Goal: Transaction & Acquisition: Purchase product/service

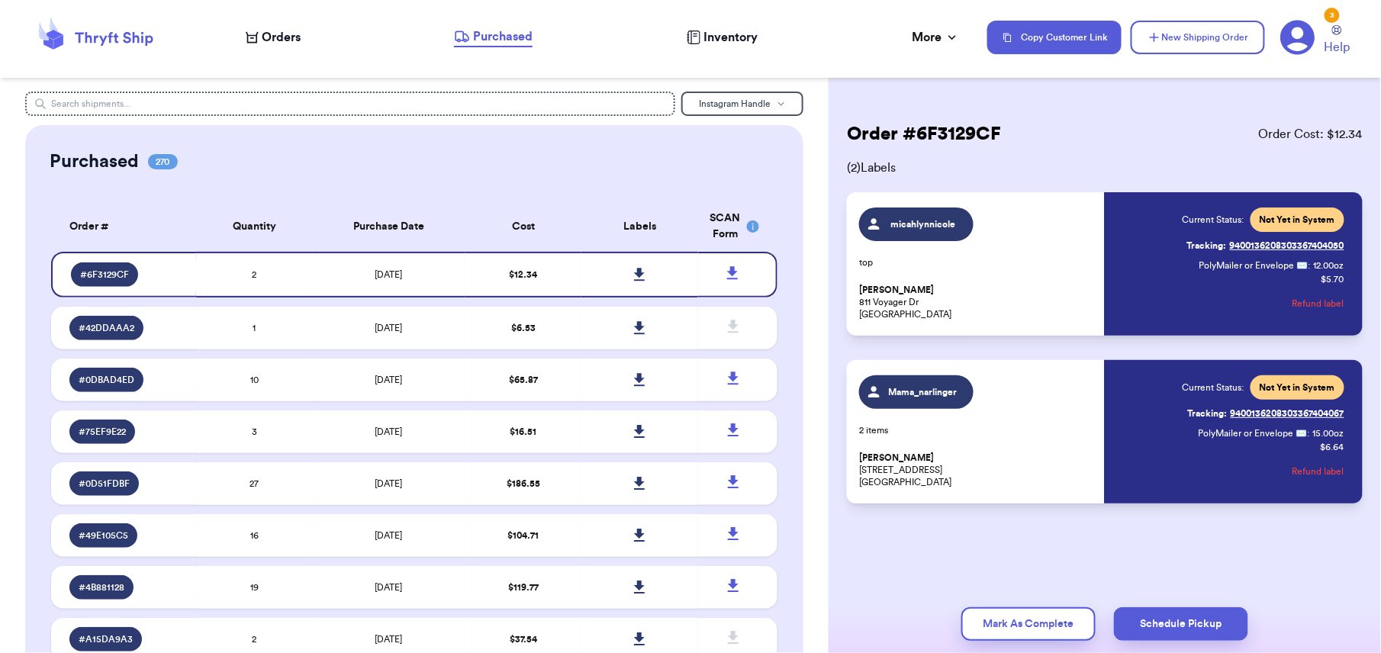
click at [291, 40] on span "Orders" at bounding box center [281, 37] width 39 height 18
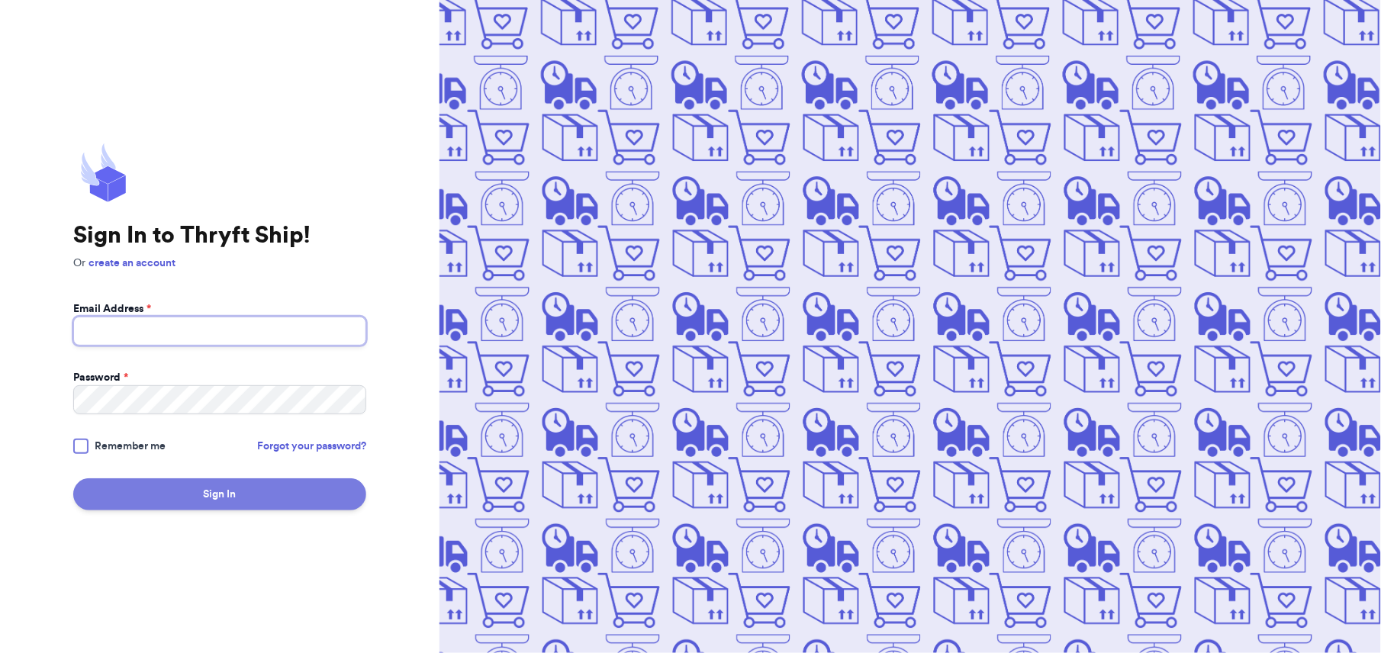
type input "[PERSON_NAME][EMAIL_ADDRESS][DOMAIN_NAME]"
click at [246, 484] on button "Sign In" at bounding box center [219, 494] width 293 height 32
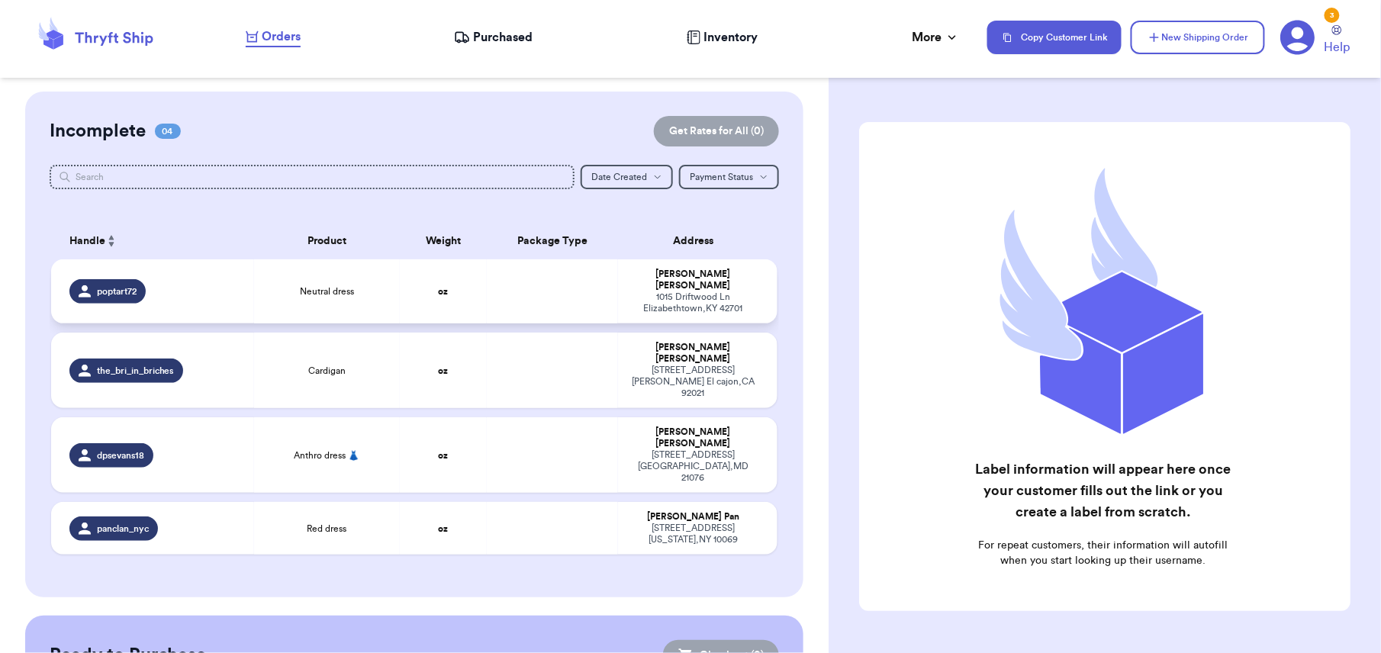
click at [302, 275] on td "Neutral dress" at bounding box center [327, 291] width 146 height 64
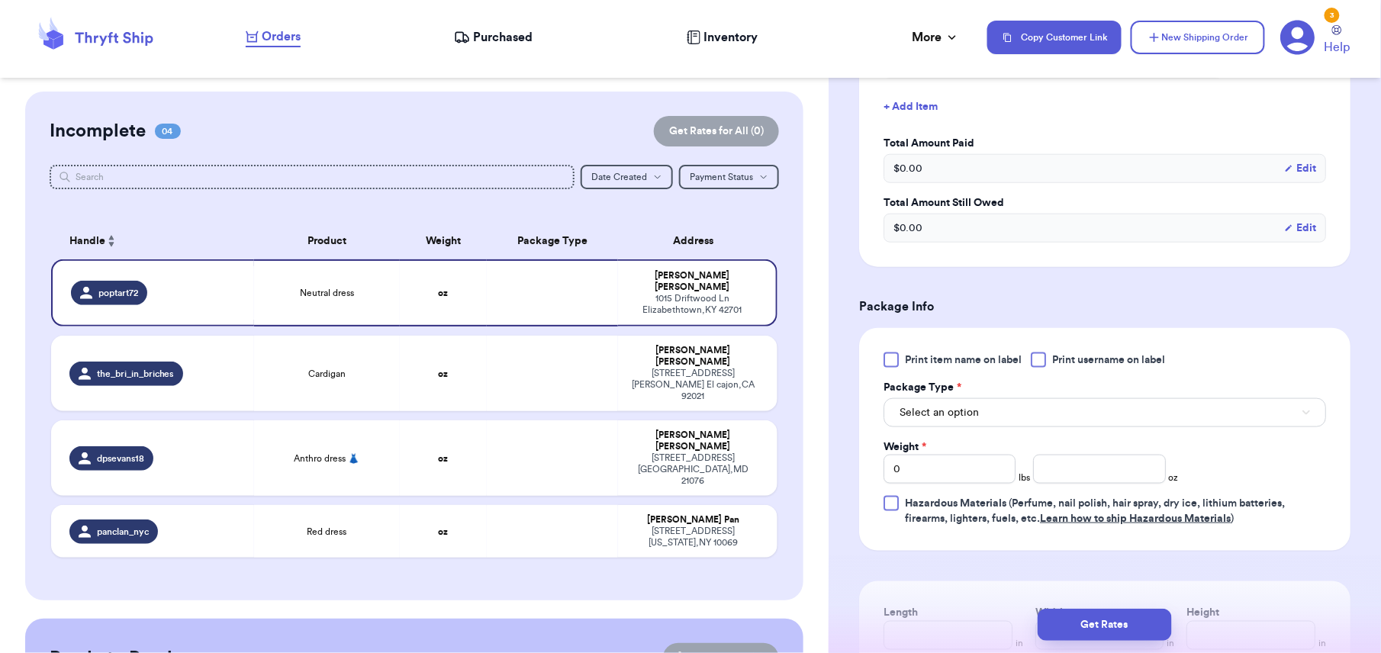
scroll to position [455, 0]
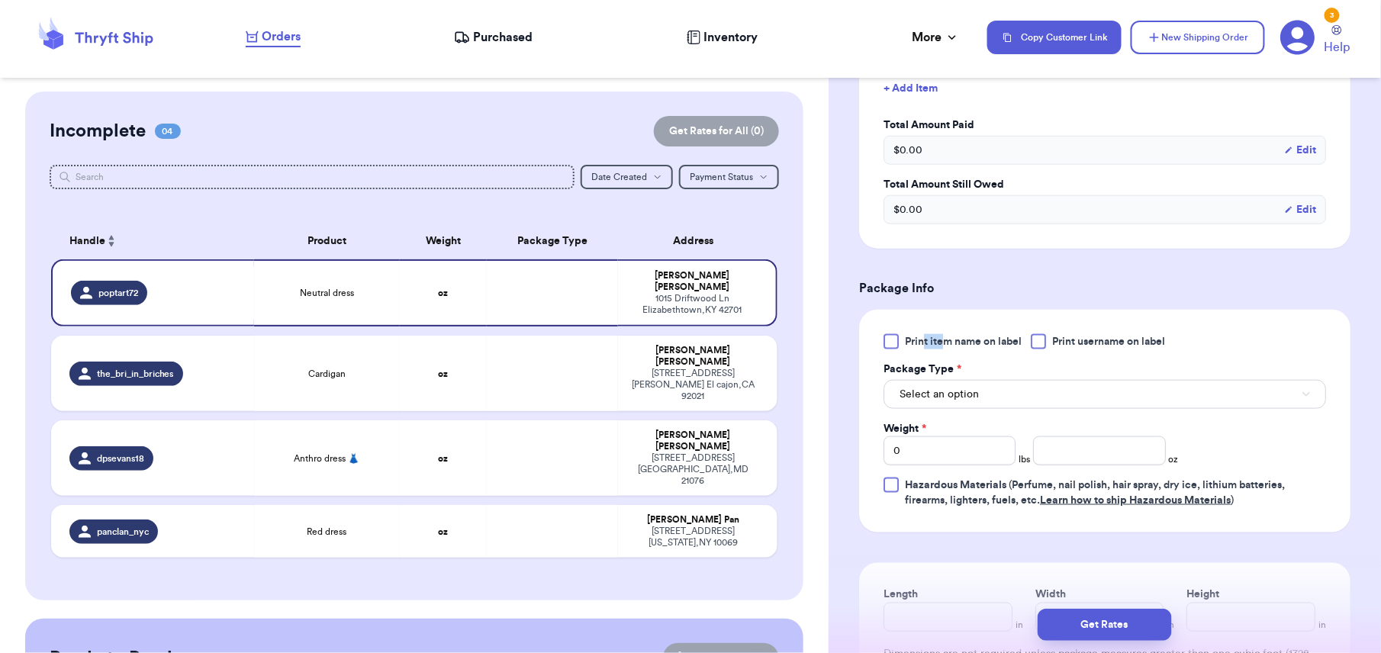
drag, startPoint x: 947, startPoint y: 325, endPoint x: 920, endPoint y: 339, distance: 30.0
click at [920, 339] on div "Print item name on label Print username on label Package Type * Select an optio…" at bounding box center [1104, 421] width 491 height 223
drag, startPoint x: 920, startPoint y: 339, endPoint x: 907, endPoint y: 342, distance: 13.3
click at [907, 342] on span "Print item name on label" at bounding box center [963, 341] width 117 height 15
click at [0, 0] on input "Print item name on label" at bounding box center [0, 0] width 0 height 0
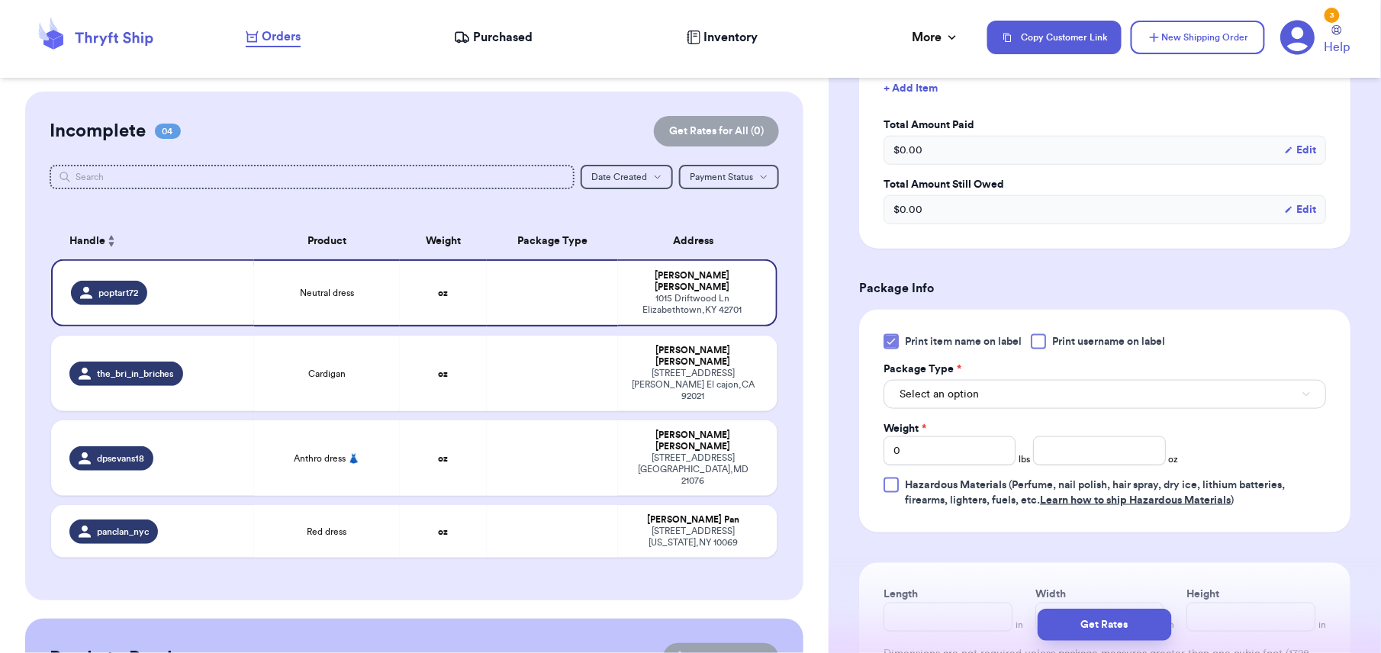
click at [1012, 377] on div "Package Type *" at bounding box center [1105, 369] width 443 height 15
click at [1011, 401] on button "Select an option" at bounding box center [1105, 394] width 443 height 29
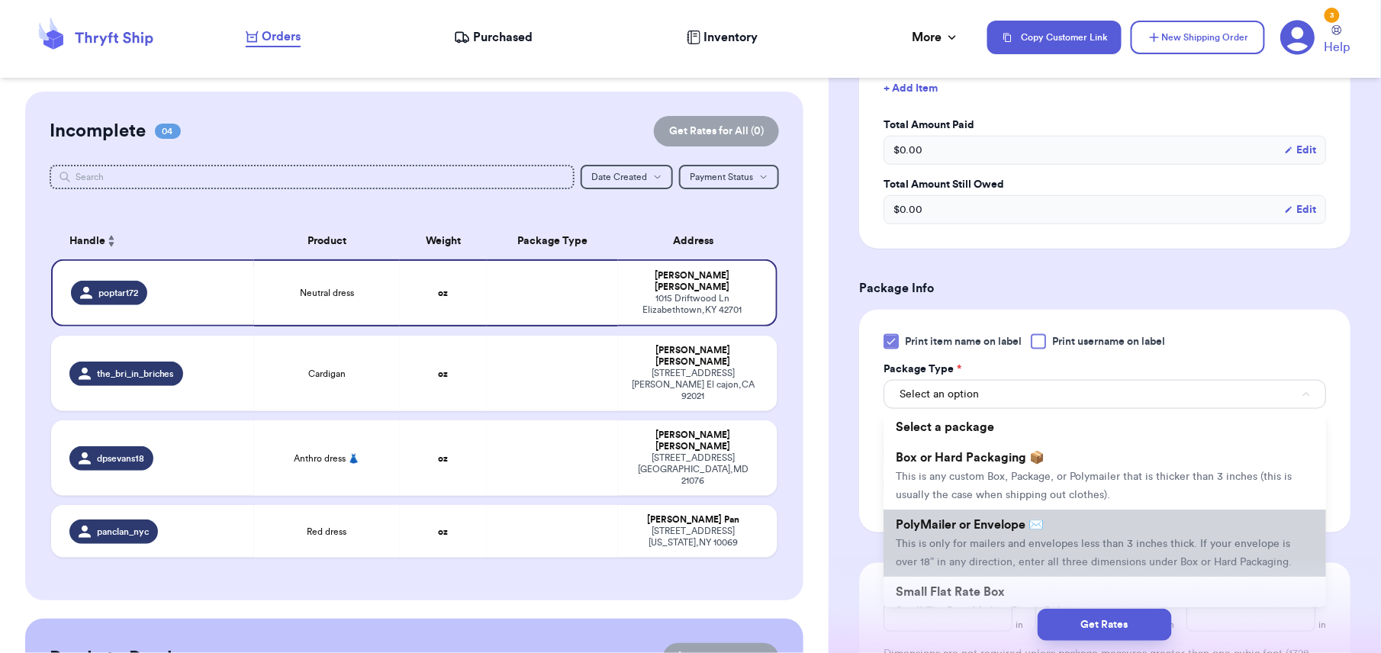
click at [1022, 528] on span "PolyMailer or Envelope ✉️" at bounding box center [970, 525] width 148 height 12
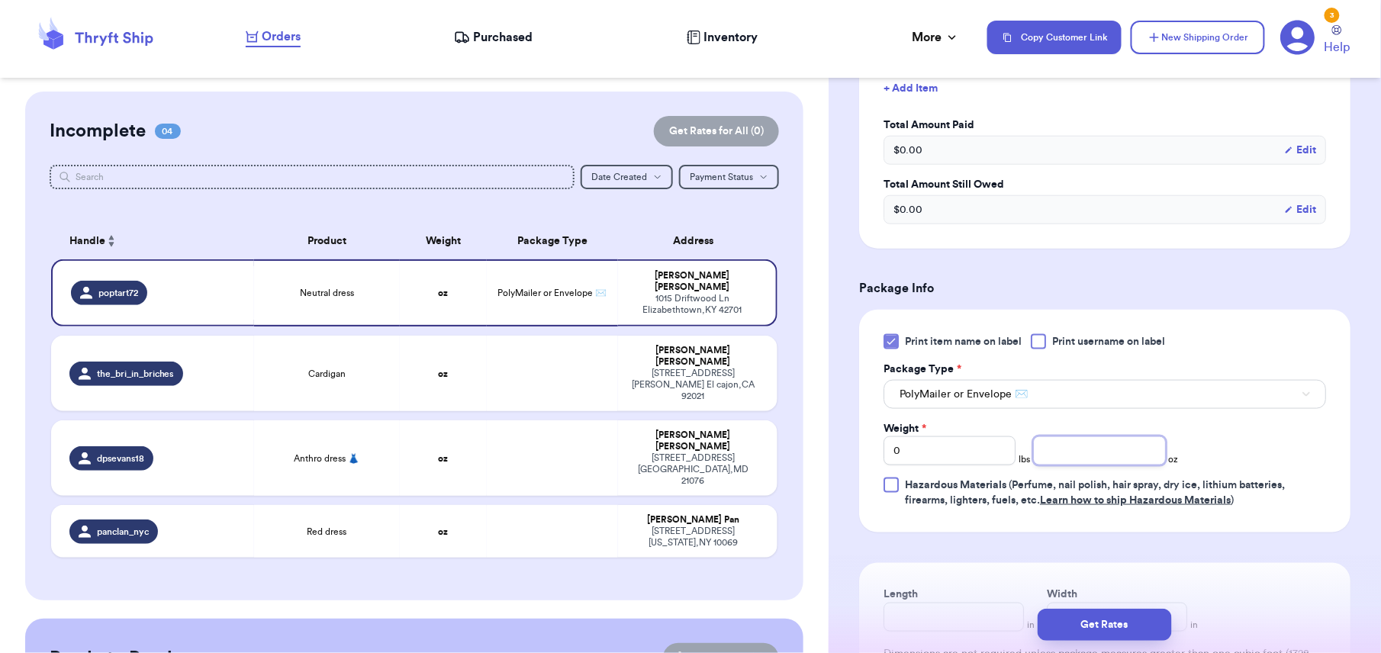
click at [1051, 450] on input "number" at bounding box center [1099, 450] width 132 height 29
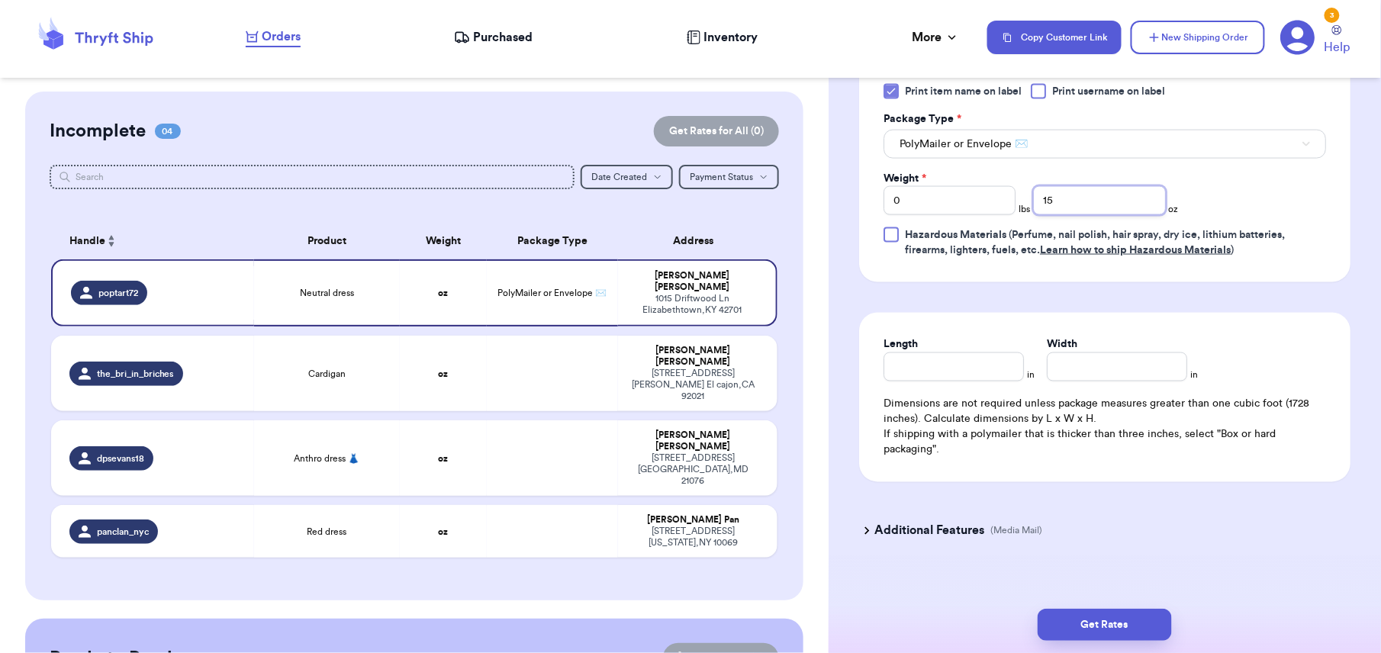
scroll to position [723, 0]
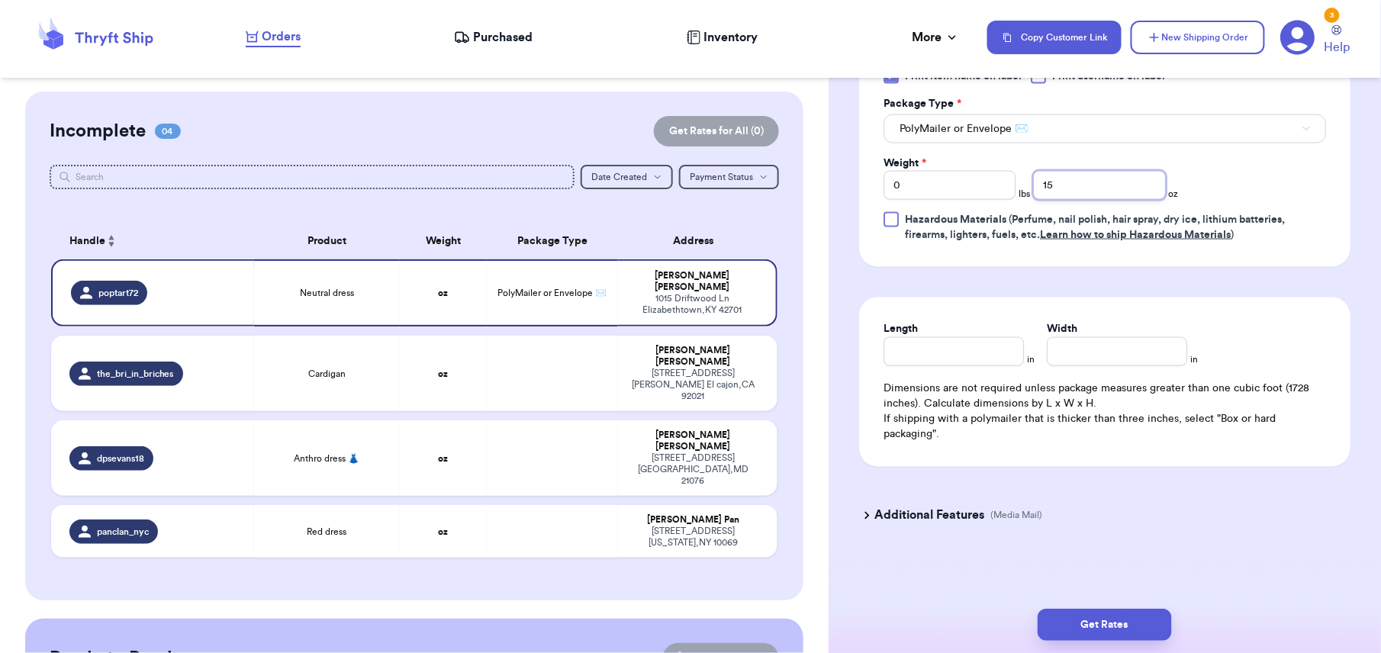
type input "15"
click at [905, 349] on input "Length" at bounding box center [954, 351] width 140 height 29
type input "10"
click at [1057, 354] on input "Width *" at bounding box center [1117, 351] width 140 height 29
type input "10"
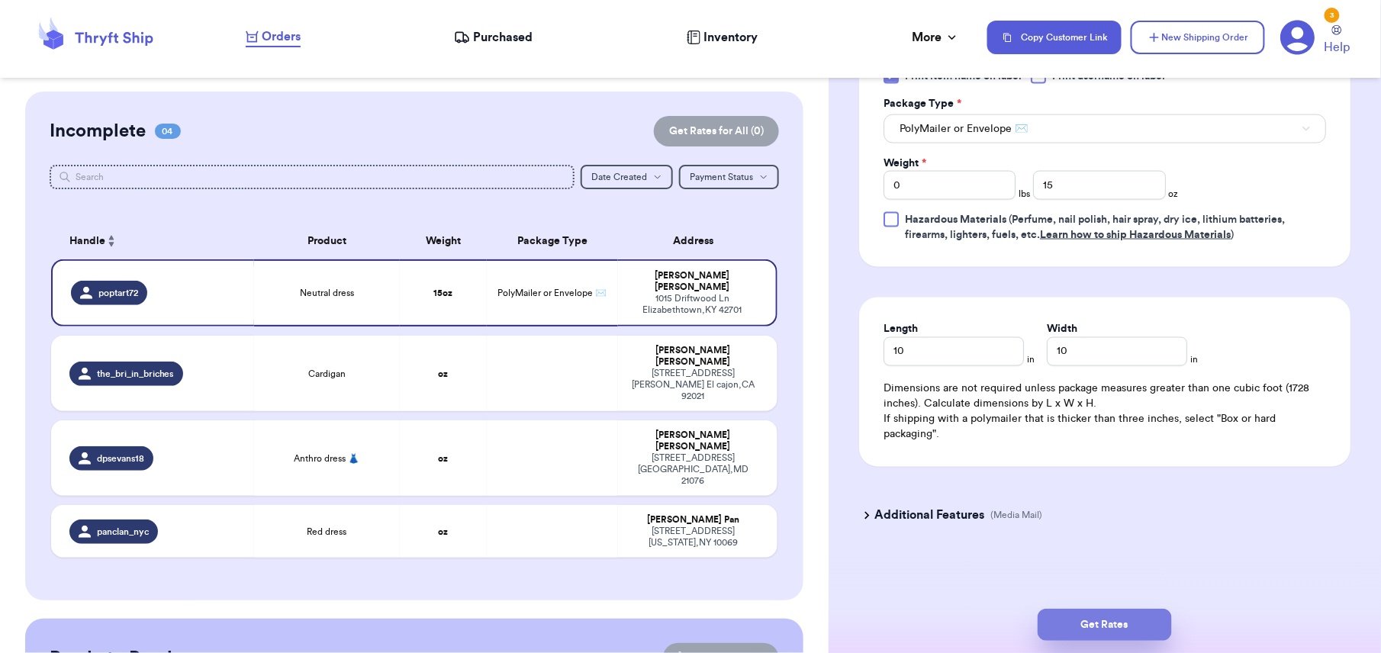
click at [1132, 617] on button "Get Rates" at bounding box center [1105, 625] width 134 height 32
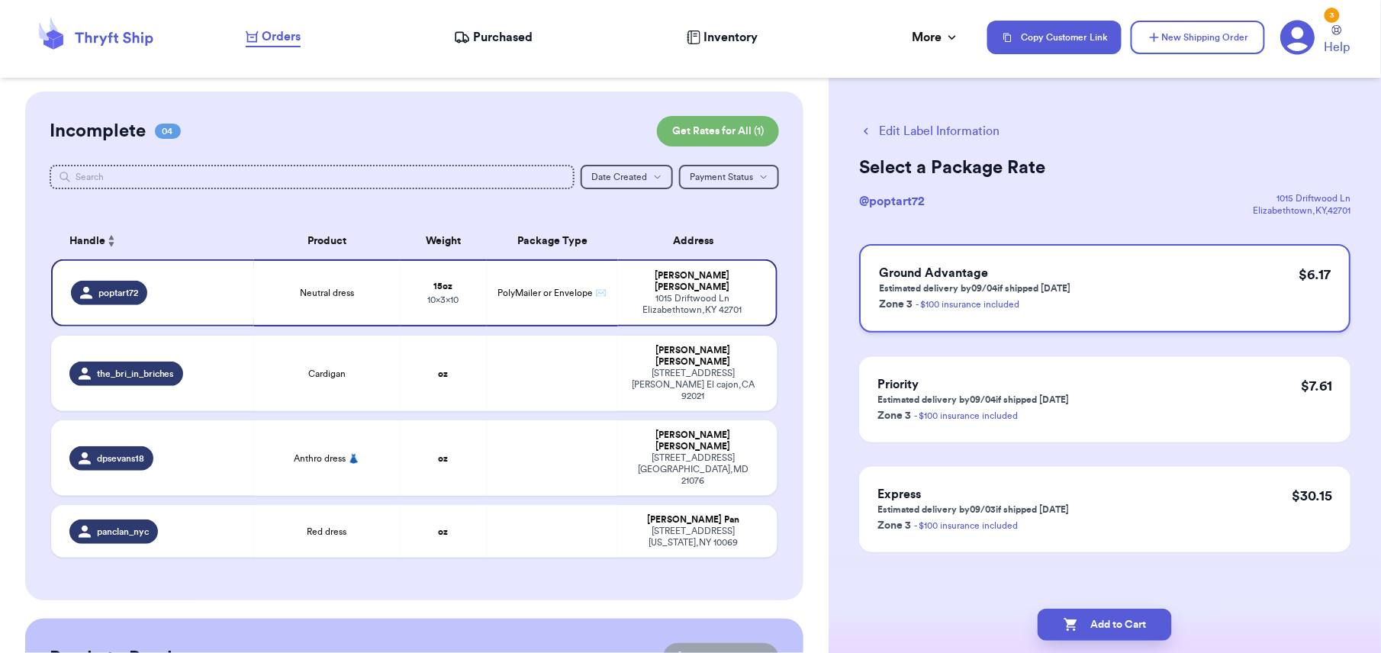
click at [1195, 324] on div "Ground Advantage Estimated delivery by 09/04 if shipped today Zone 3 - $100 ins…" at bounding box center [1104, 288] width 491 height 89
click at [1146, 613] on button "Add to Cart" at bounding box center [1105, 625] width 134 height 32
checkbox input "true"
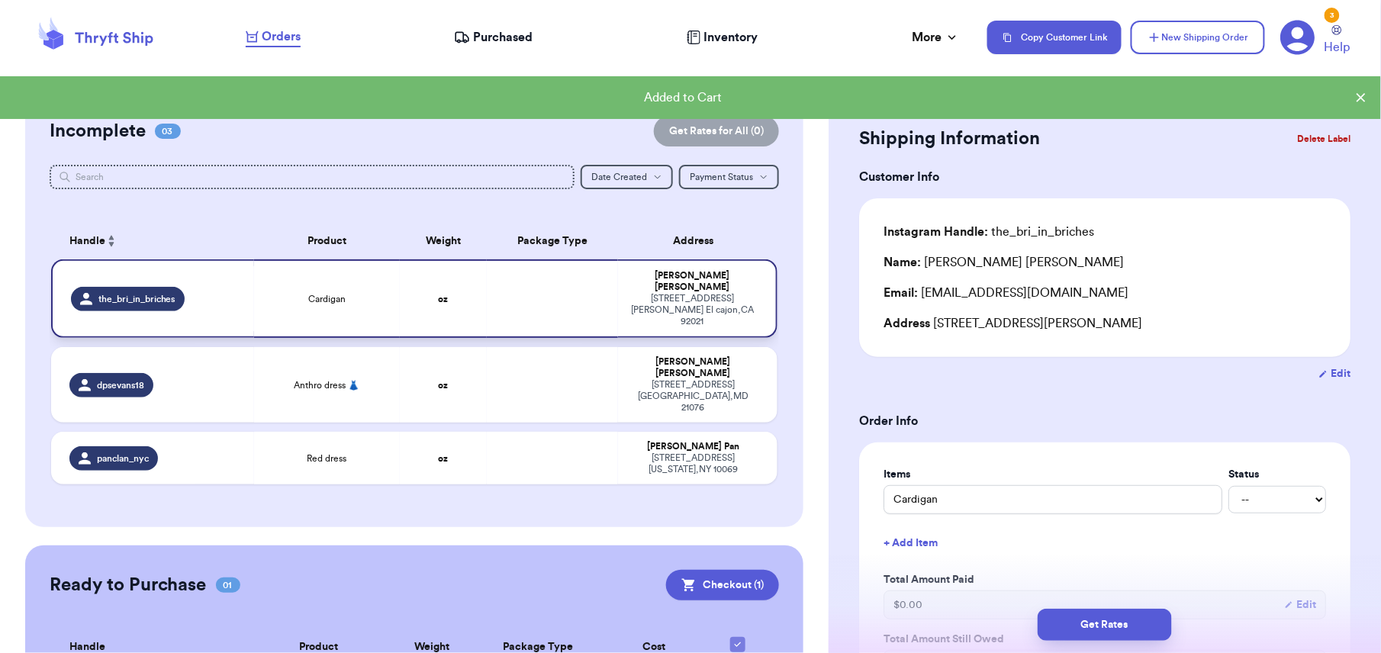
click at [339, 303] on td "Cardigan" at bounding box center [327, 298] width 146 height 79
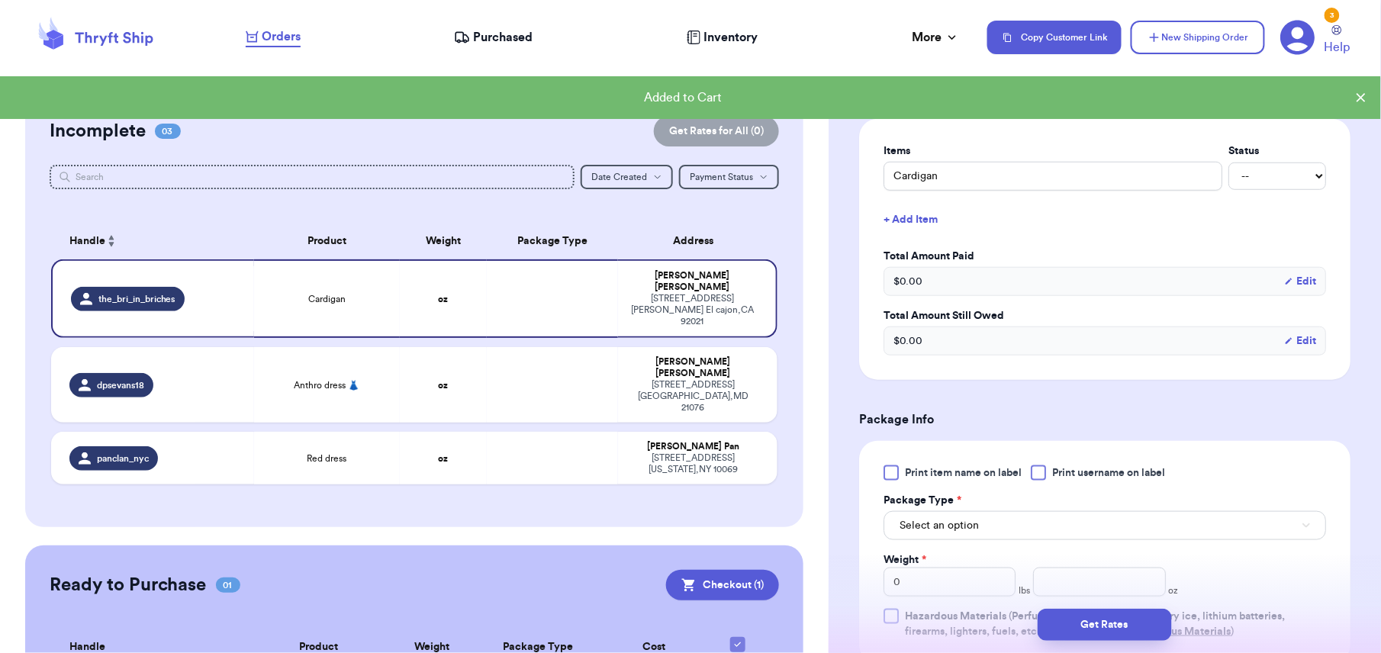
scroll to position [372, 0]
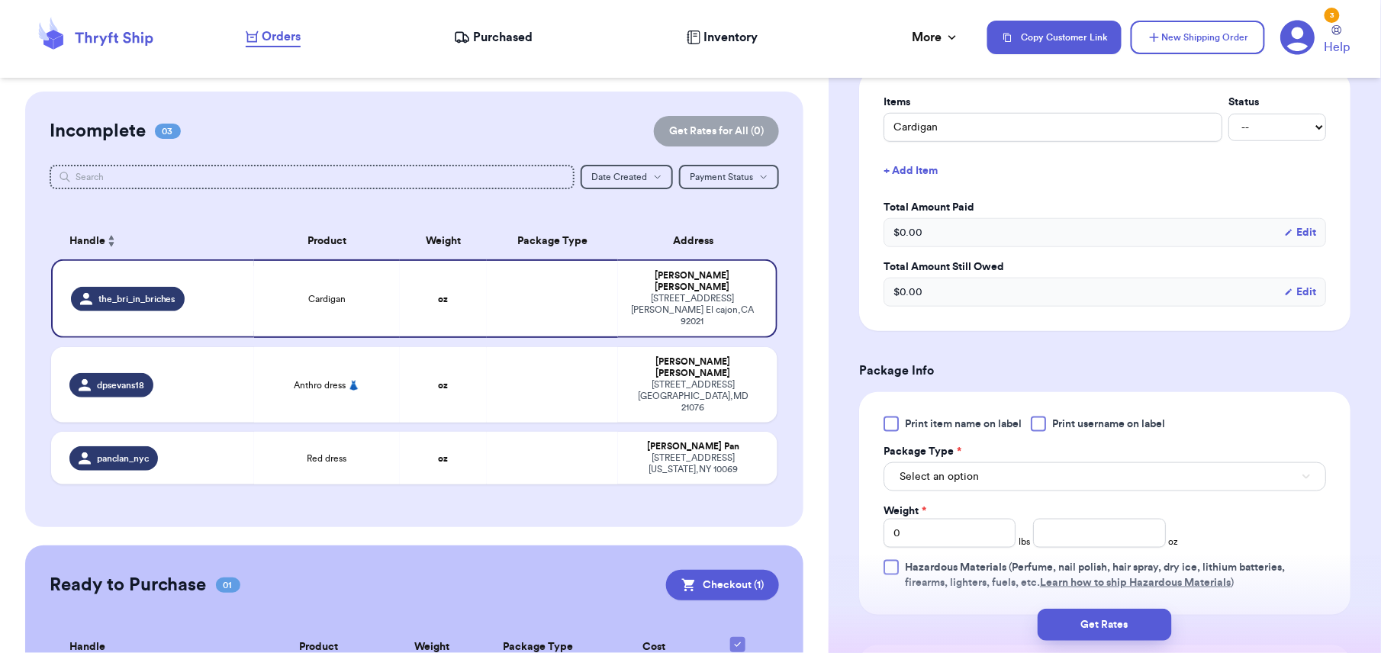
click at [916, 429] on span "Print item name on label" at bounding box center [963, 424] width 117 height 15
click at [0, 0] on input "Print item name on label" at bounding box center [0, 0] width 0 height 0
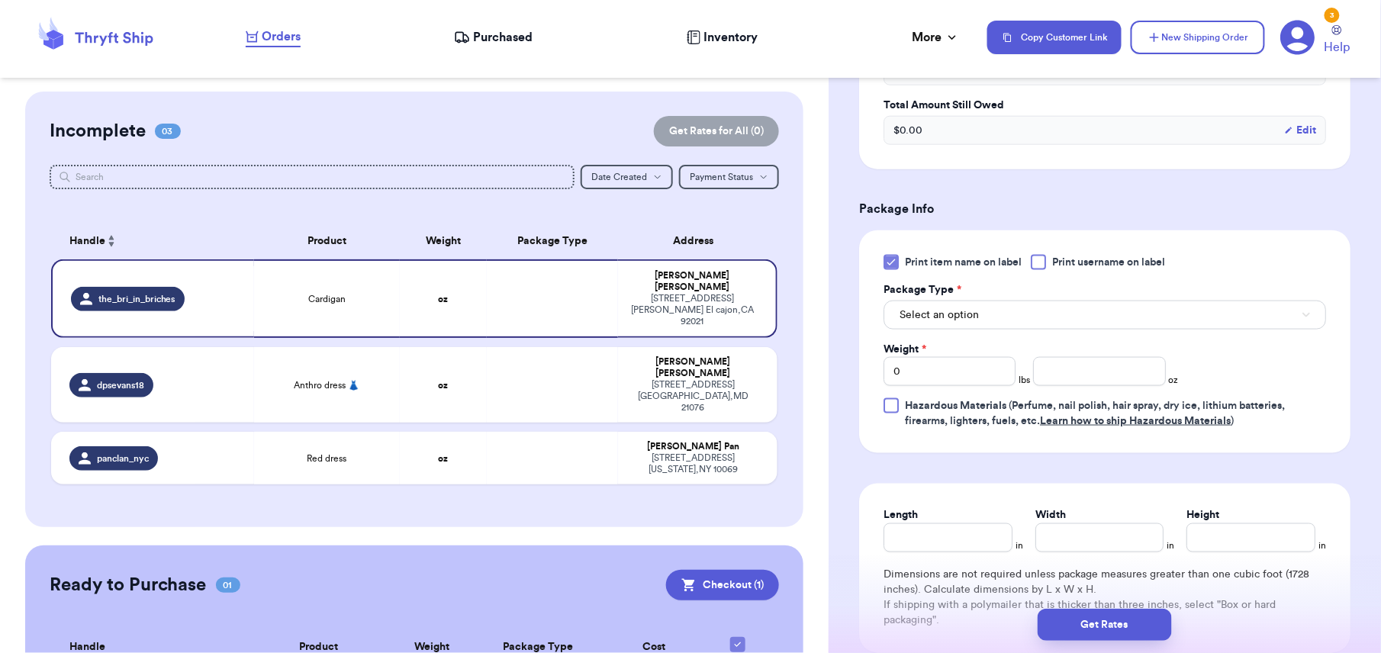
scroll to position [541, 0]
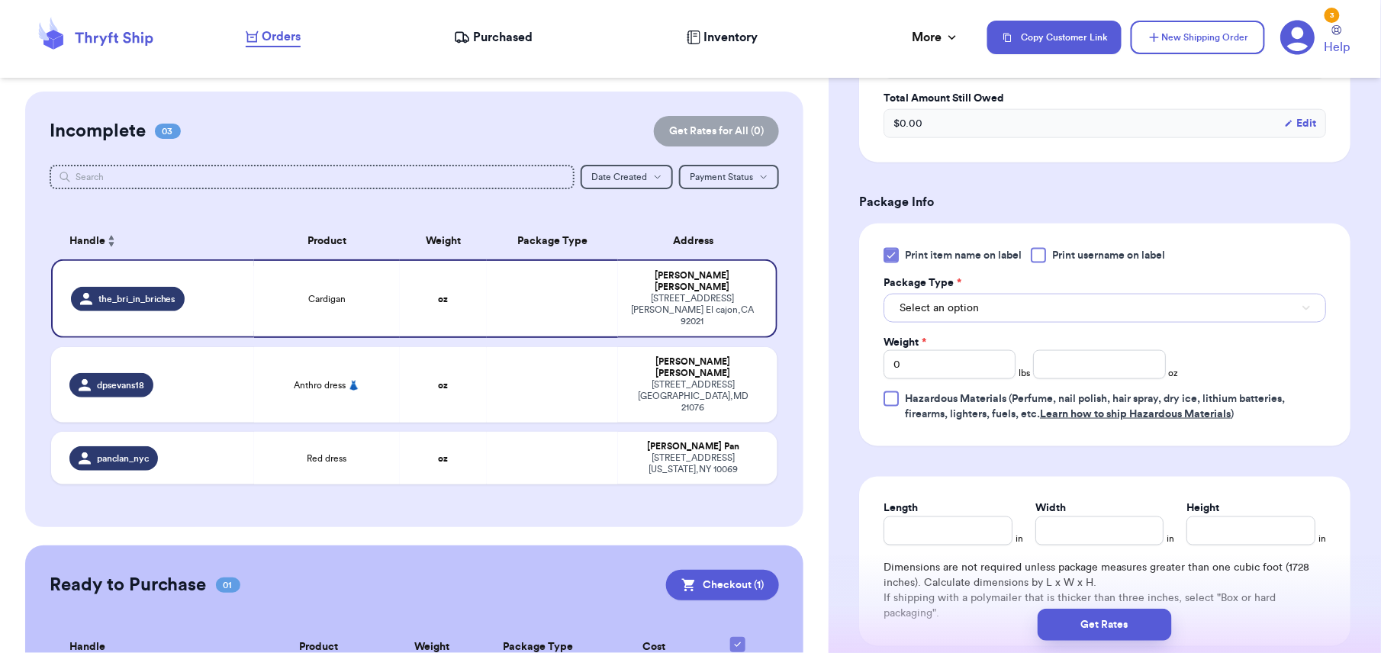
click at [1179, 301] on button "Select an option" at bounding box center [1105, 308] width 443 height 29
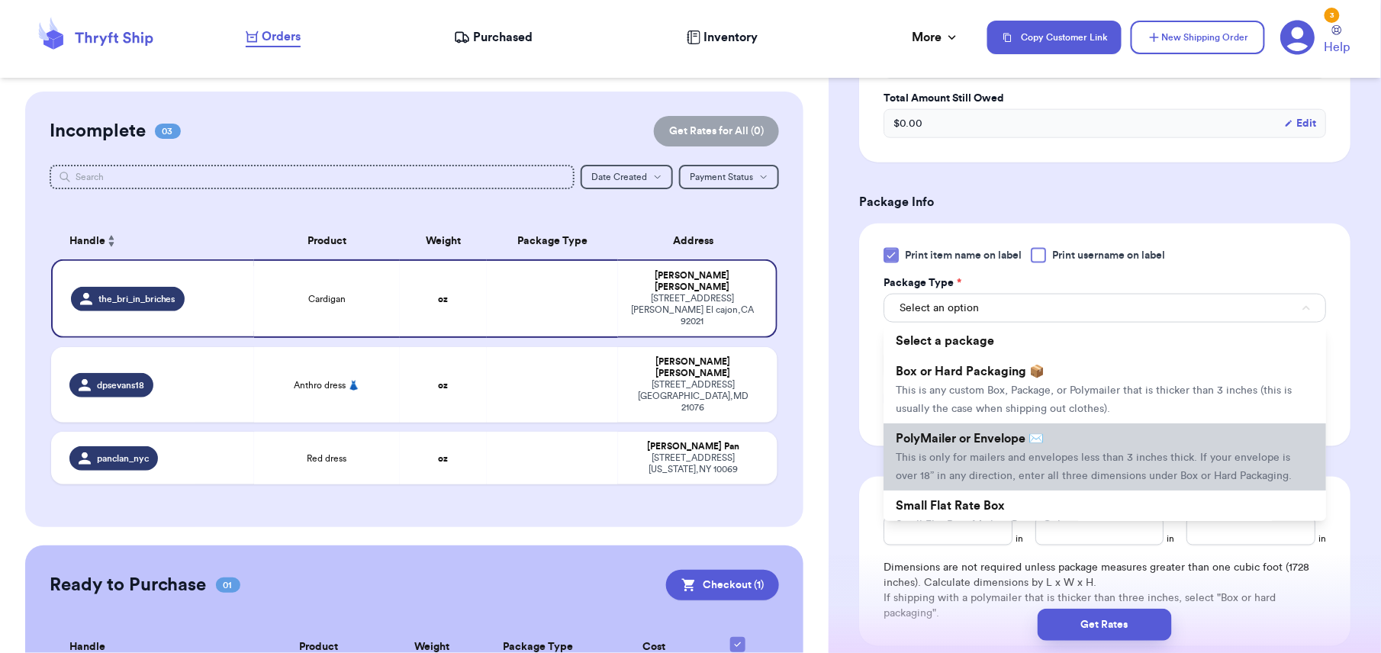
click at [1059, 439] on li "PolyMailer or Envelope ✉️ This is only for mailers and envelopes less than 3 in…" at bounding box center [1105, 456] width 443 height 67
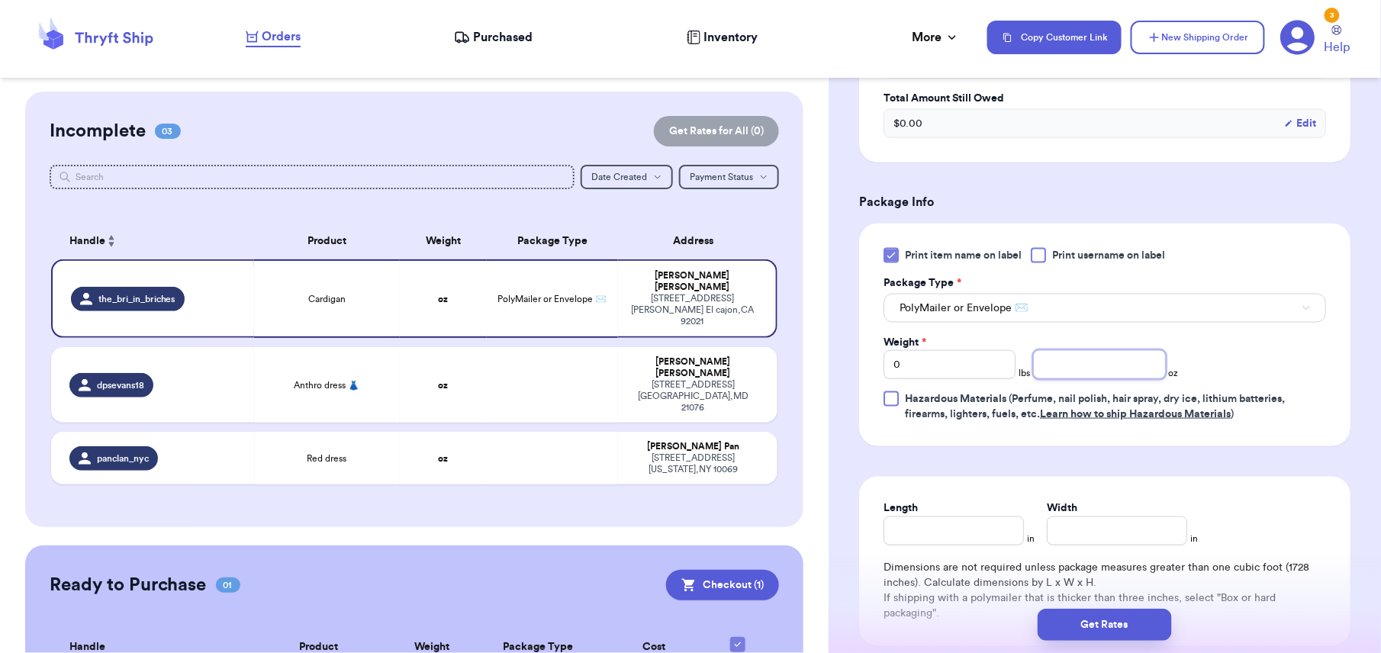
click at [1056, 379] on input "number" at bounding box center [1099, 364] width 132 height 29
type input "15"
click at [870, 652] on html "Orders Purchased Inventory More Stats Completed Orders Copy Customer Link New S…" at bounding box center [690, 326] width 1381 height 653
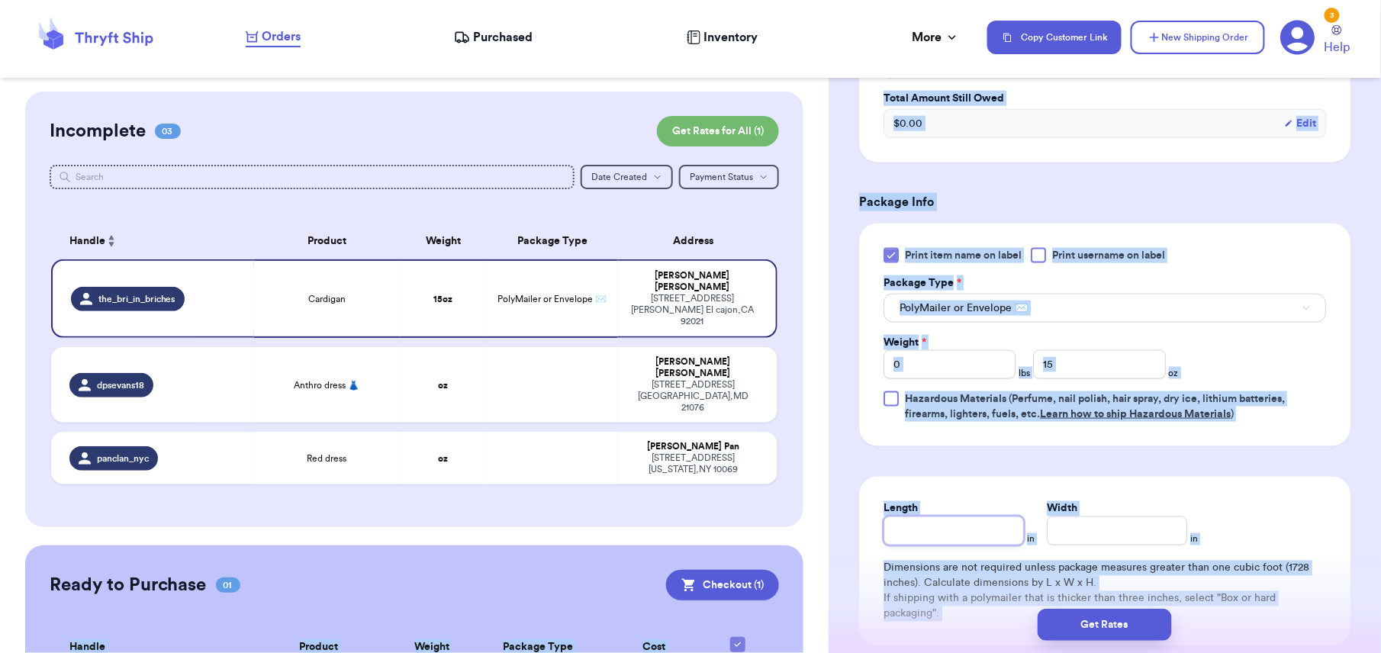
click at [917, 530] on input "Length" at bounding box center [954, 531] width 140 height 29
click at [972, 526] on input "Length" at bounding box center [954, 531] width 140 height 29
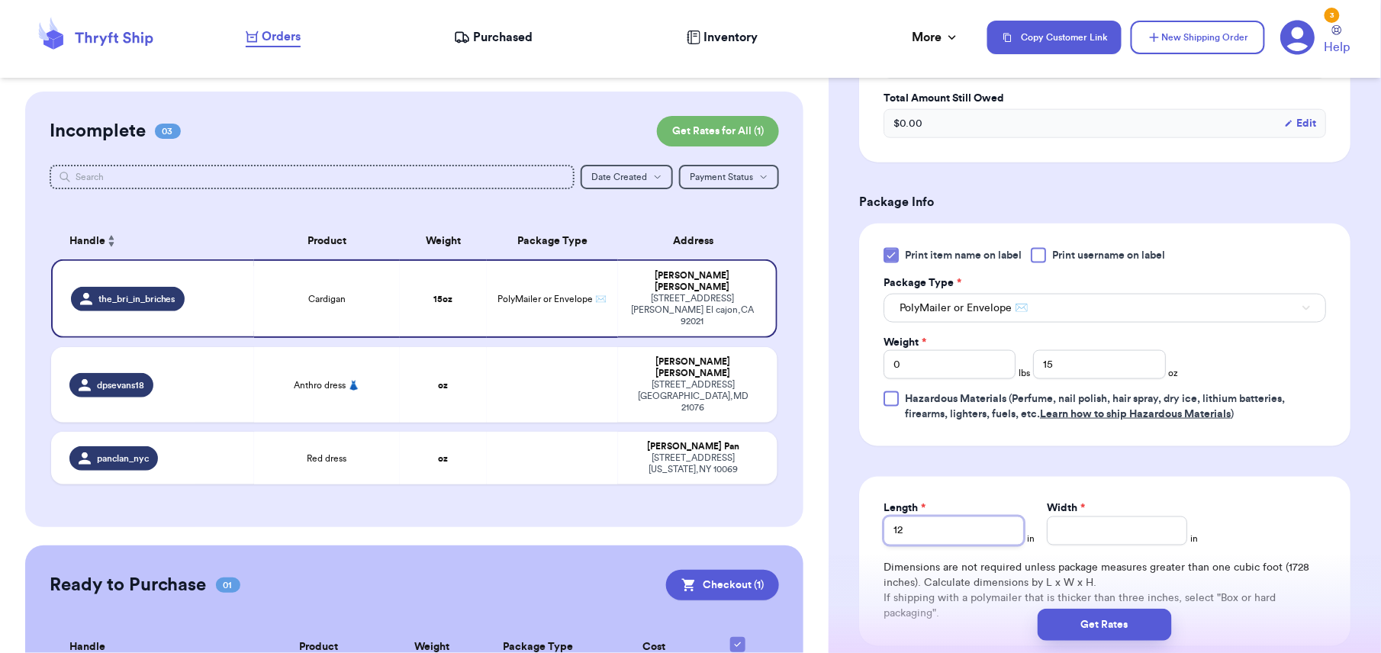
type input "12"
click at [1070, 540] on input "Width *" at bounding box center [1117, 531] width 140 height 29
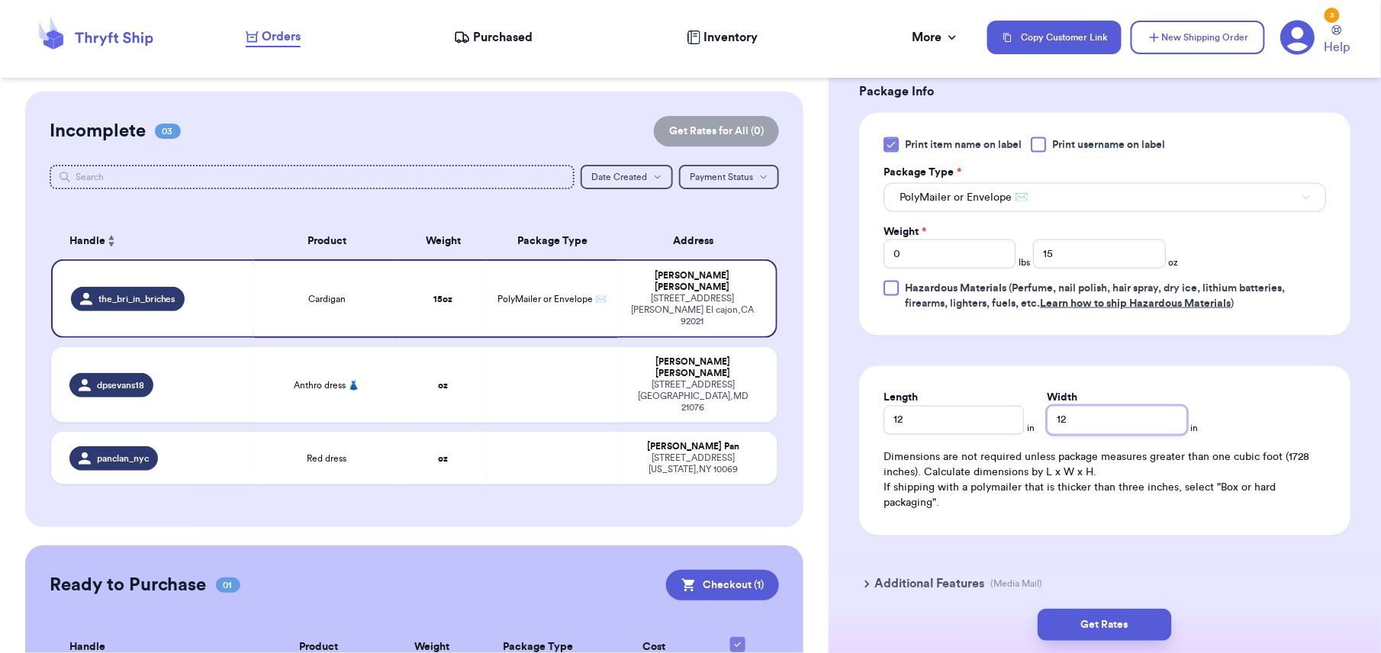
type input "12"
click at [1125, 630] on button "Get Rates" at bounding box center [1105, 625] width 134 height 32
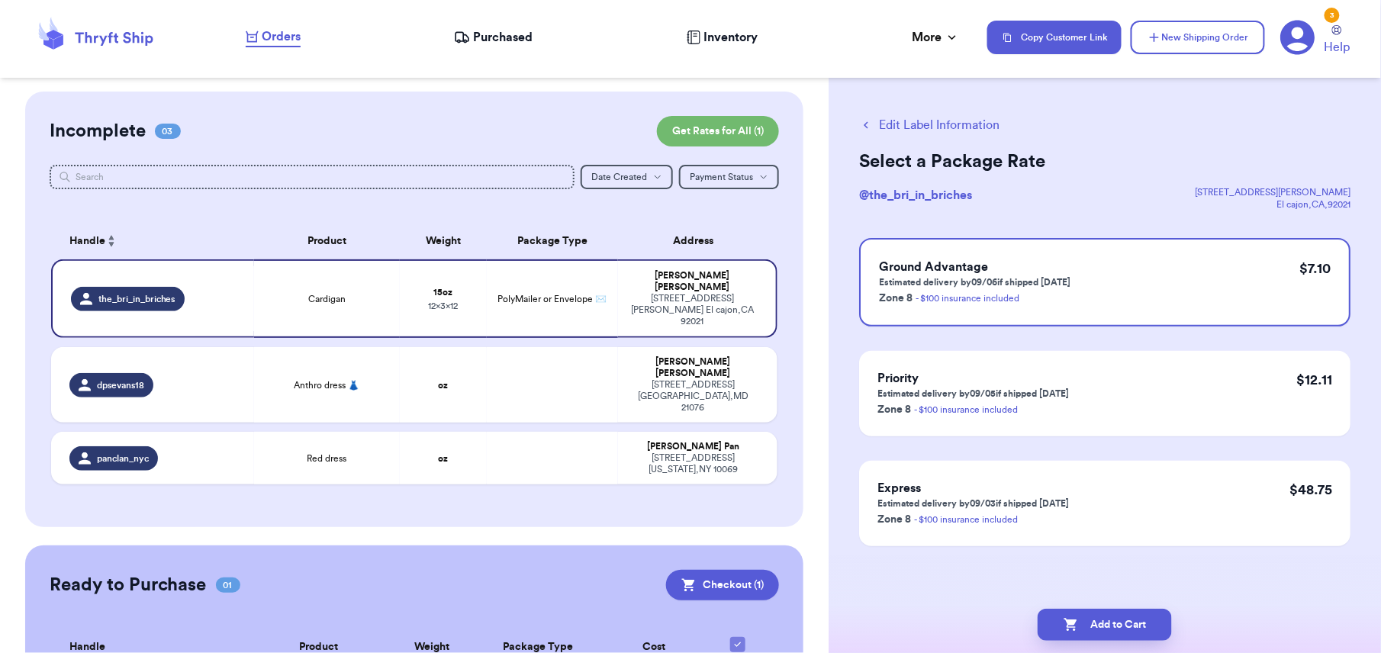
scroll to position [0, 0]
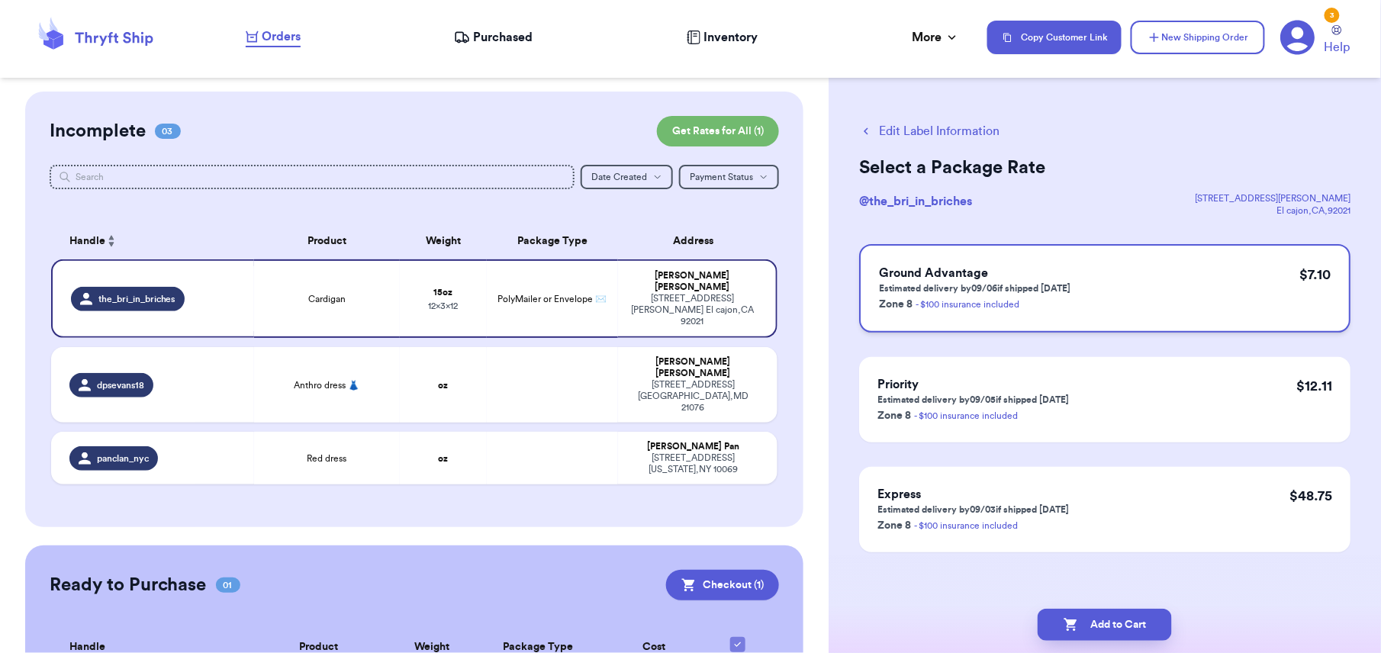
click at [1136, 317] on div "Ground Advantage Estimated delivery by 09/06 if shipped today Zone 8 - $100 ins…" at bounding box center [1104, 288] width 491 height 89
click at [1127, 630] on button "Add to Cart" at bounding box center [1105, 625] width 134 height 32
checkbox input "true"
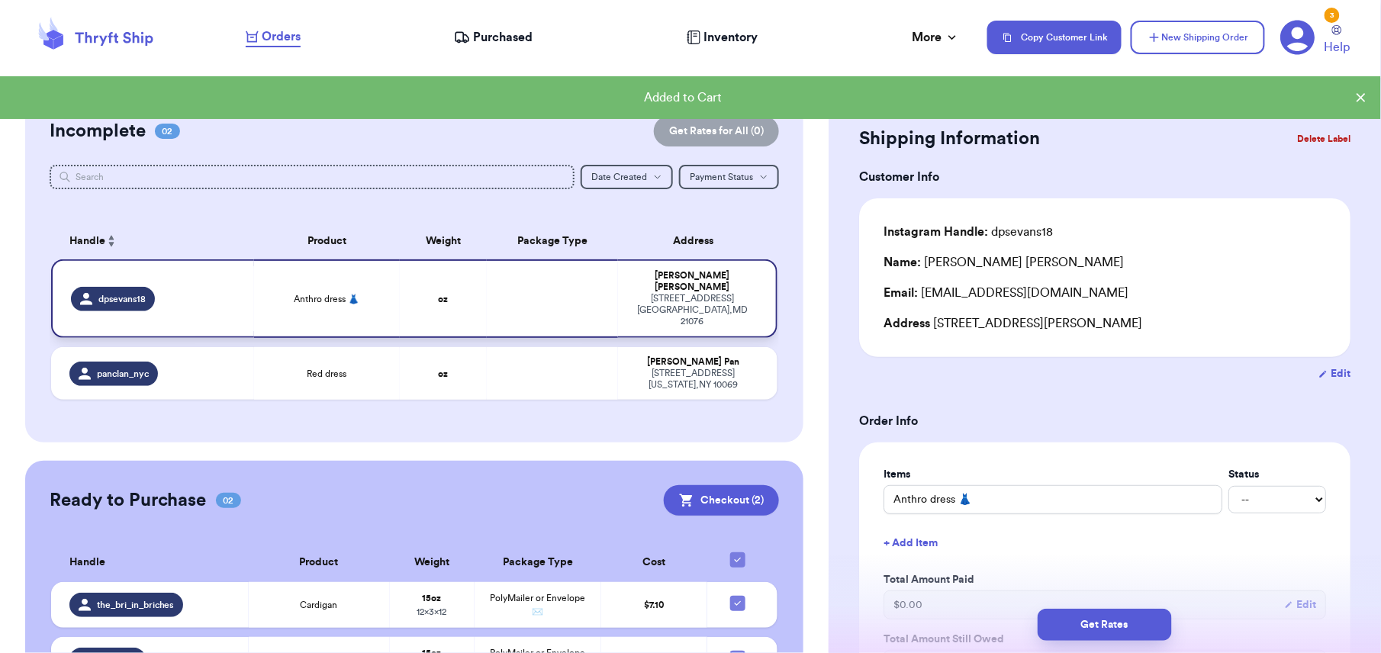
click at [487, 296] on td at bounding box center [552, 298] width 131 height 79
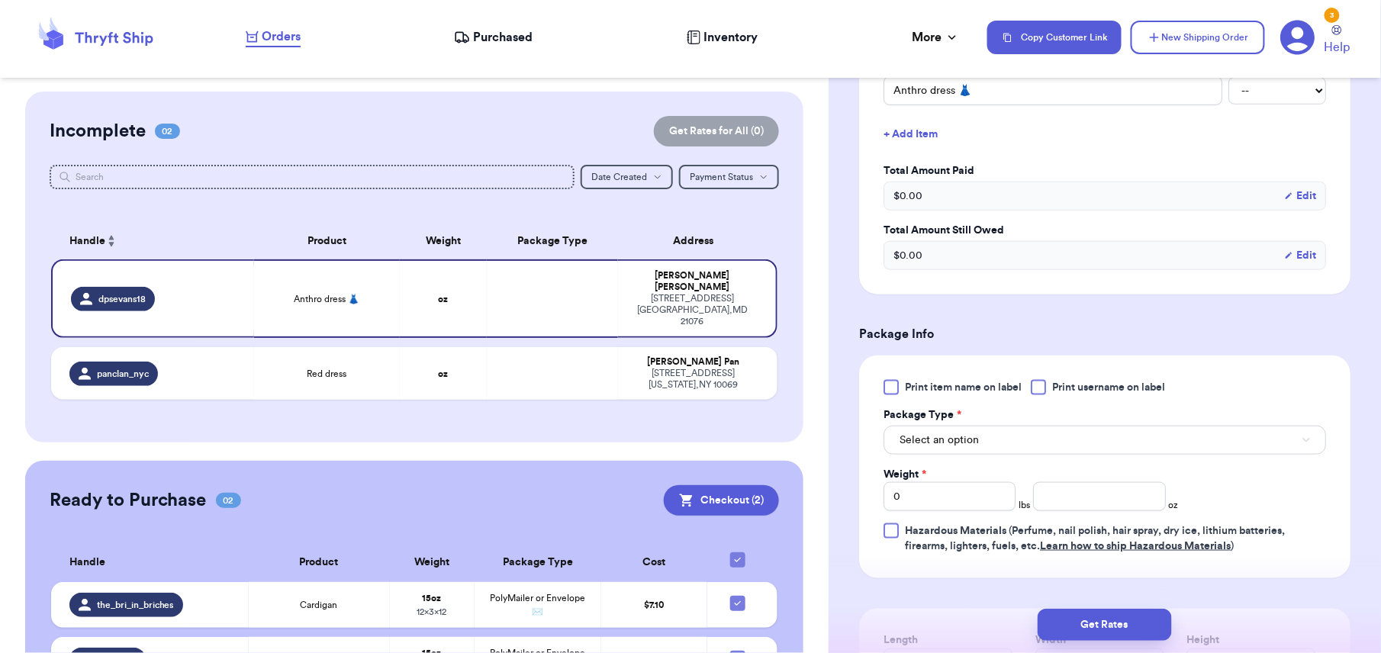
scroll to position [414, 0]
click at [954, 372] on div "Print item name on label Print username on label Package Type * Select an optio…" at bounding box center [1104, 462] width 491 height 223
click at [952, 388] on span "Print item name on label" at bounding box center [963, 382] width 117 height 15
click at [0, 0] on input "Print item name on label" at bounding box center [0, 0] width 0 height 0
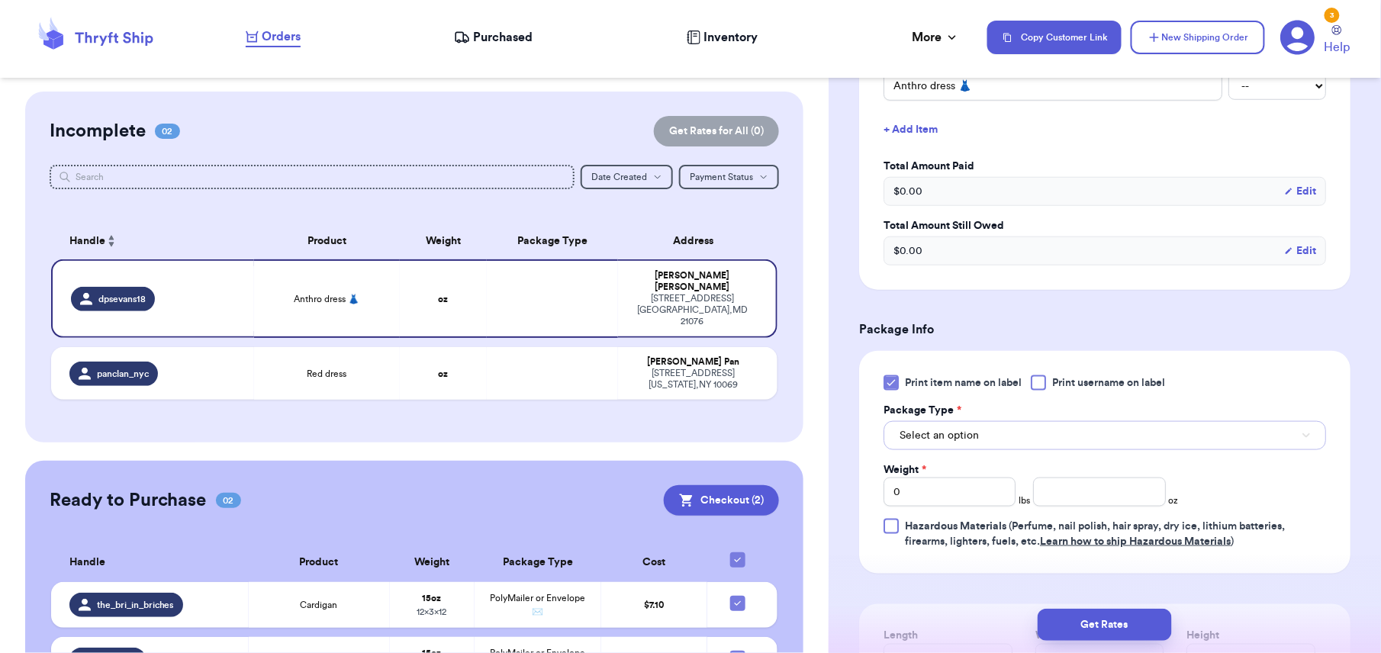
click at [1033, 433] on button "Select an option" at bounding box center [1105, 435] width 443 height 29
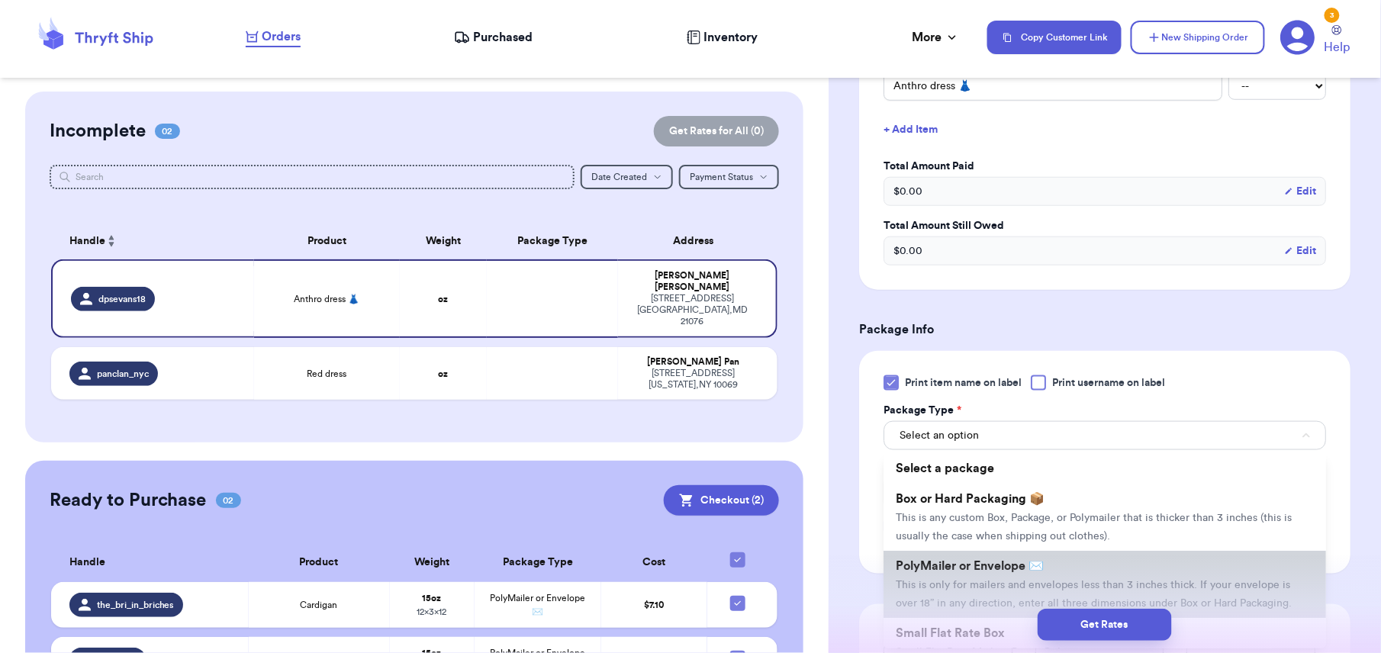
click at [978, 565] on span "PolyMailer or Envelope ✉️" at bounding box center [970, 566] width 148 height 12
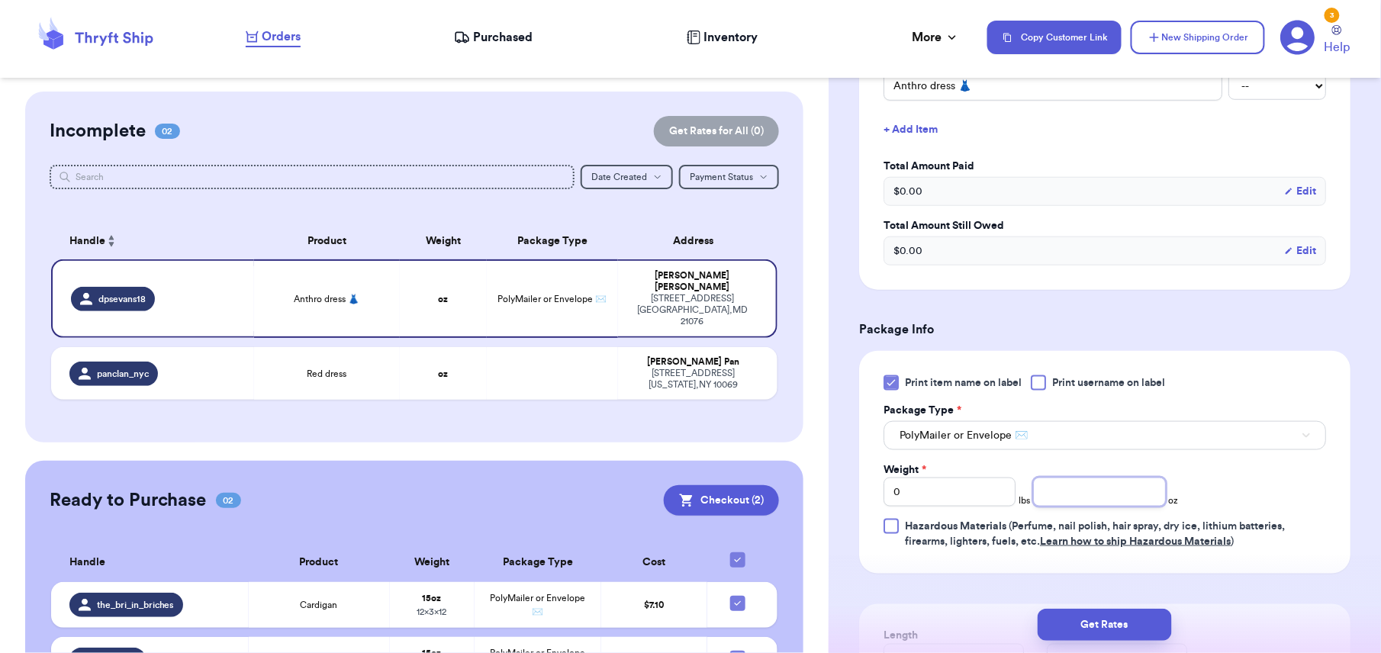
click at [1054, 504] on input "number" at bounding box center [1099, 492] width 132 height 29
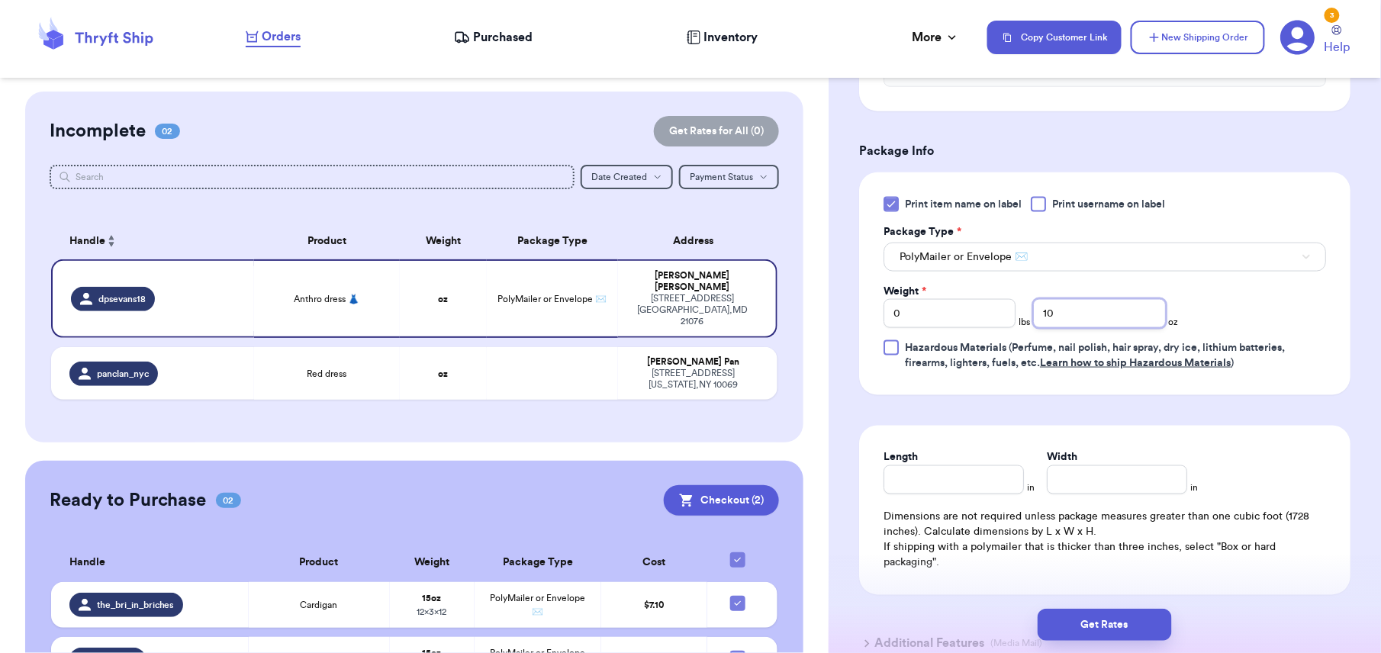
scroll to position [605, 0]
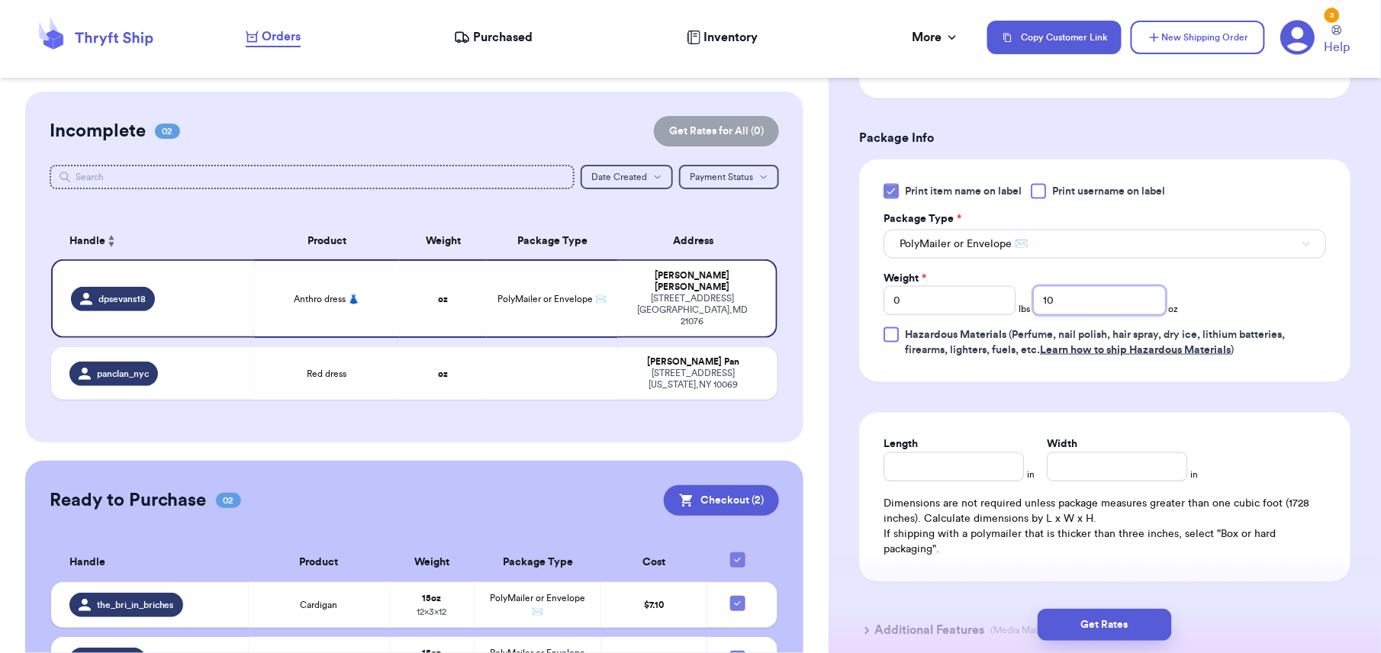
type input "10"
click at [922, 459] on input "Length" at bounding box center [954, 466] width 140 height 29
type input "10"
drag, startPoint x: 1077, startPoint y: 465, endPoint x: 1065, endPoint y: 474, distance: 15.3
click at [1065, 474] on input "Width *" at bounding box center [1117, 466] width 140 height 29
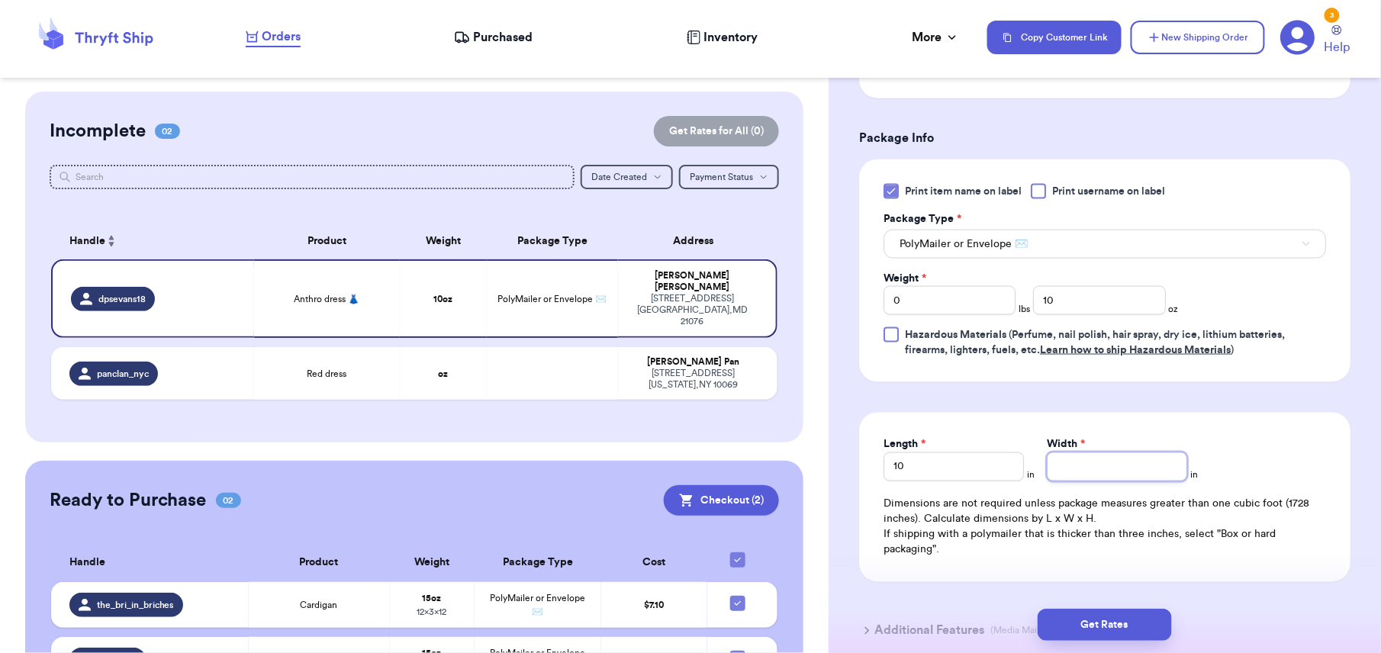
click at [1065, 474] on input "Width *" at bounding box center [1117, 466] width 140 height 29
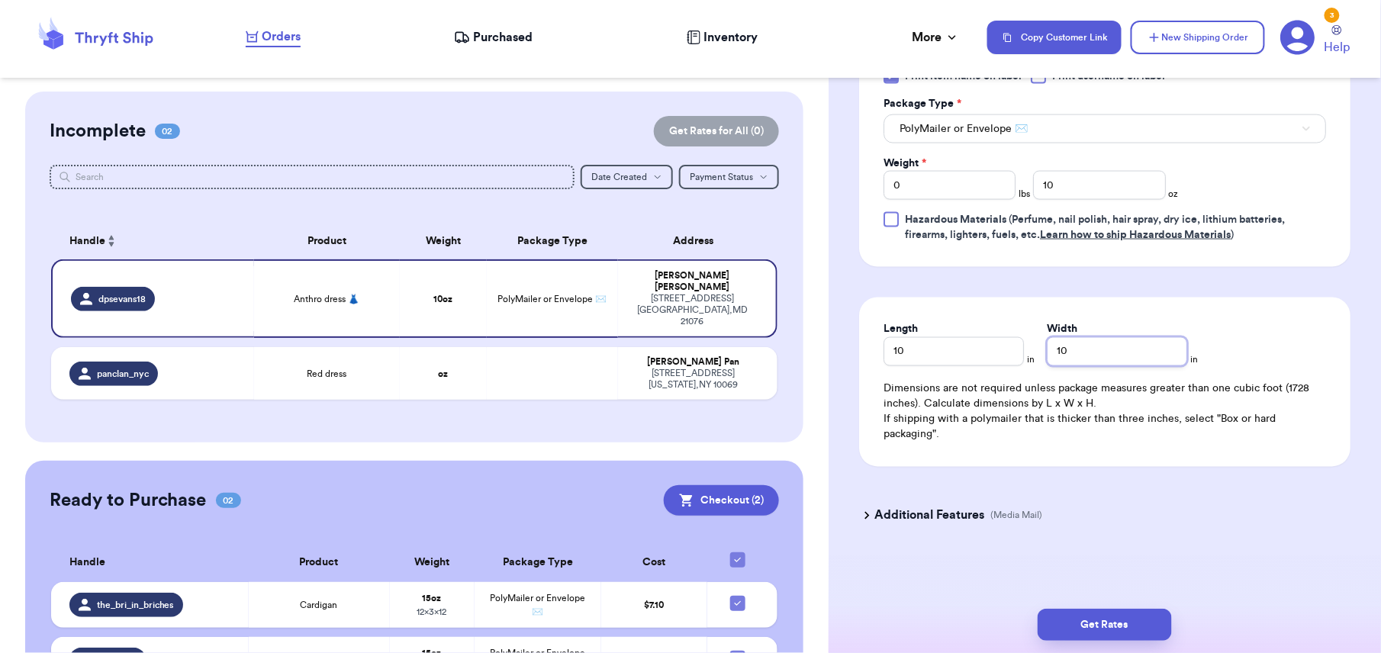
type input "10"
click at [1073, 626] on button "Get Rates" at bounding box center [1105, 625] width 134 height 32
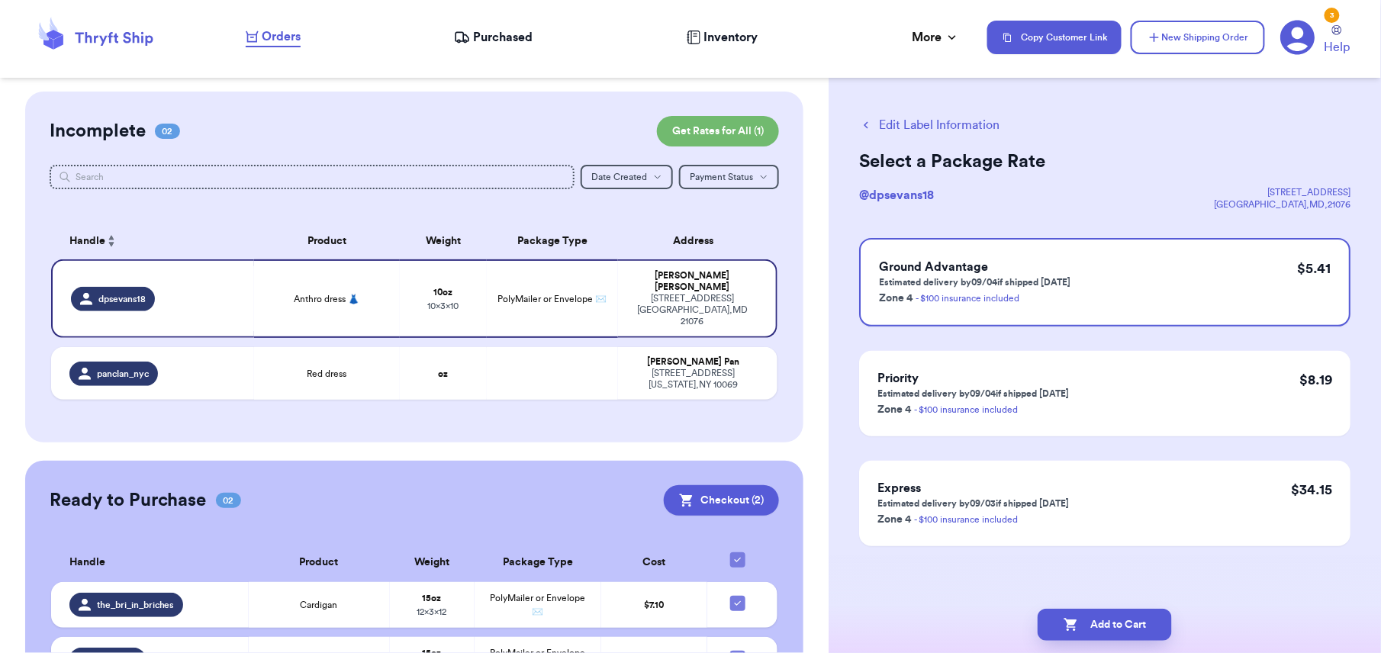
scroll to position [0, 0]
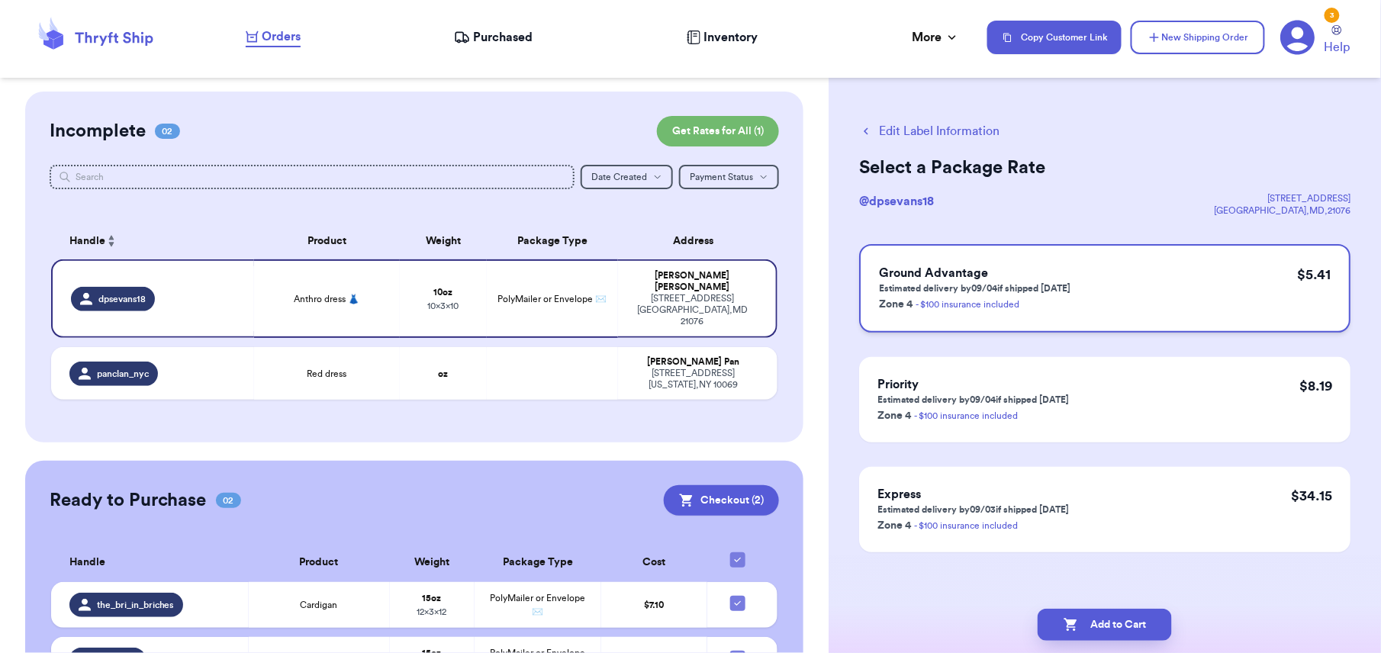
click at [1082, 288] on div "Ground Advantage Estimated delivery by 09/04 if shipped today Zone 4 - $100 ins…" at bounding box center [1104, 288] width 491 height 89
click at [1082, 623] on button "Add to Cart" at bounding box center [1105, 625] width 134 height 32
checkbox input "true"
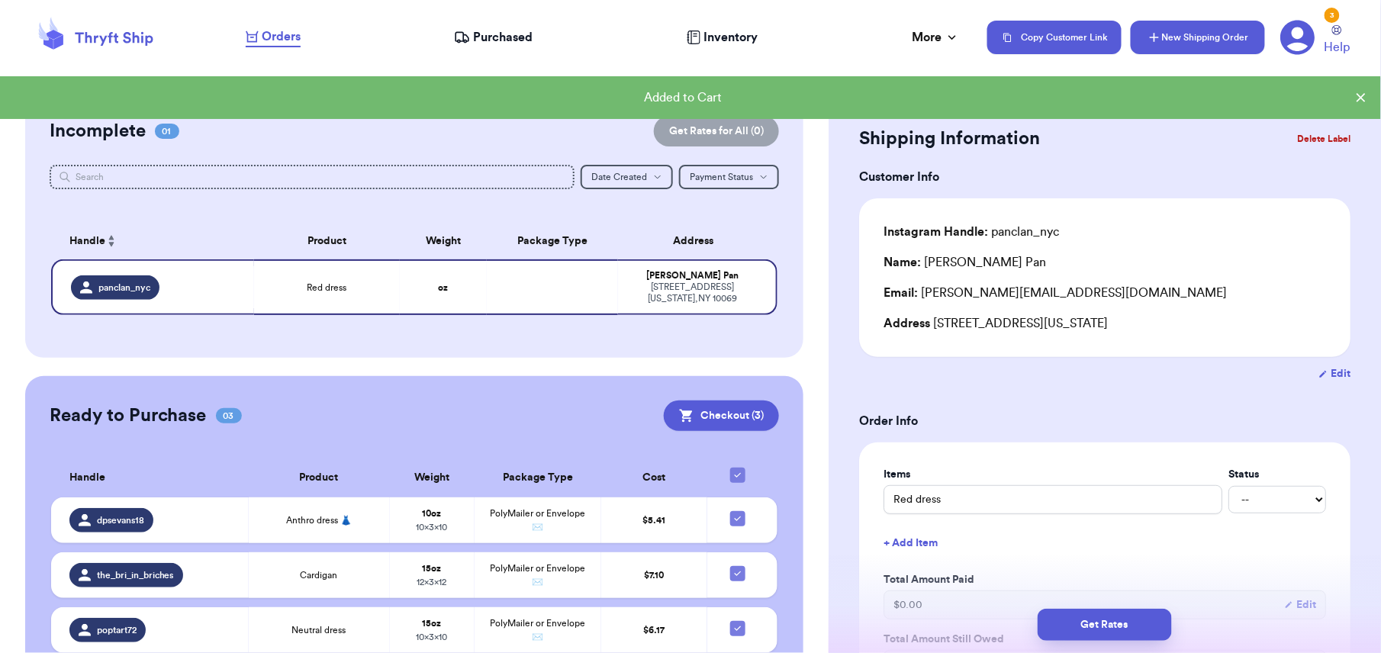
click at [1187, 34] on button "New Shipping Order" at bounding box center [1198, 38] width 134 height 34
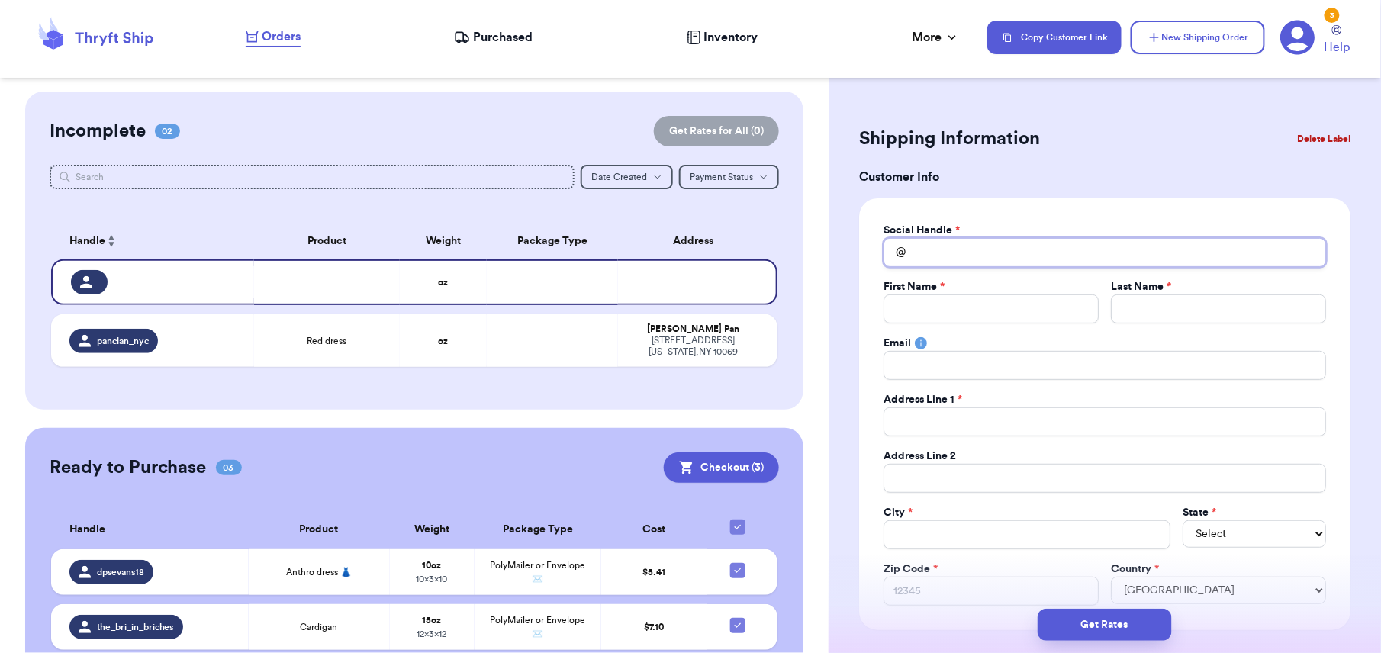
click at [913, 255] on input "Total Amount Paid" at bounding box center [1105, 252] width 443 height 29
type input "h"
type input "ha"
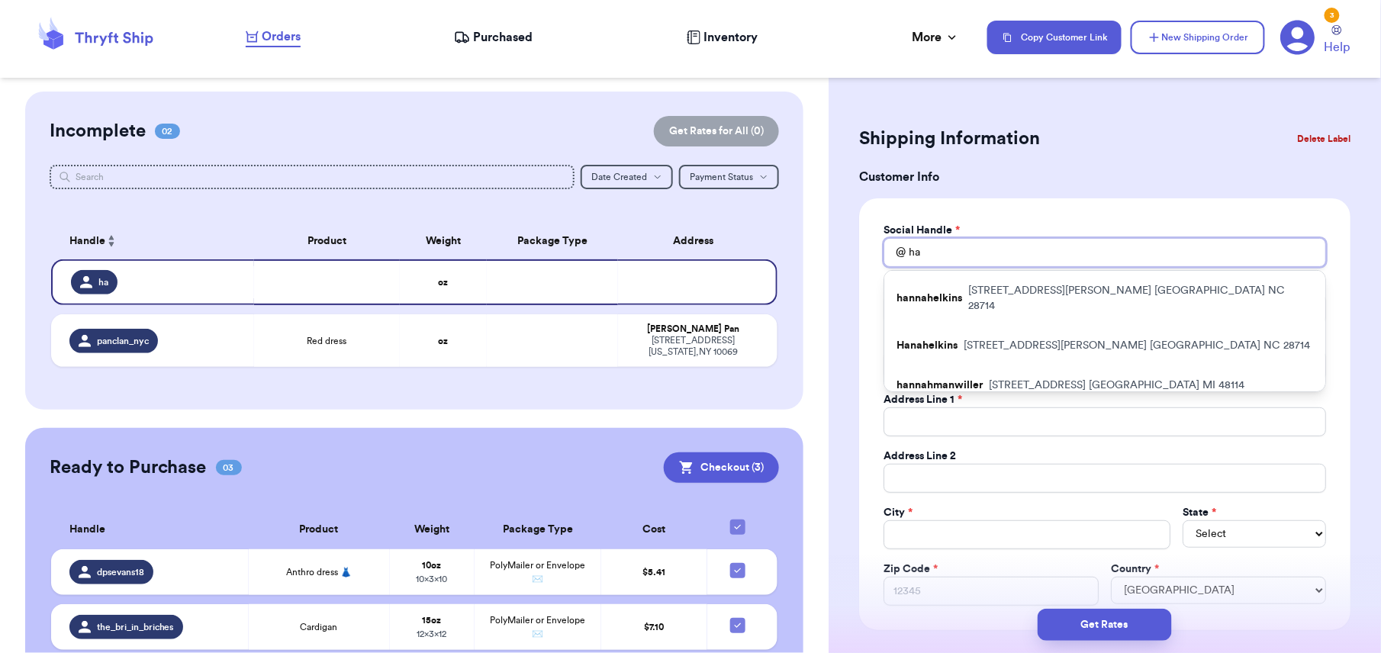
type input "han"
type input "hann"
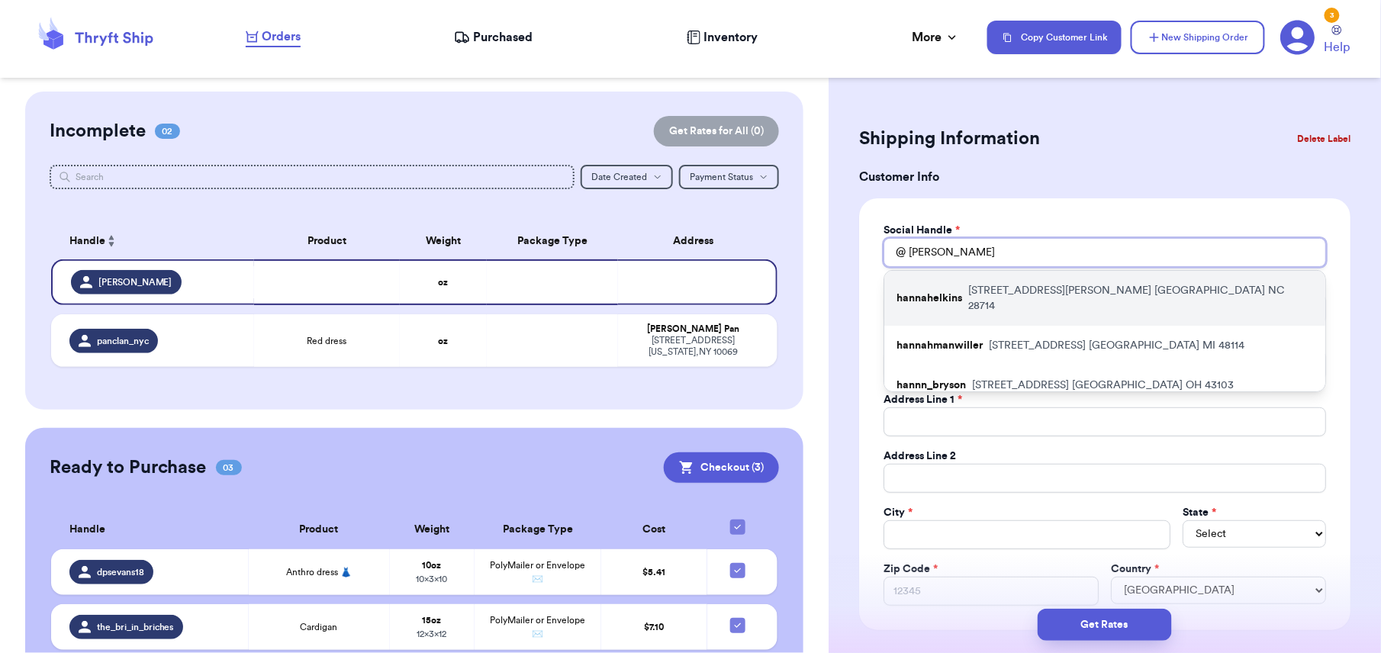
type input "hann"
click at [975, 285] on p "154 evans rd burnsville NC 28714" at bounding box center [1140, 298] width 345 height 31
type input "hannahelkins"
type input "hannah"
type input "elkins"
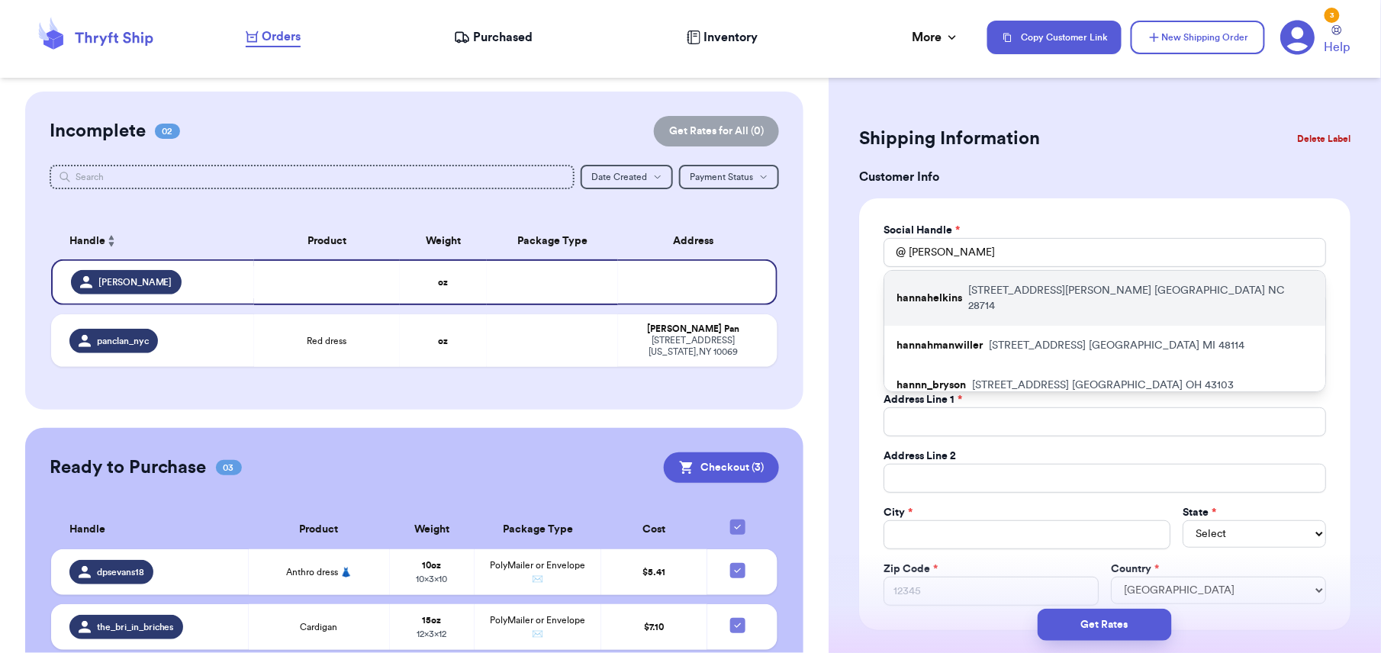
type input "hanahelkins@gmail.com"
type input "[STREET_ADDRESS][PERSON_NAME]"
type input "burnsville"
select select "NC"
type input "28714"
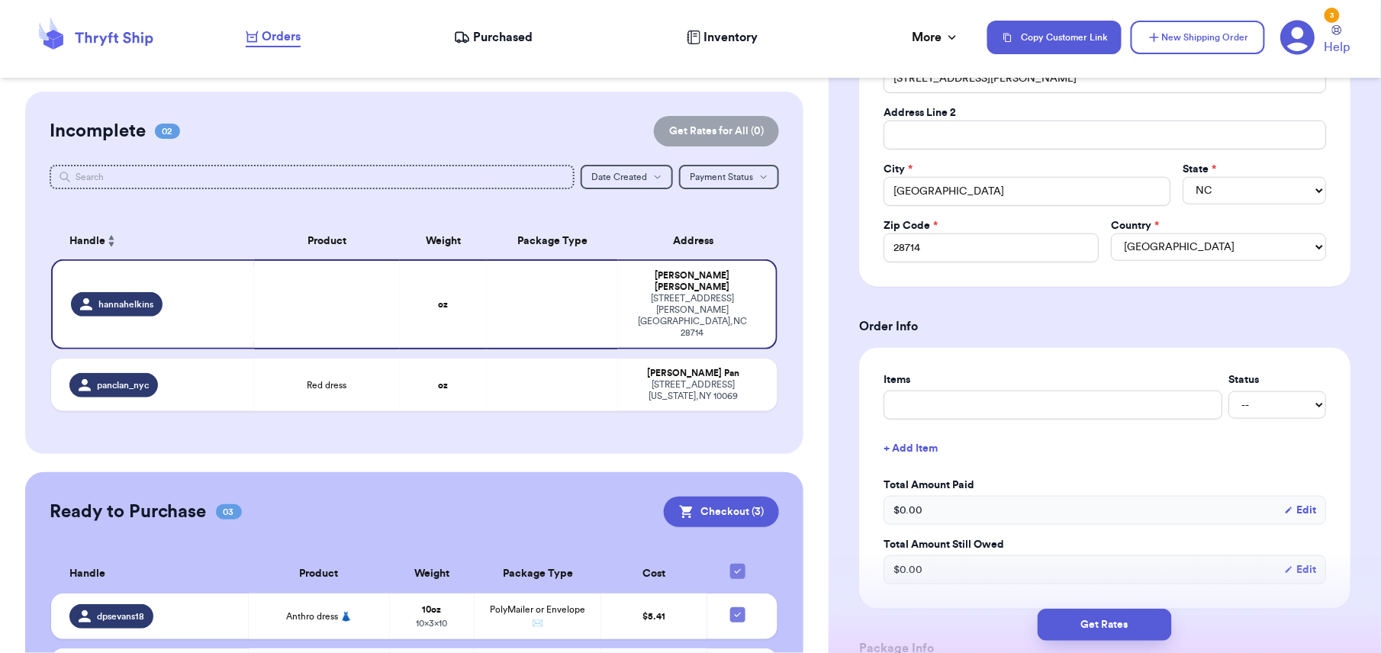
scroll to position [377, 0]
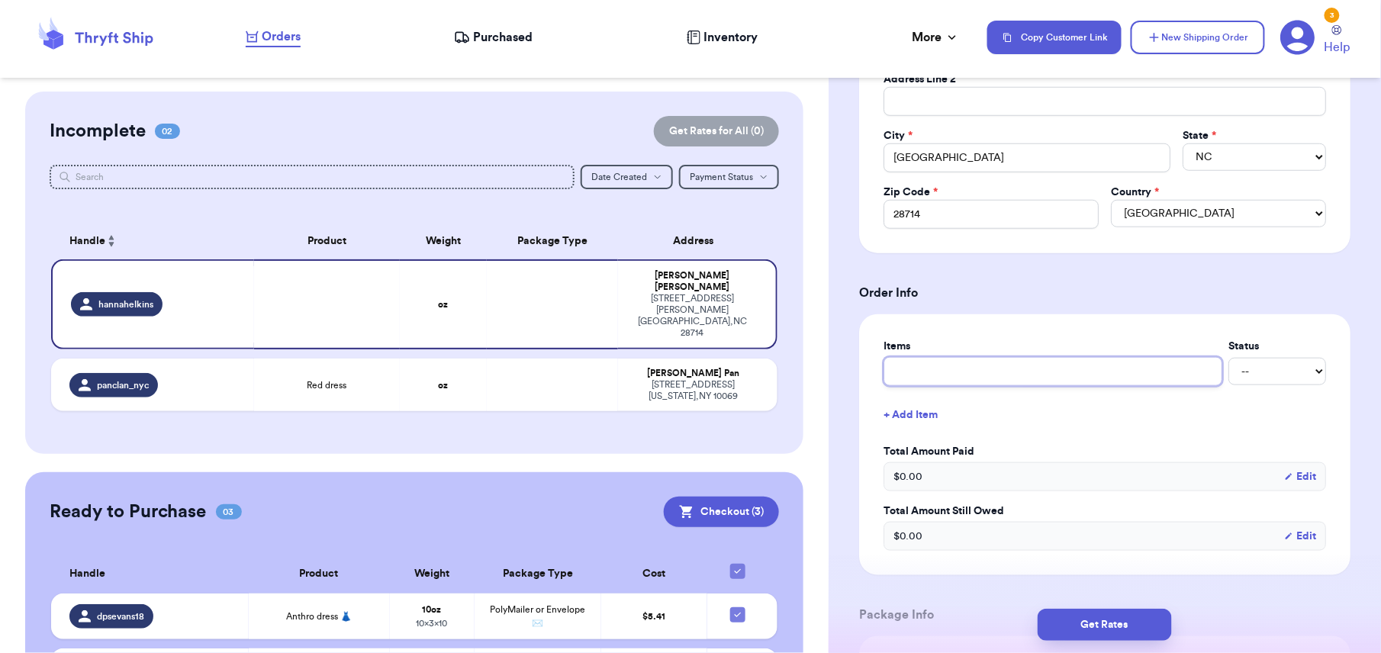
click at [911, 373] on input "text" at bounding box center [1053, 371] width 339 height 29
type input "i"
type input "iv"
type input "ivy"
type input "ivy city"
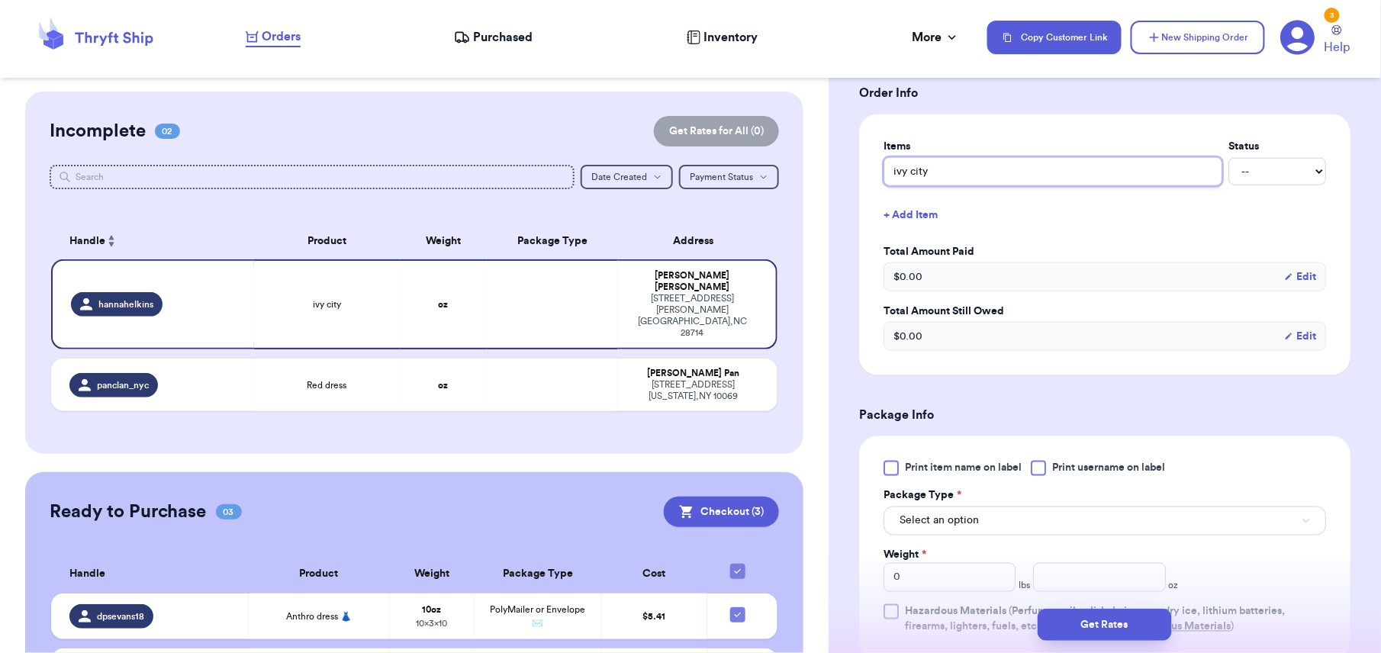
scroll to position [684, 0]
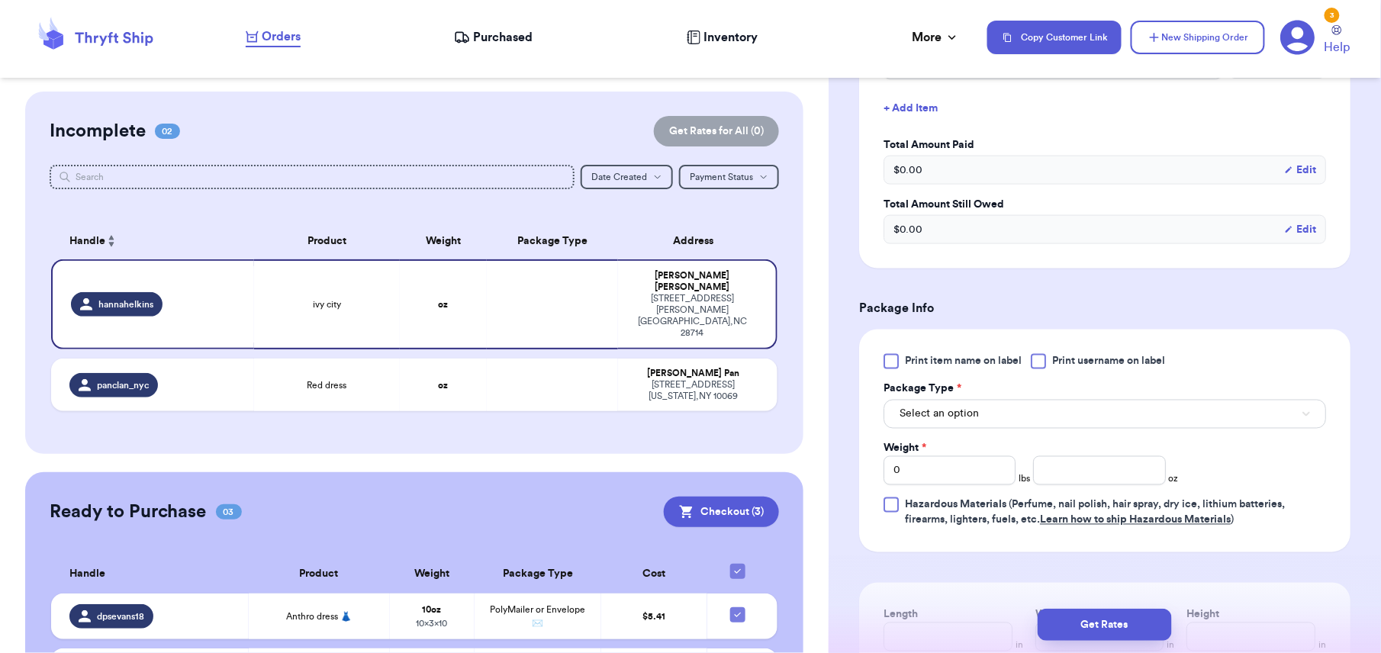
click at [925, 360] on span "Print item name on label" at bounding box center [963, 361] width 117 height 15
click at [0, 0] on input "Print item name on label" at bounding box center [0, 0] width 0 height 0
click at [1004, 427] on button "Select an option" at bounding box center [1105, 414] width 443 height 29
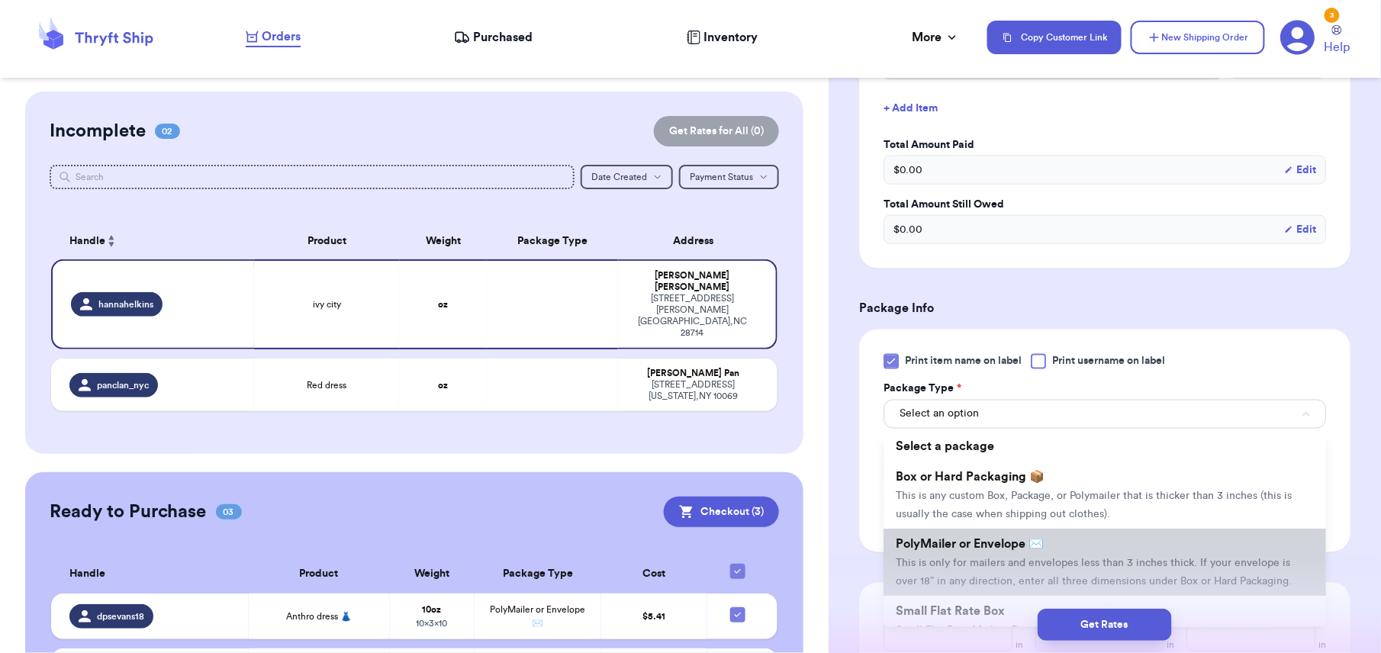
click at [980, 559] on li "PolyMailer or Envelope ✉️ This is only for mailers and envelopes less than 3 in…" at bounding box center [1105, 563] width 443 height 67
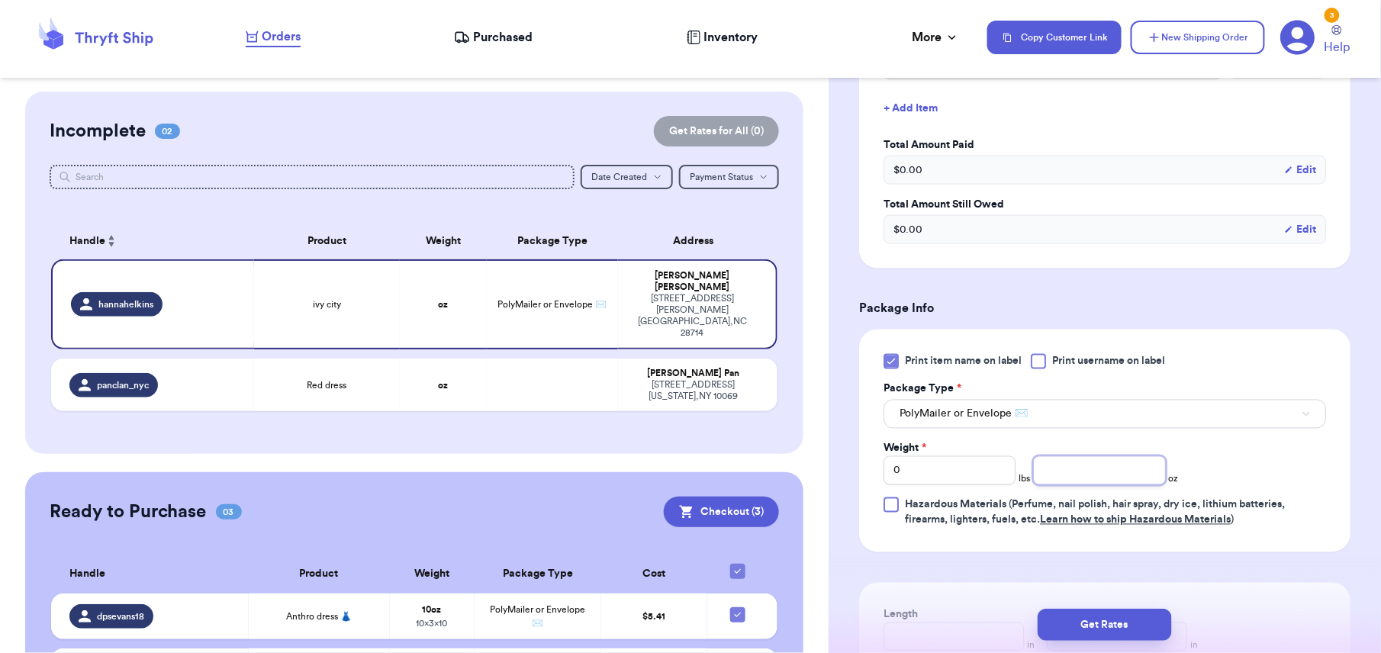
click at [1045, 470] on input "number" at bounding box center [1099, 470] width 132 height 29
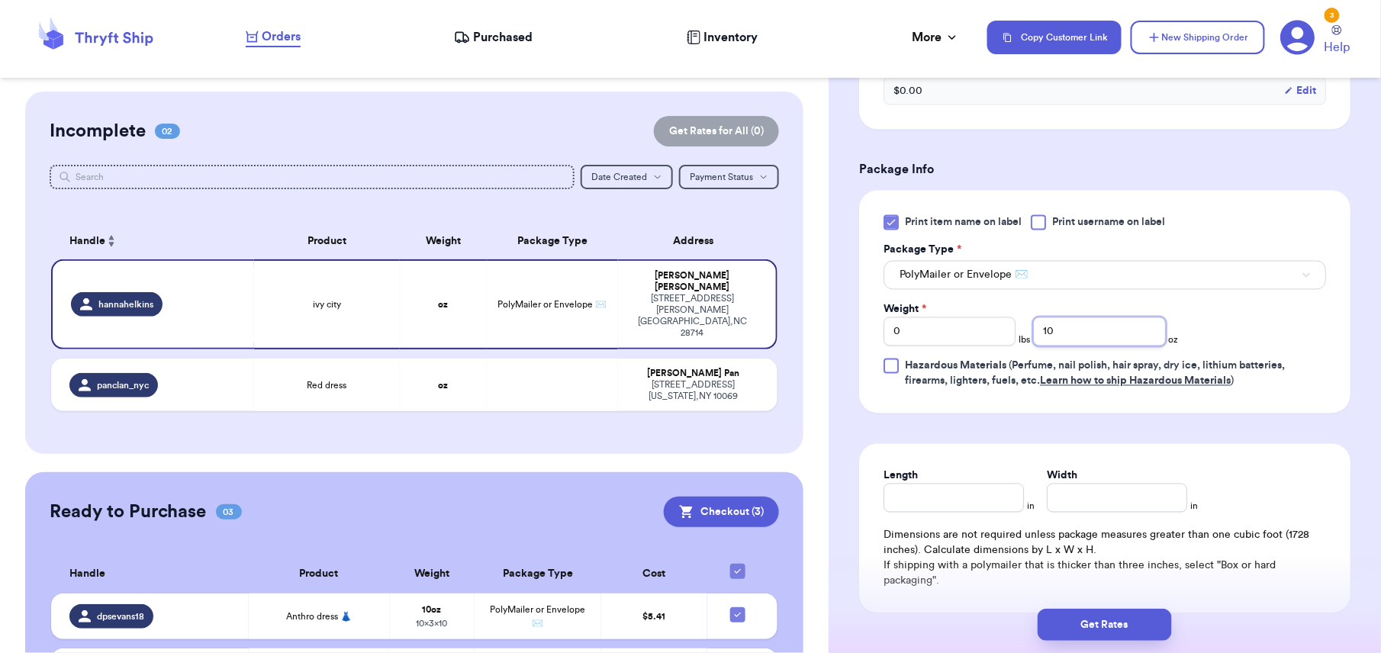
scroll to position [831, 0]
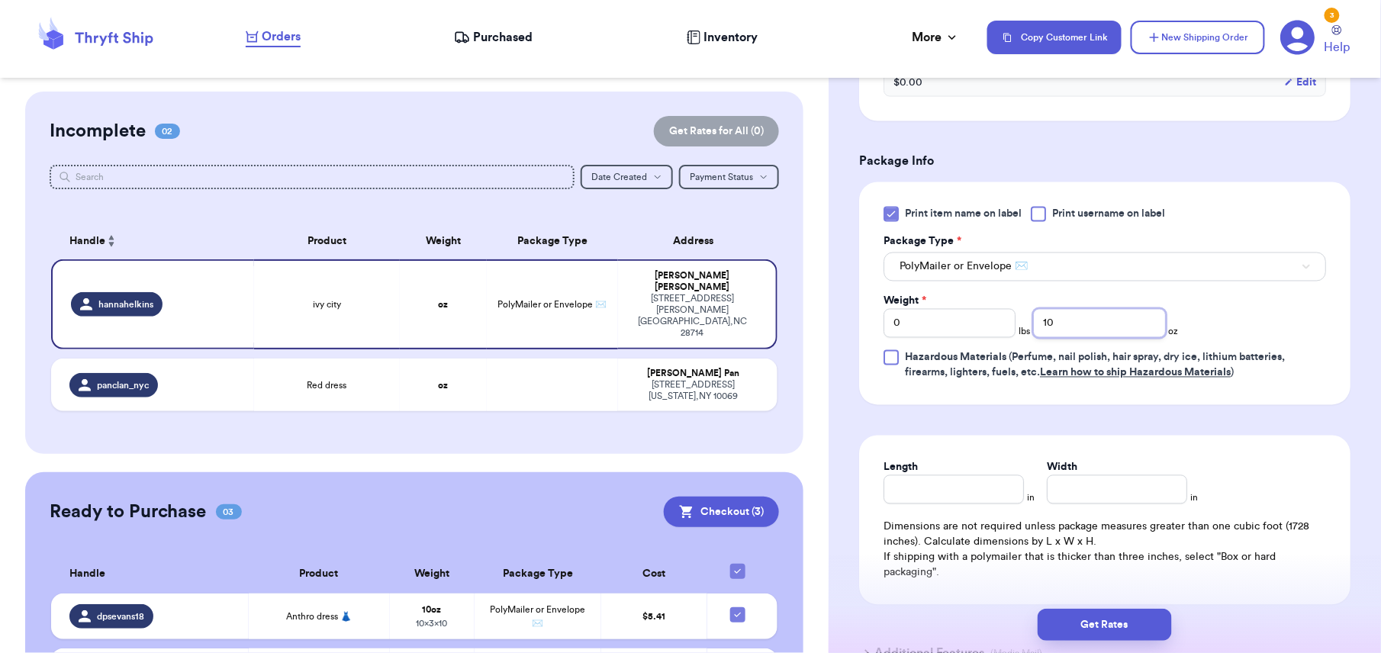
type input "10"
click at [962, 501] on input "Length" at bounding box center [954, 489] width 140 height 29
type input "8"
click at [1066, 502] on input "Width *" at bounding box center [1117, 489] width 140 height 29
type input "8"
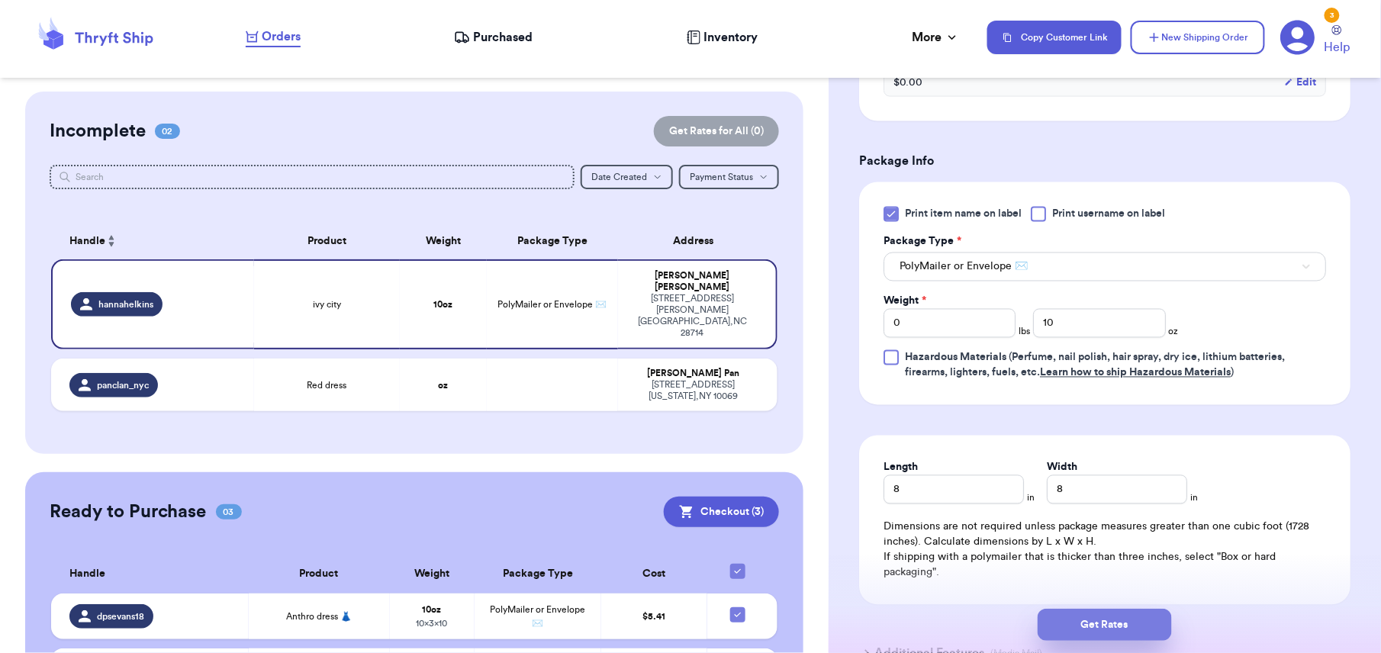
click at [1109, 618] on button "Get Rates" at bounding box center [1105, 625] width 134 height 32
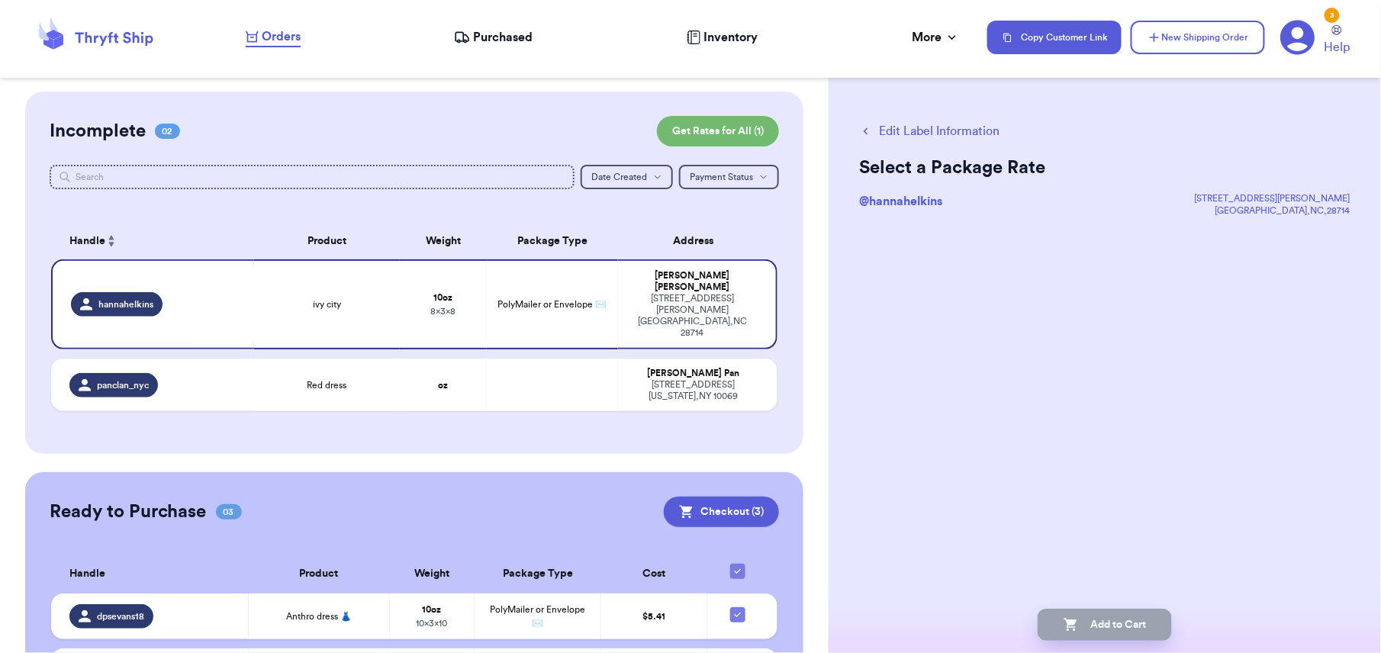
scroll to position [0, 0]
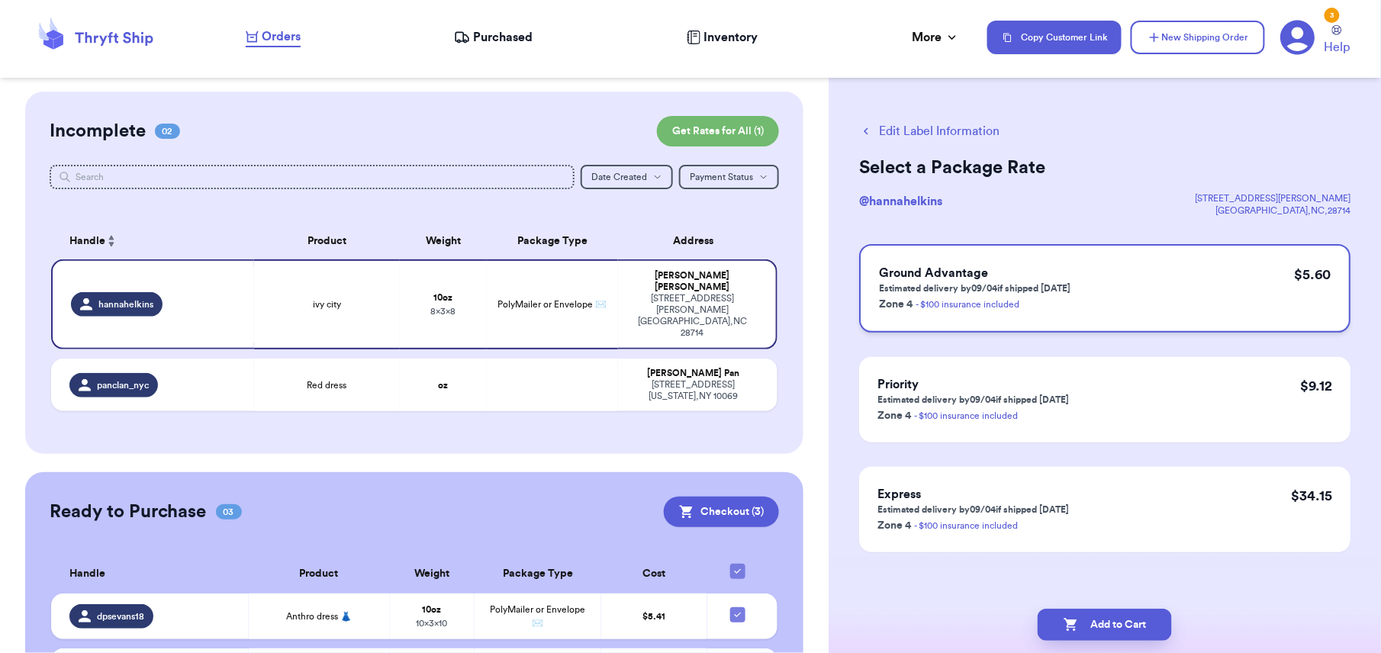
click at [1247, 282] on div "Ground Advantage Estimated delivery by 09/04 if shipped today Zone 4 - $100 ins…" at bounding box center [1104, 288] width 491 height 89
click at [1109, 623] on button "Add to Cart" at bounding box center [1105, 625] width 134 height 32
checkbox input "true"
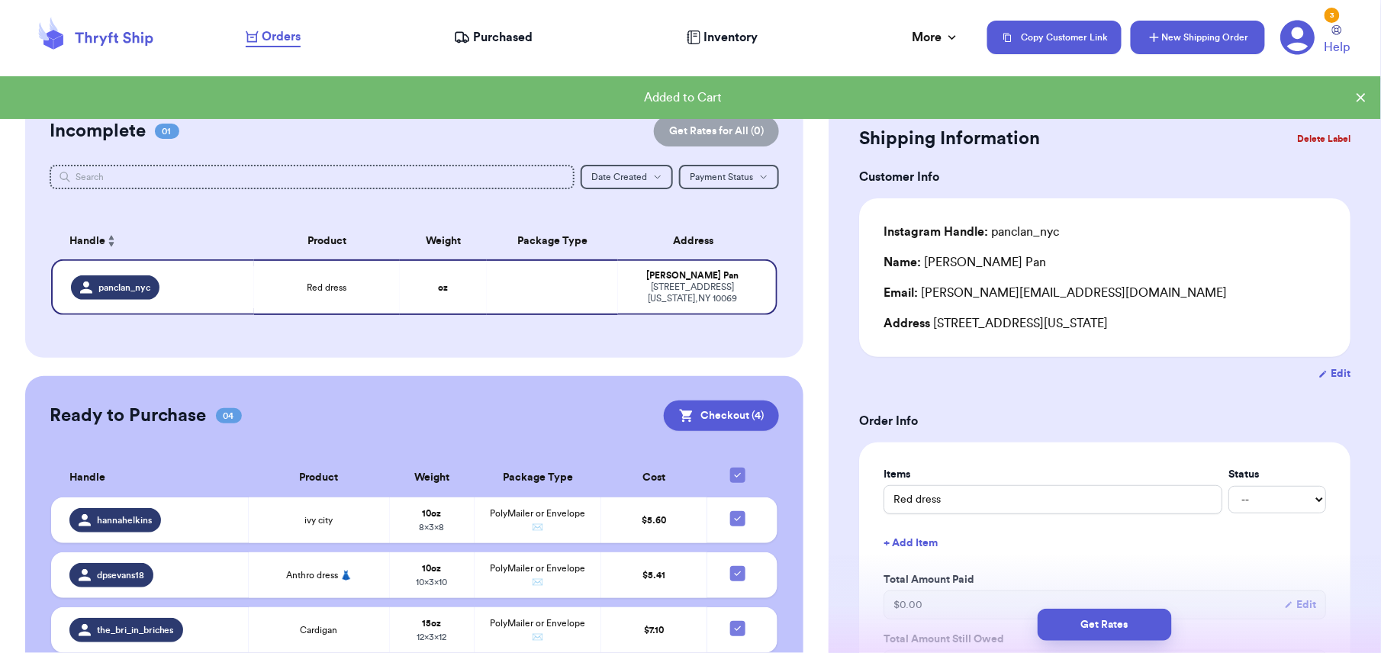
click at [1173, 35] on button "New Shipping Order" at bounding box center [1198, 38] width 134 height 34
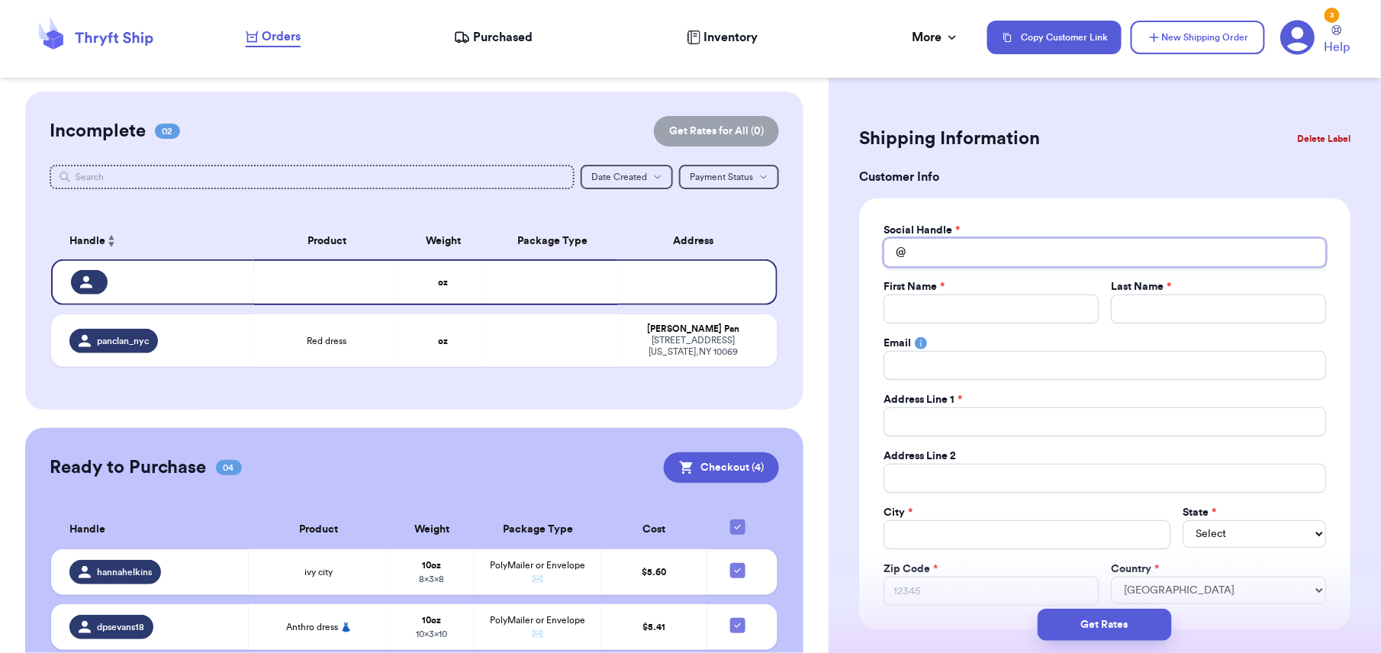
click at [932, 257] on input "Total Amount Paid" at bounding box center [1105, 252] width 443 height 29
type input "a"
type input "ab"
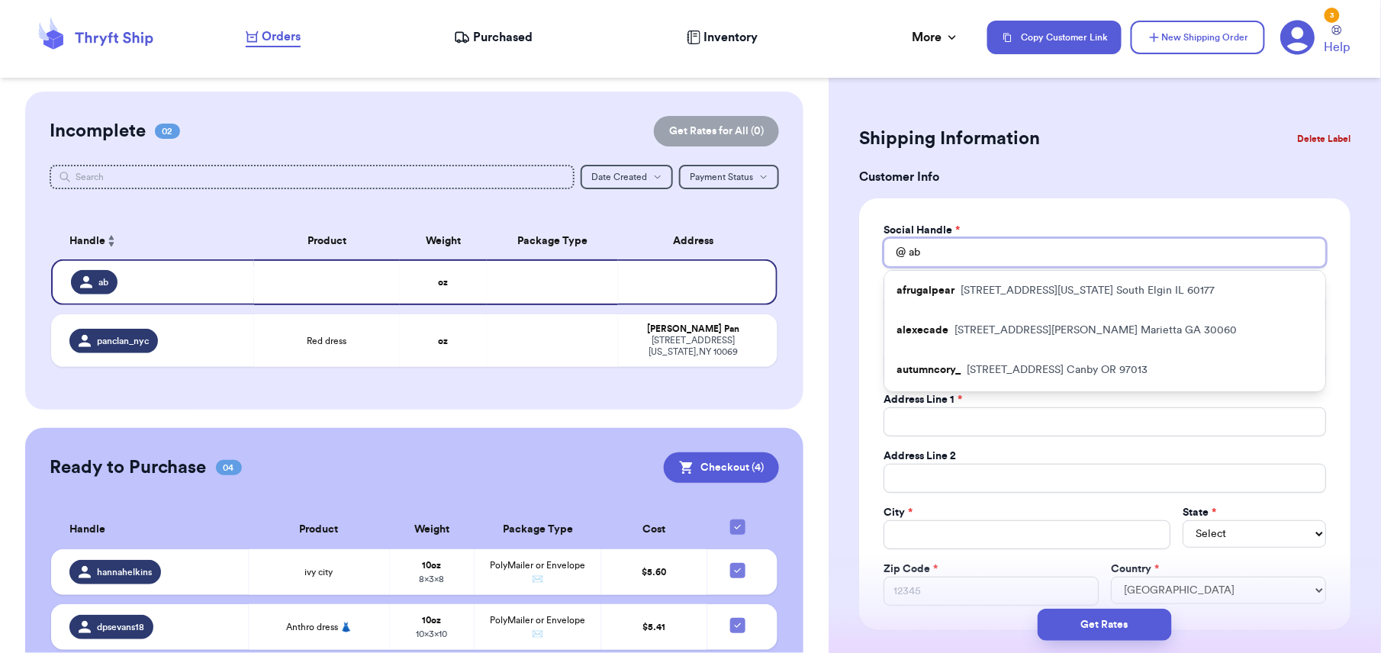
type input "abi"
type input "abig"
type input "abiga"
type input "abigai"
type input "abigail"
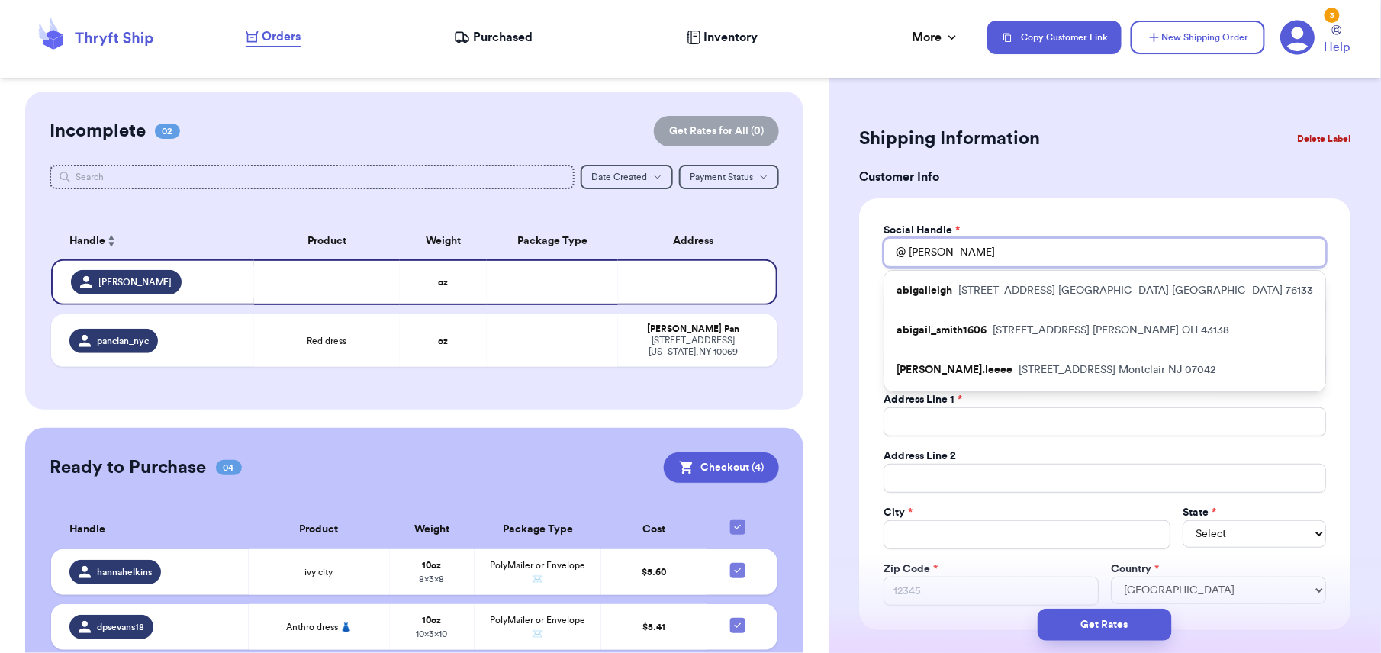
type input "abigailn"
type input "abigailnp"
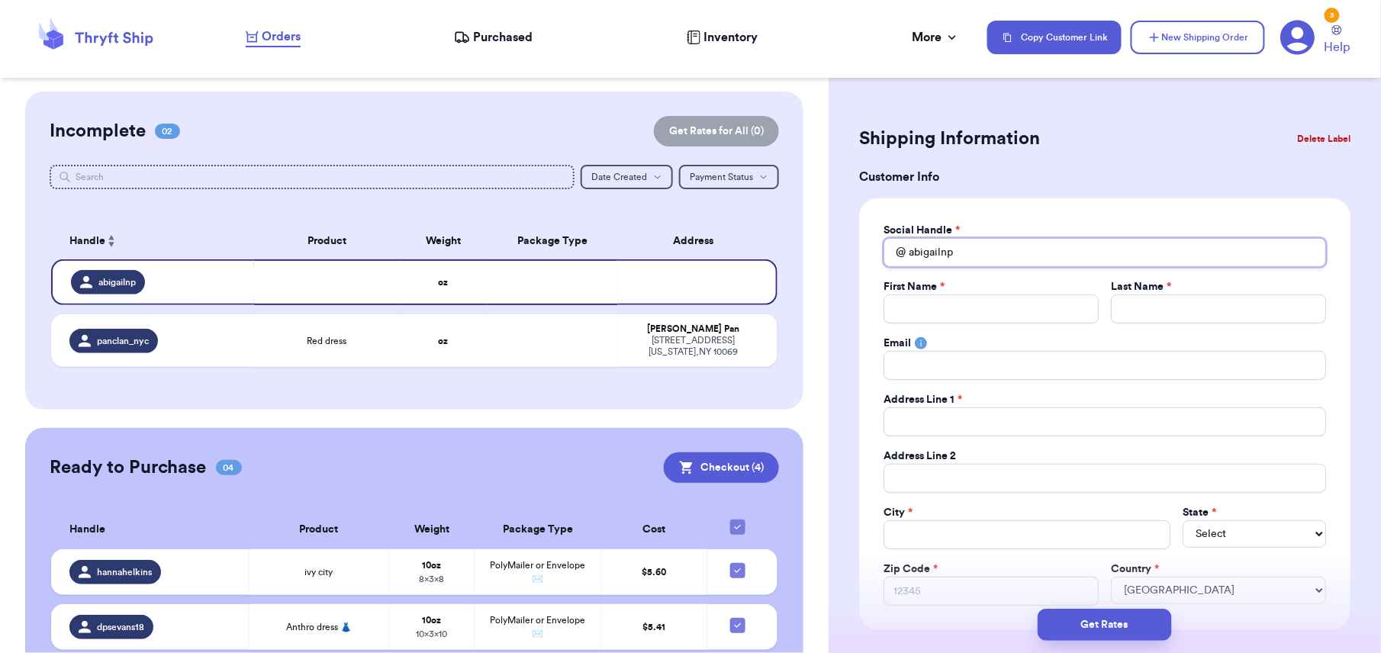
type input "abigailnpa"
type input "abigailnpat"
type input "abigailnpatr"
type input "abigailnpatri"
type input "abigailnpatric"
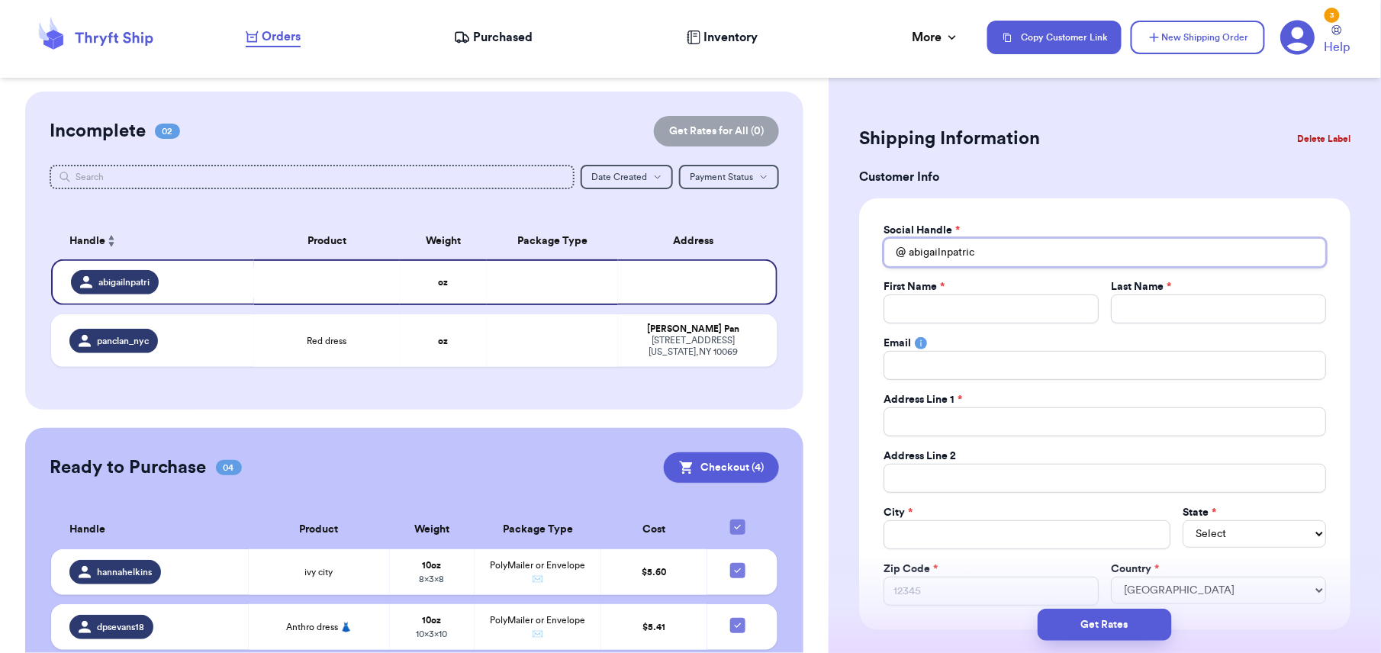
type input "[PERSON_NAME]"
click at [940, 300] on input "Total Amount Paid" at bounding box center [991, 309] width 215 height 29
type input "a"
type input "ab"
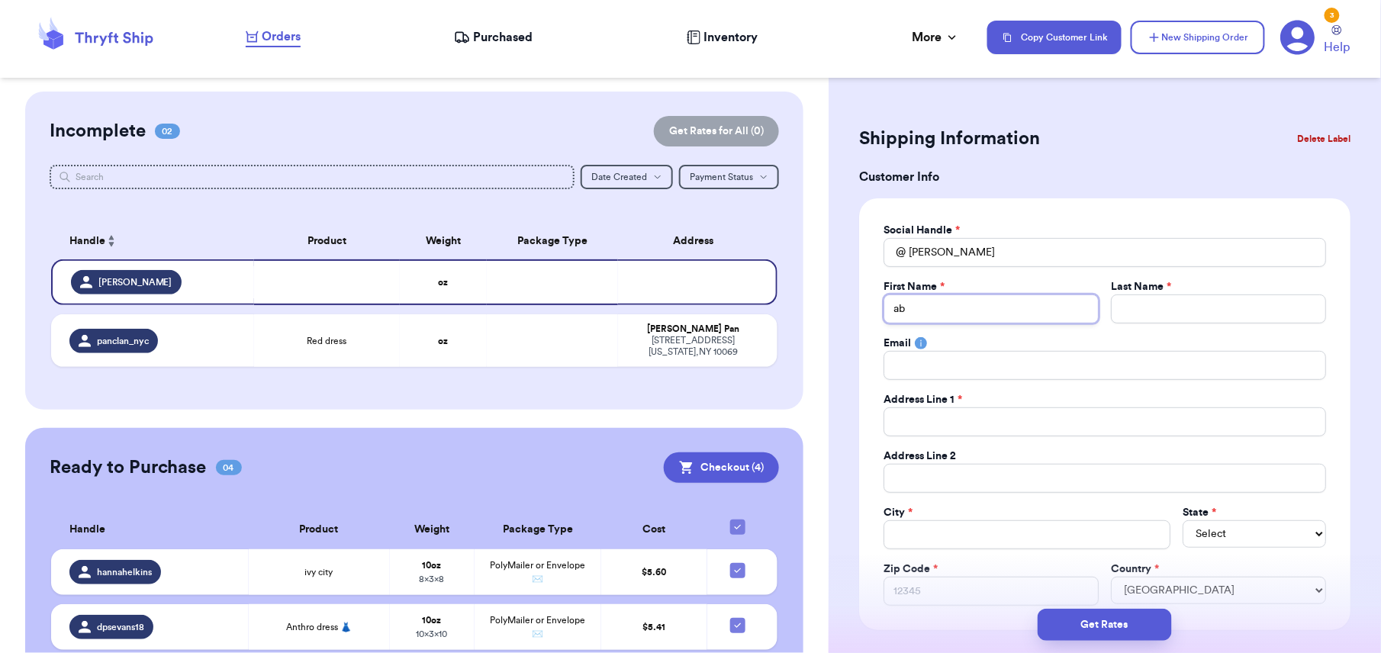
type input "abb"
type input "abby"
click at [1121, 314] on input "Total Amount Paid" at bounding box center [1218, 309] width 215 height 29
type input "p"
type input "pa"
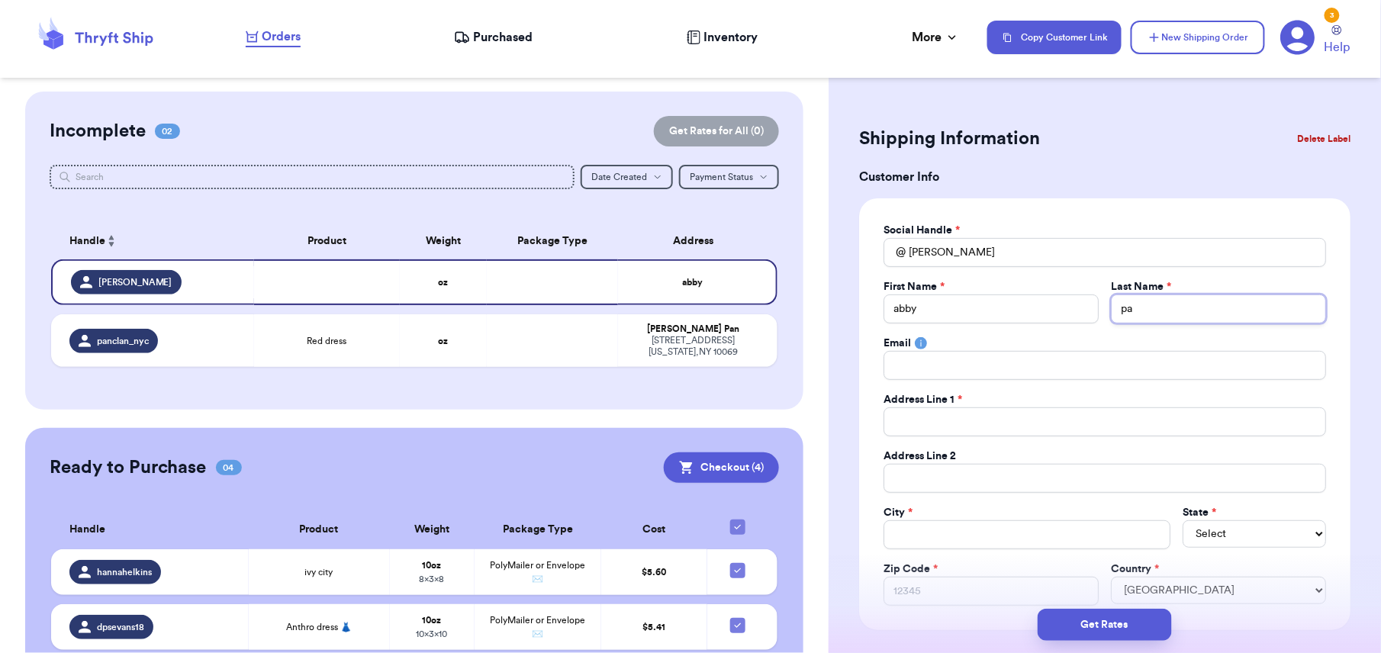
type input "pat"
type input "patr"
type input "patri"
type input "patric"
type input "patrick"
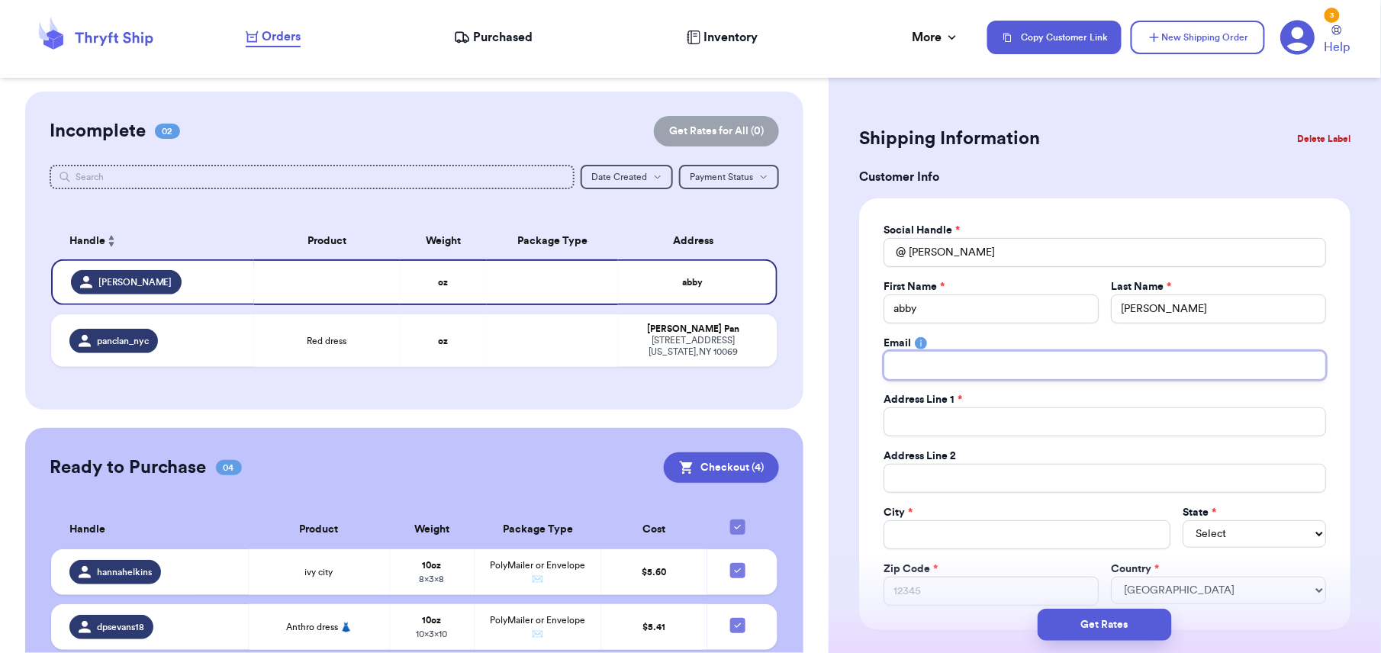
click at [944, 367] on input "Total Amount Paid" at bounding box center [1105, 365] width 443 height 29
click at [905, 426] on input "Total Amount Paid" at bounding box center [1105, 421] width 443 height 29
type input "6"
type input "66"
type input "666"
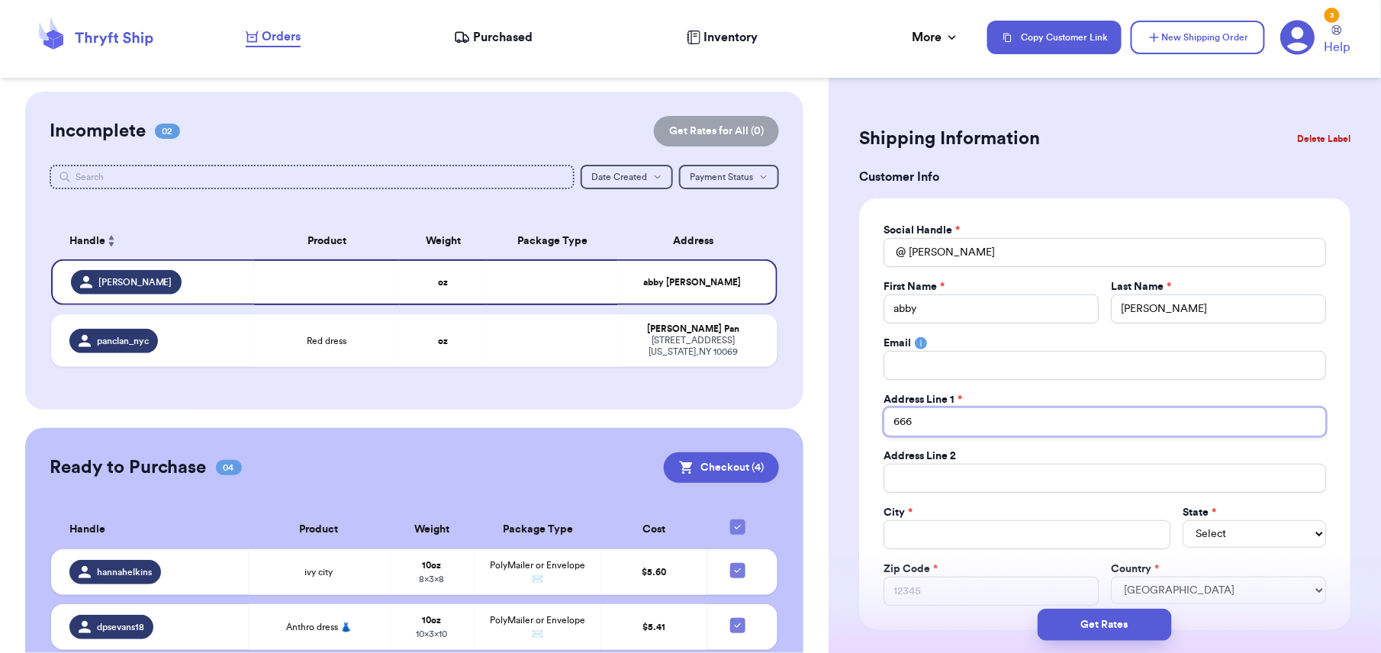
type input "666"
type input "666 p"
type input "666 pa"
type input "666 par"
type input "666 park"
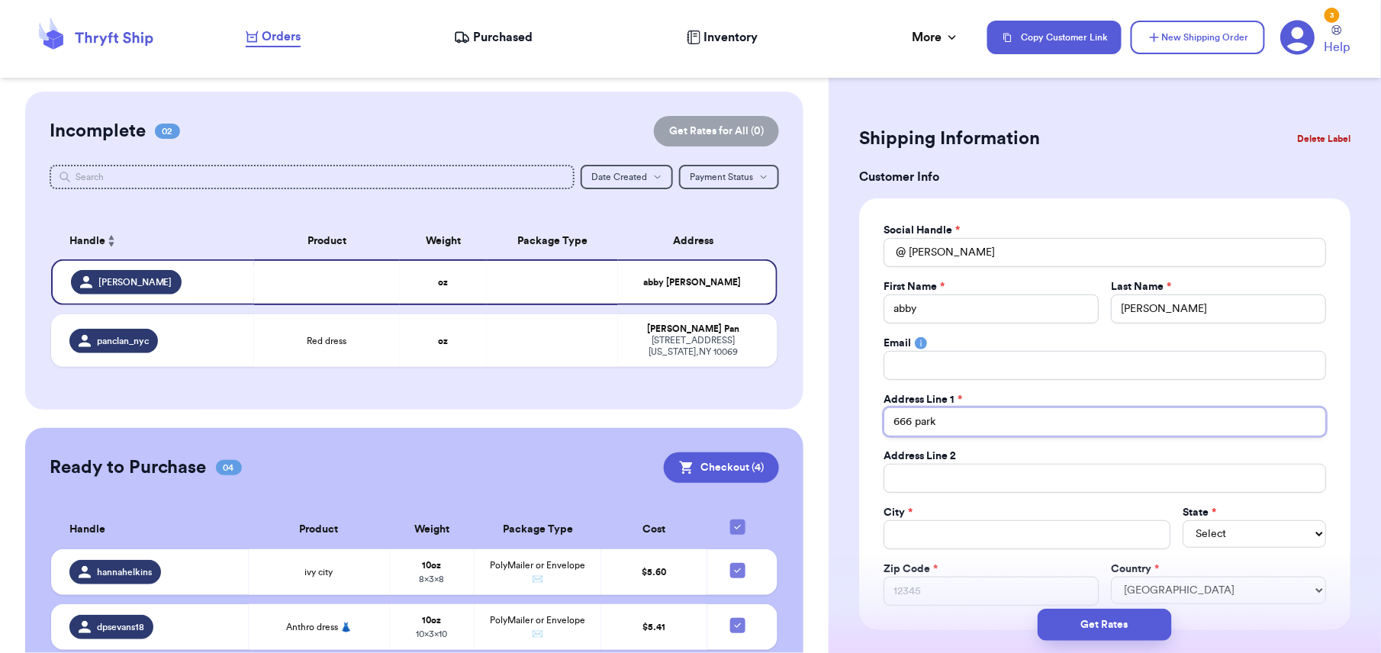
type input "666 park"
type input "666 park a"
type input "666 park av"
type input "[STREET_ADDRESS]"
type input "666 park ave,"
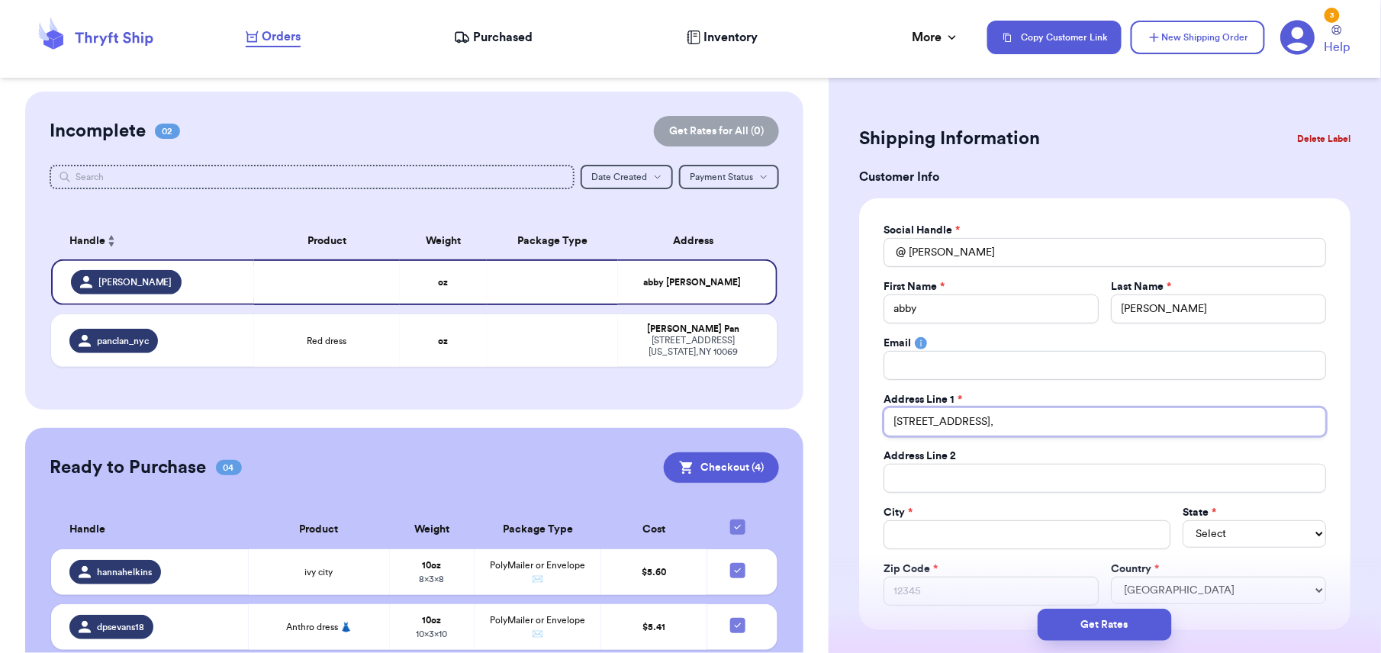
type input "666 park ave,"
click at [958, 425] on input "666 park ave," at bounding box center [1105, 421] width 443 height 29
type input "[STREET_ADDRESS]"
click at [919, 526] on input "Total Amount Paid" at bounding box center [1027, 534] width 287 height 29
click at [900, 538] on input "Total Amount Paid" at bounding box center [1027, 534] width 287 height 29
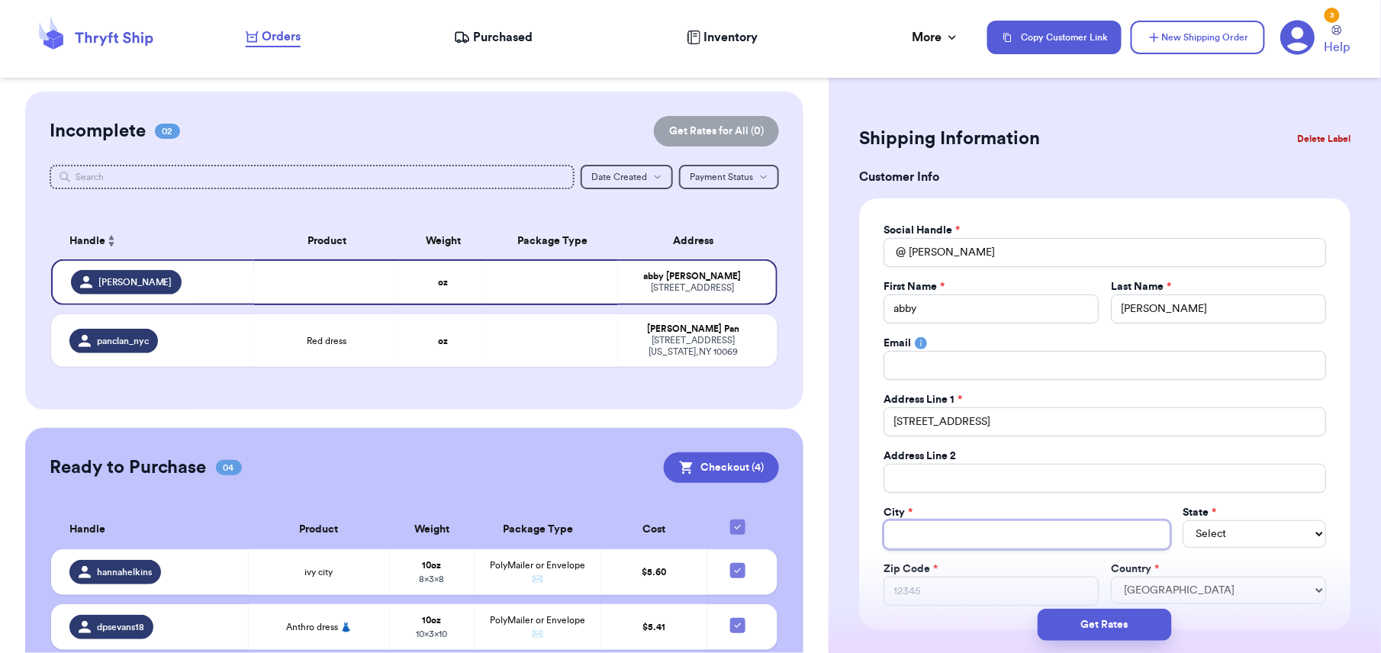
type input "l"
type input "li"
type input "lin"
type input "linc"
type input "linco"
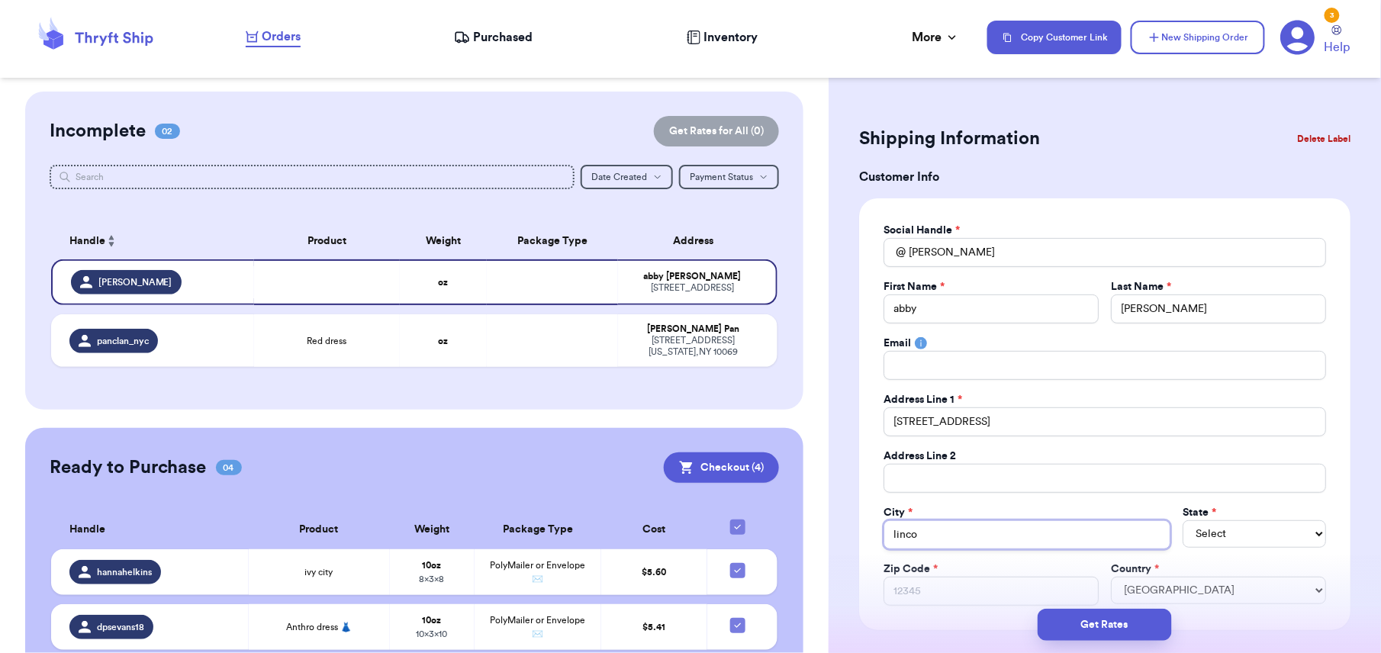
type input "lincon"
click at [916, 539] on input "lincon" at bounding box center [1027, 534] width 287 height 29
type input "lincoln"
click at [1198, 542] on select "Select AL AK AZ AR CA CO CT DE DC FL GA HI ID IL IN IA KS KY LA ME MD MA MI MN …" at bounding box center [1254, 533] width 143 height 27
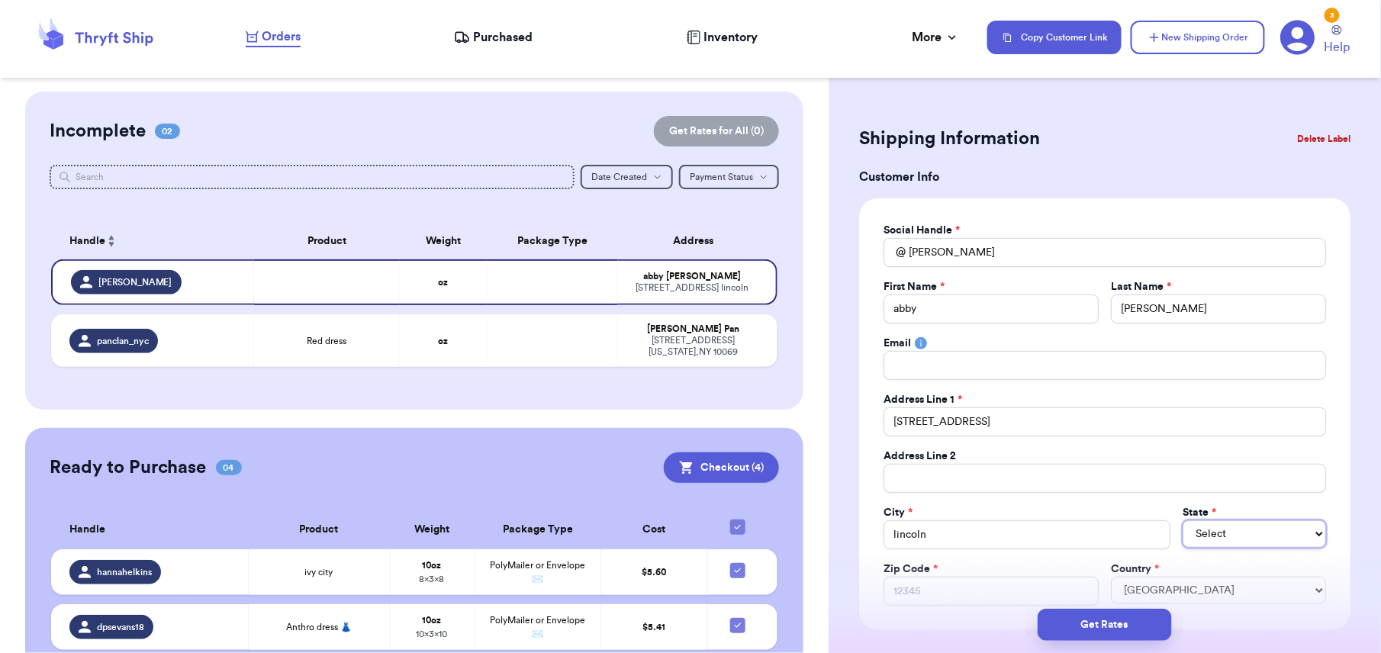
select select "MI"
click at [1183, 523] on select "Select AL AK AZ AR CA CO CT DE DC FL GA HI ID IL IN IA KS KY LA ME MD MA MI MN …" at bounding box center [1254, 533] width 143 height 27
click at [938, 602] on div "Get Rates" at bounding box center [1105, 625] width 552 height 56
click at [913, 593] on input "Zip Code *" at bounding box center [991, 591] width 215 height 29
type input "4"
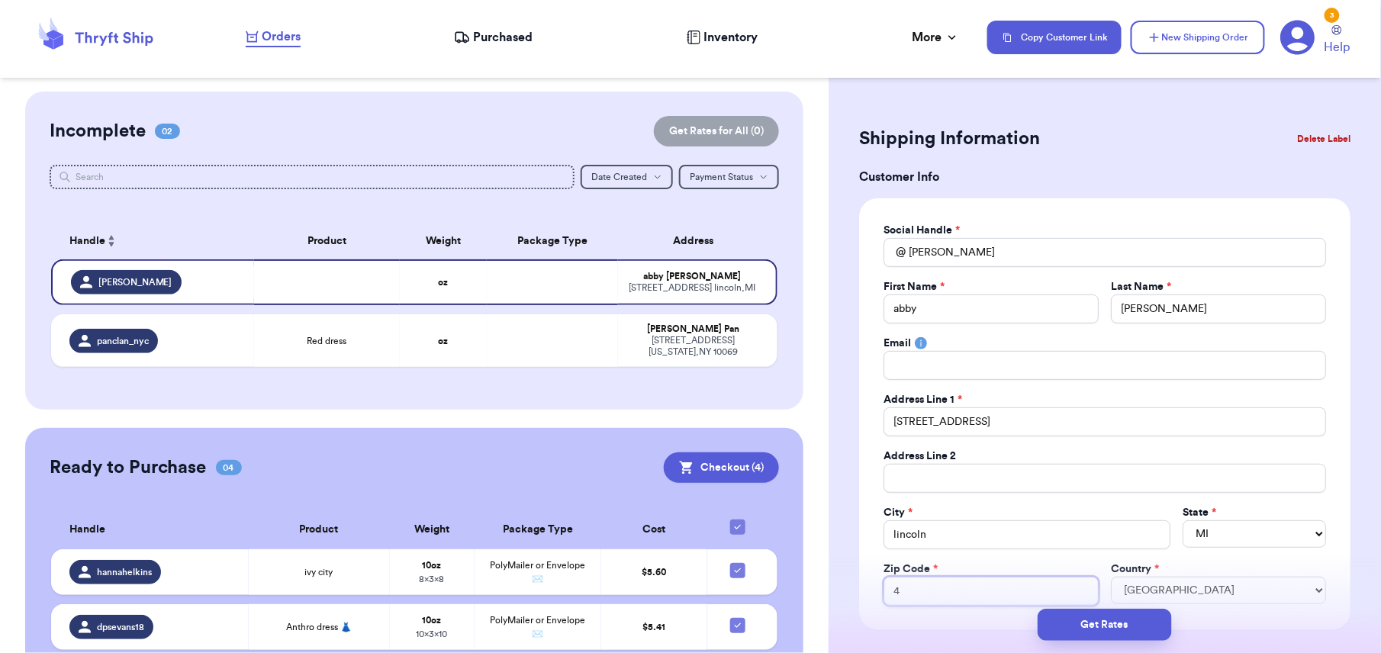
type input "48"
type input "481"
type input "4814"
type input "48146"
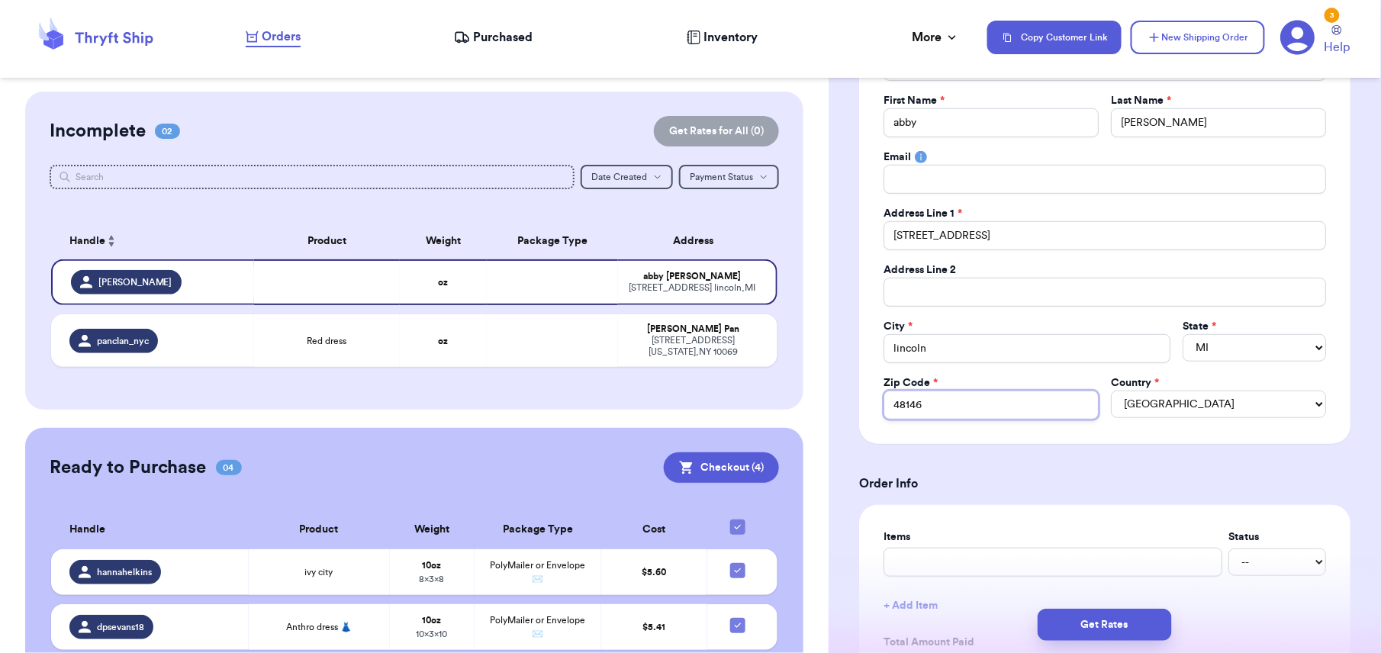
scroll to position [215, 0]
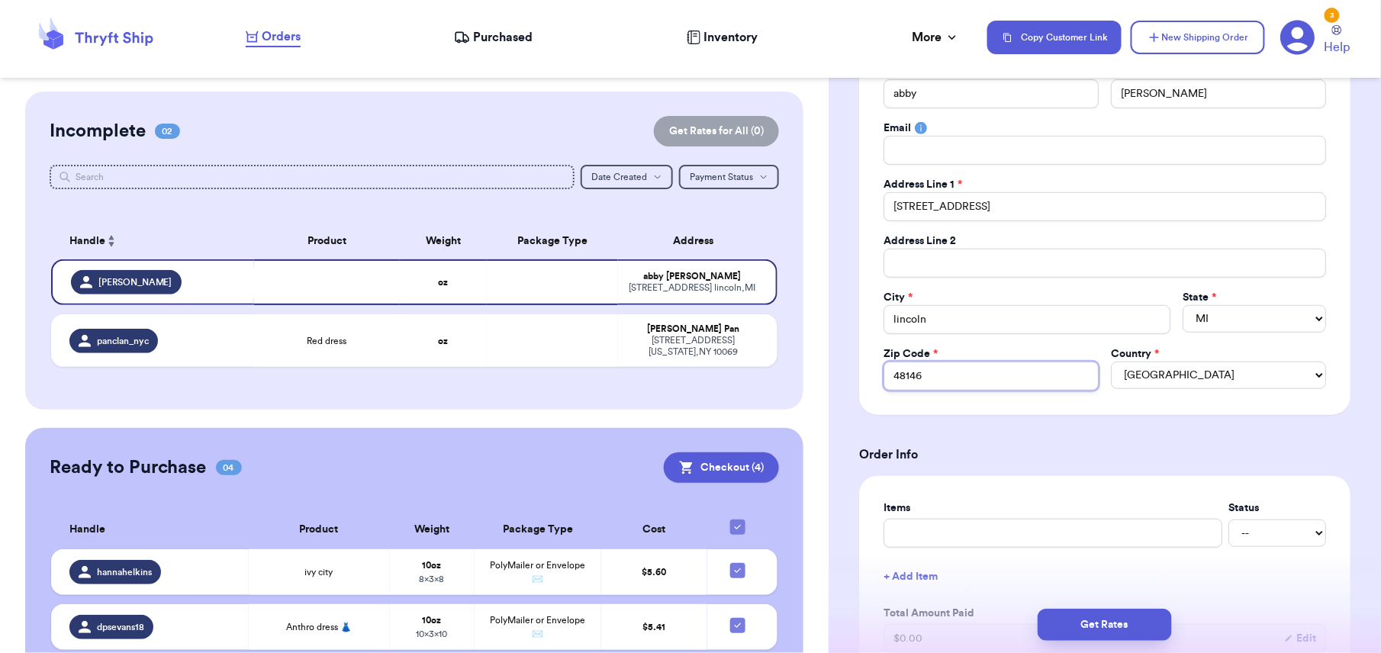
type input "48146"
click at [929, 540] on input "text" at bounding box center [1053, 533] width 339 height 29
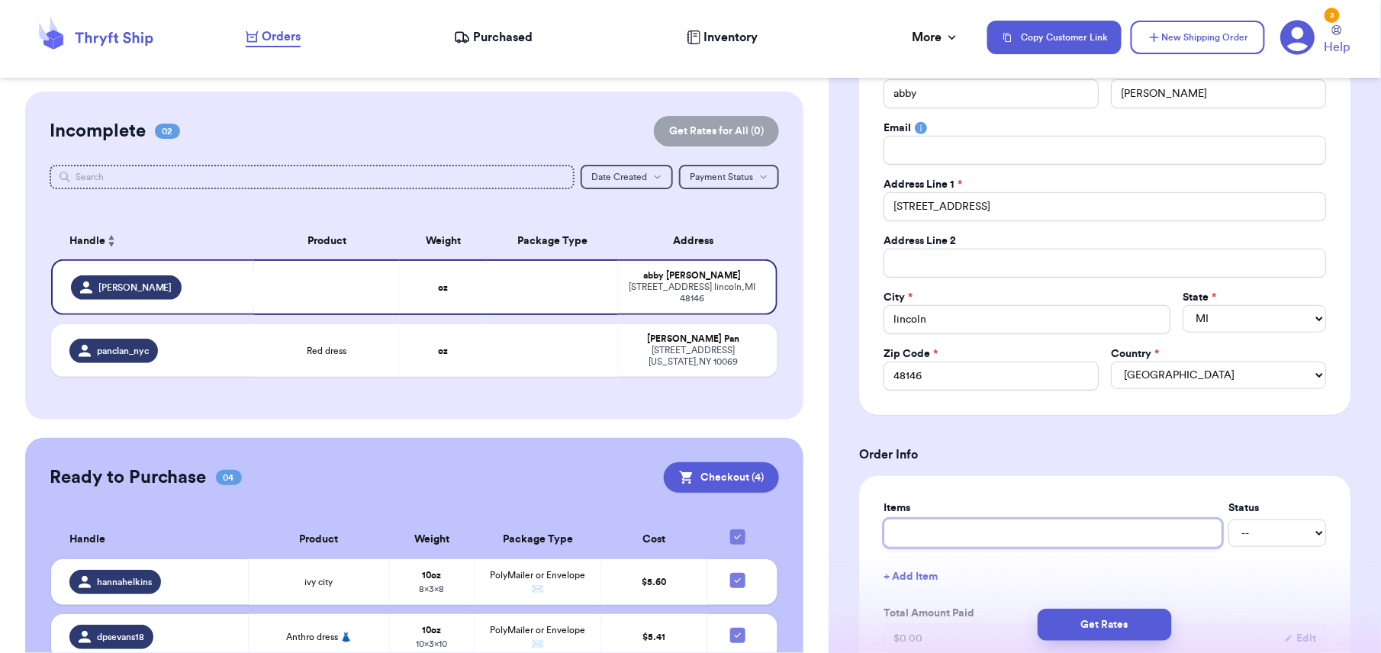
type input "b"
type input "bo"
type input "boo"
type input "boot"
type input "boots"
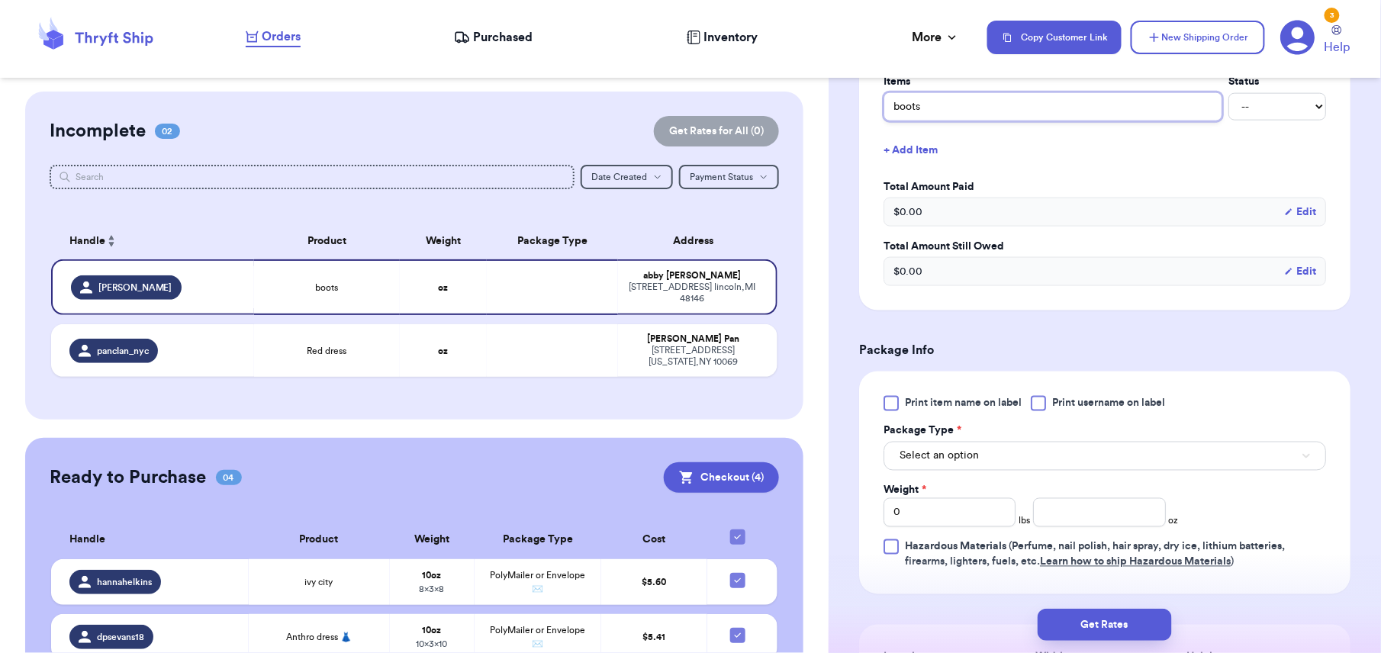
scroll to position [700, 0]
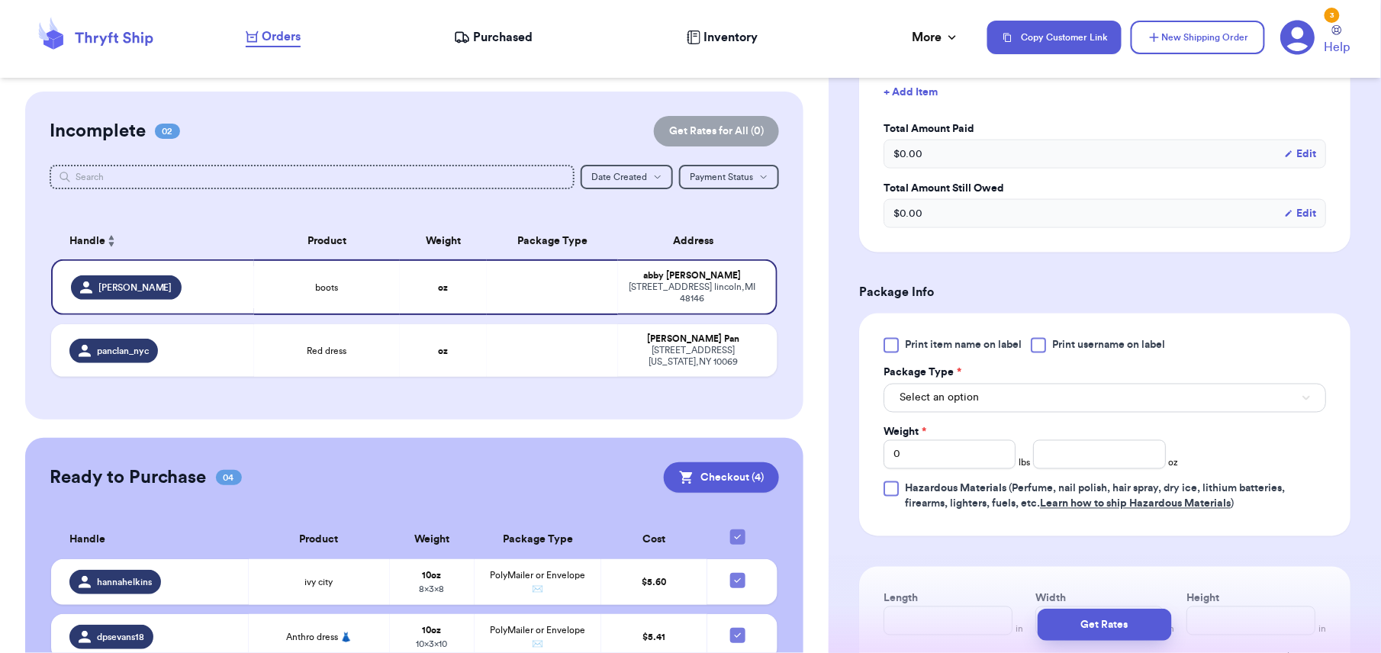
type input "boots"
click at [980, 410] on button "Select an option" at bounding box center [1105, 398] width 443 height 29
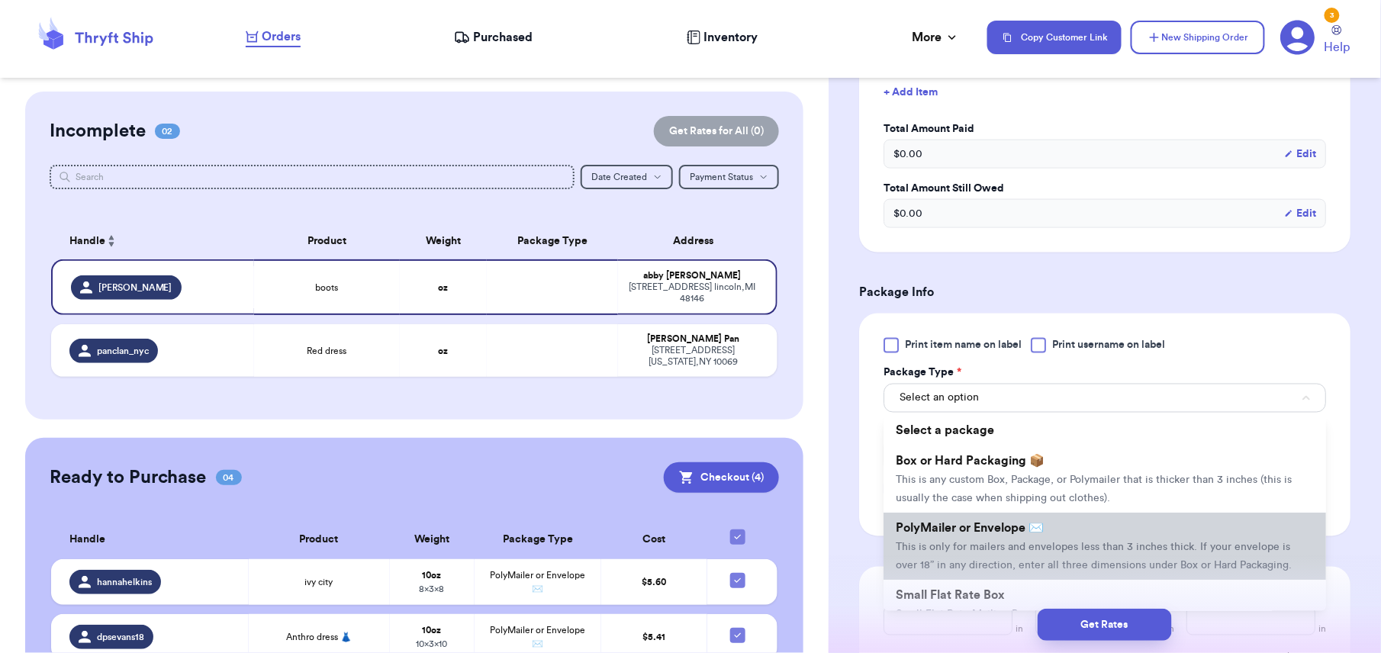
click at [966, 535] on span "PolyMailer or Envelope ✉️" at bounding box center [970, 529] width 148 height 12
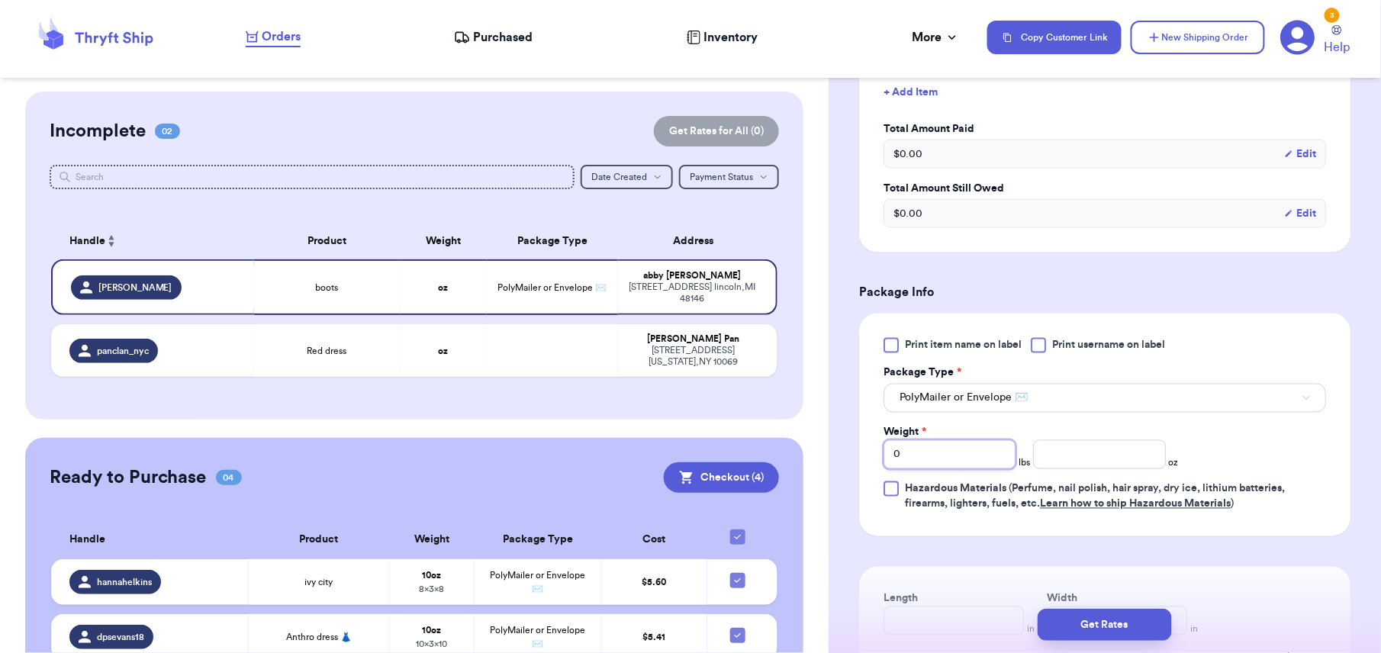
click at [941, 464] on input "0" at bounding box center [950, 454] width 132 height 29
type input "2"
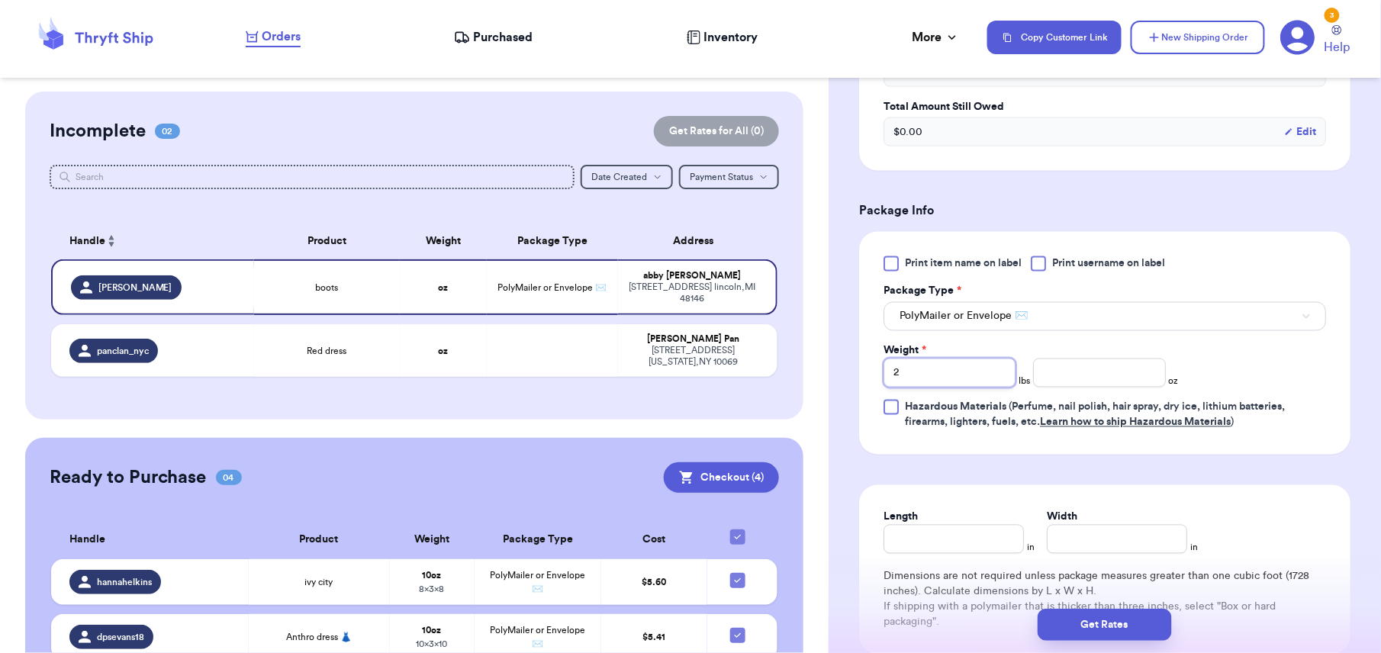
scroll to position [910, 0]
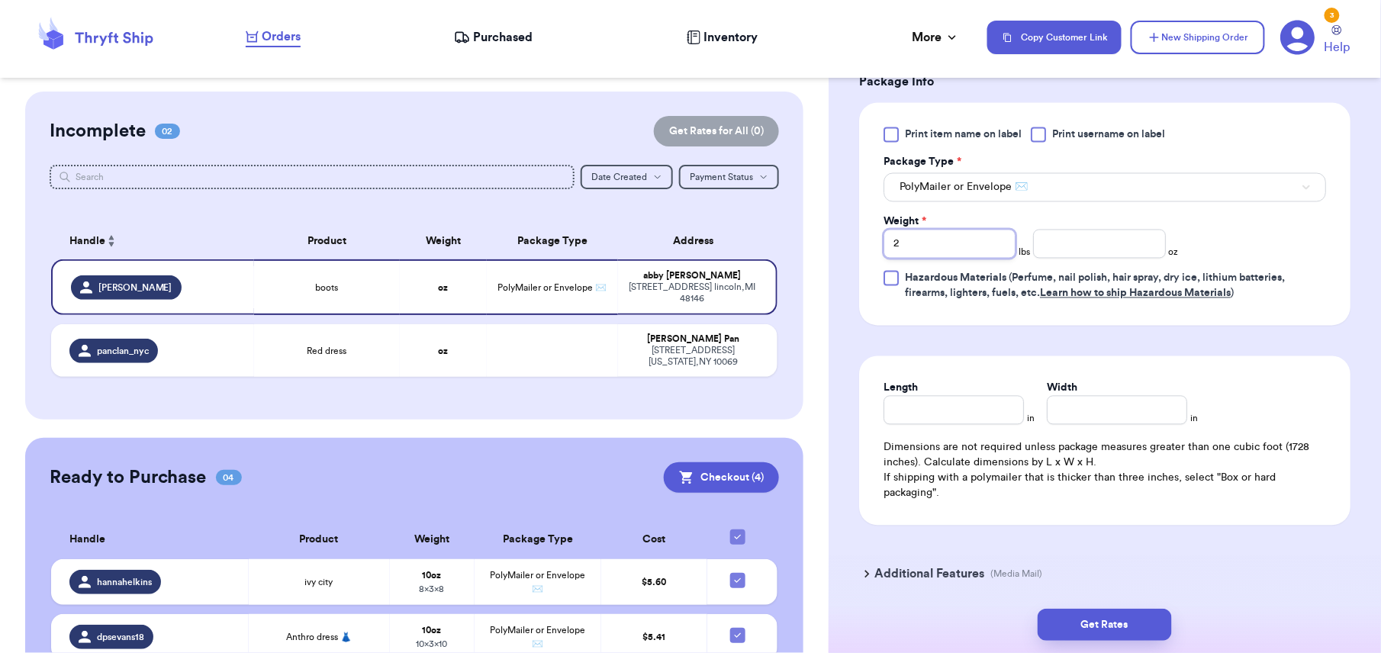
type input "2"
click at [971, 425] on input "Length" at bounding box center [954, 410] width 140 height 29
type input "1"
type input "12"
type input "121"
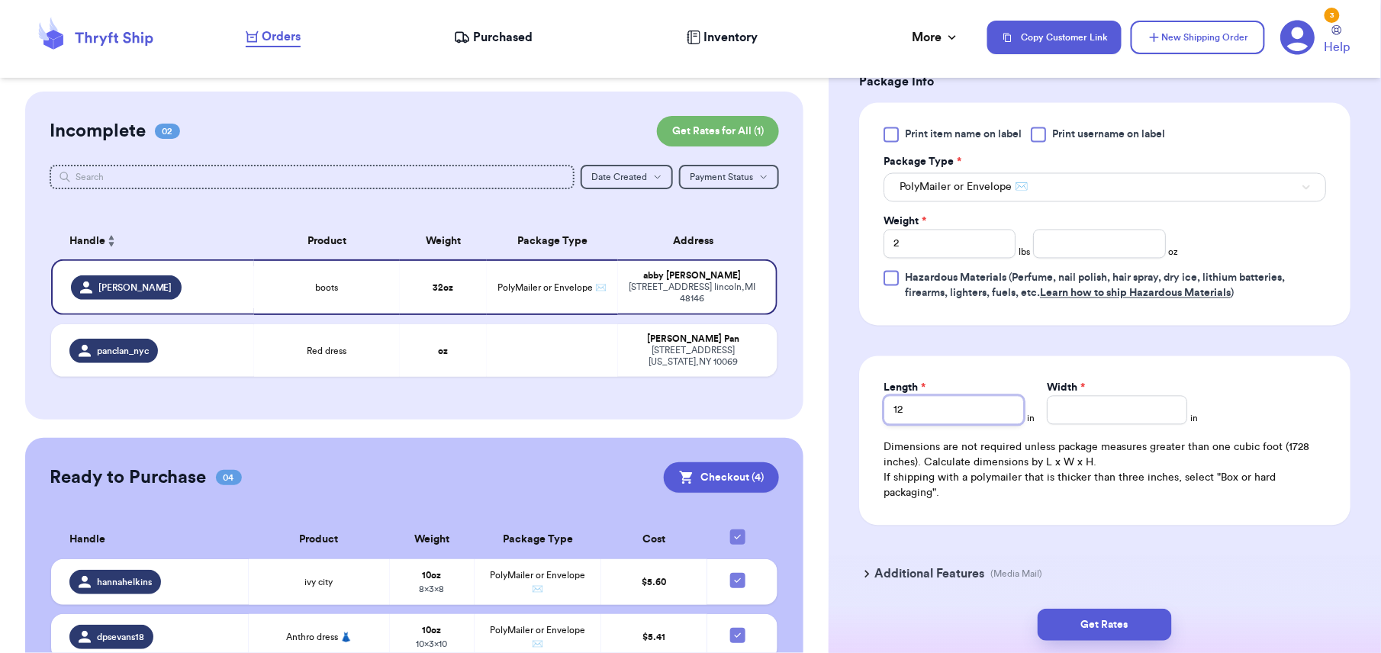
type input "12"
click at [1088, 414] on input "Width *" at bounding box center [1117, 410] width 140 height 29
type input "1"
type input "12"
click at [1126, 626] on button "Get Rates" at bounding box center [1105, 625] width 134 height 32
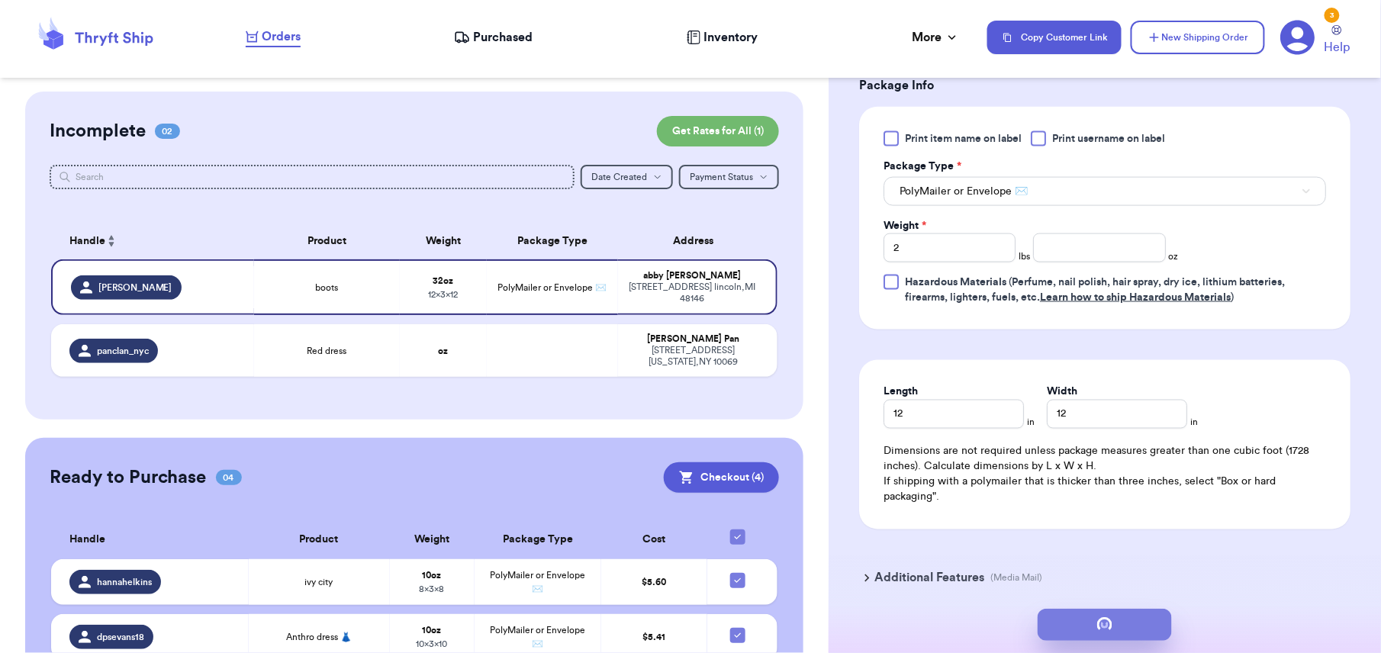
scroll to position [0, 0]
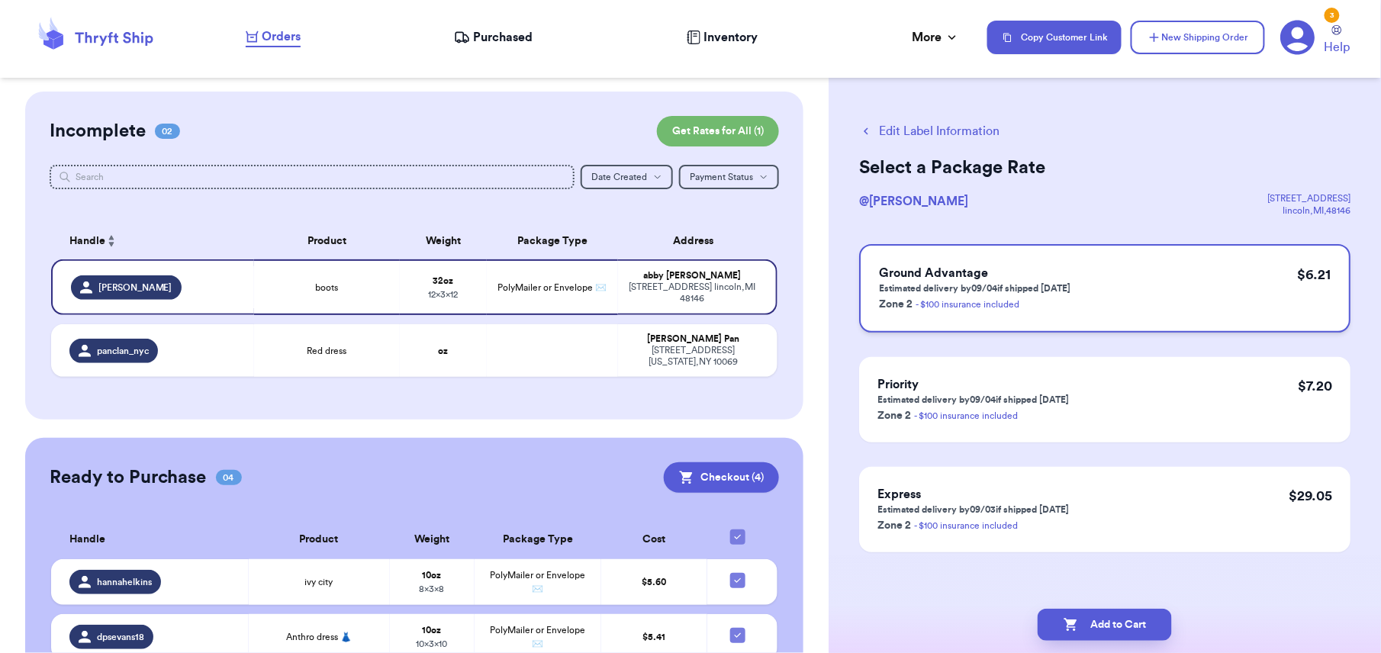
click at [1216, 316] on div "Ground Advantage Estimated delivery by 09/04 if shipped today Zone 2 - $100 ins…" at bounding box center [1104, 288] width 491 height 89
click at [1136, 630] on button "Add to Cart" at bounding box center [1105, 625] width 134 height 32
checkbox input "true"
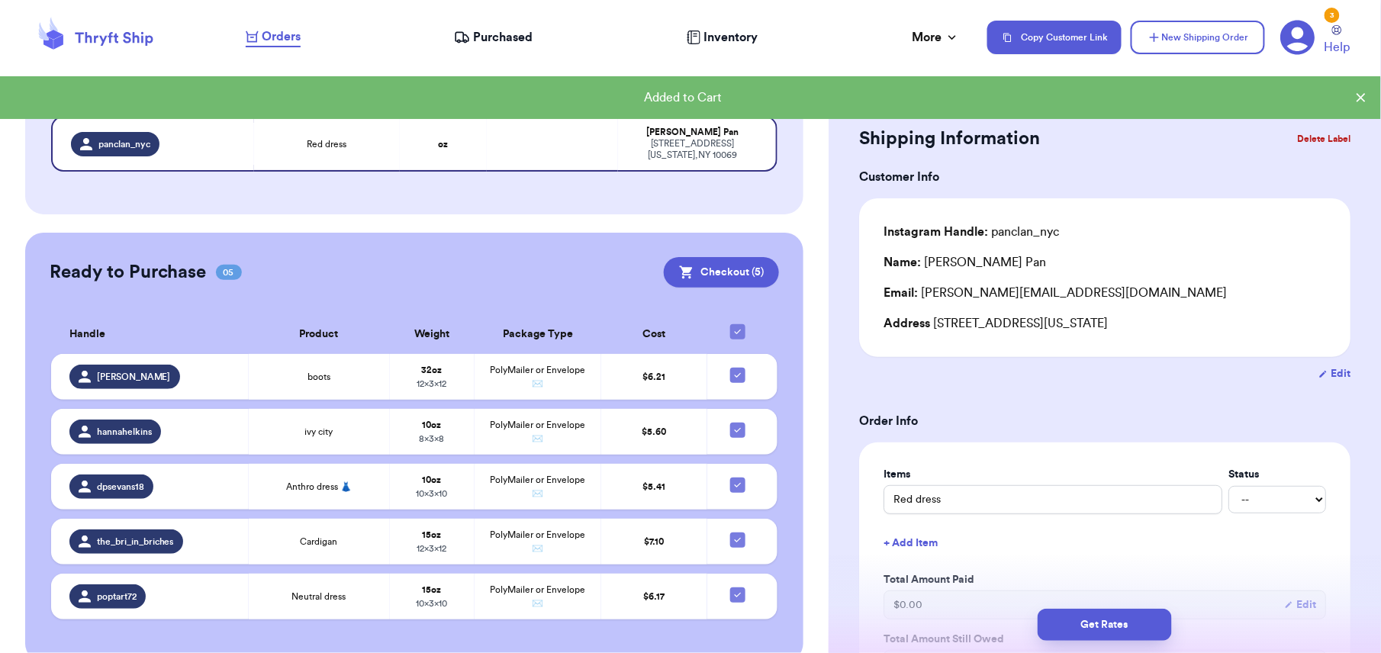
scroll to position [171, 0]
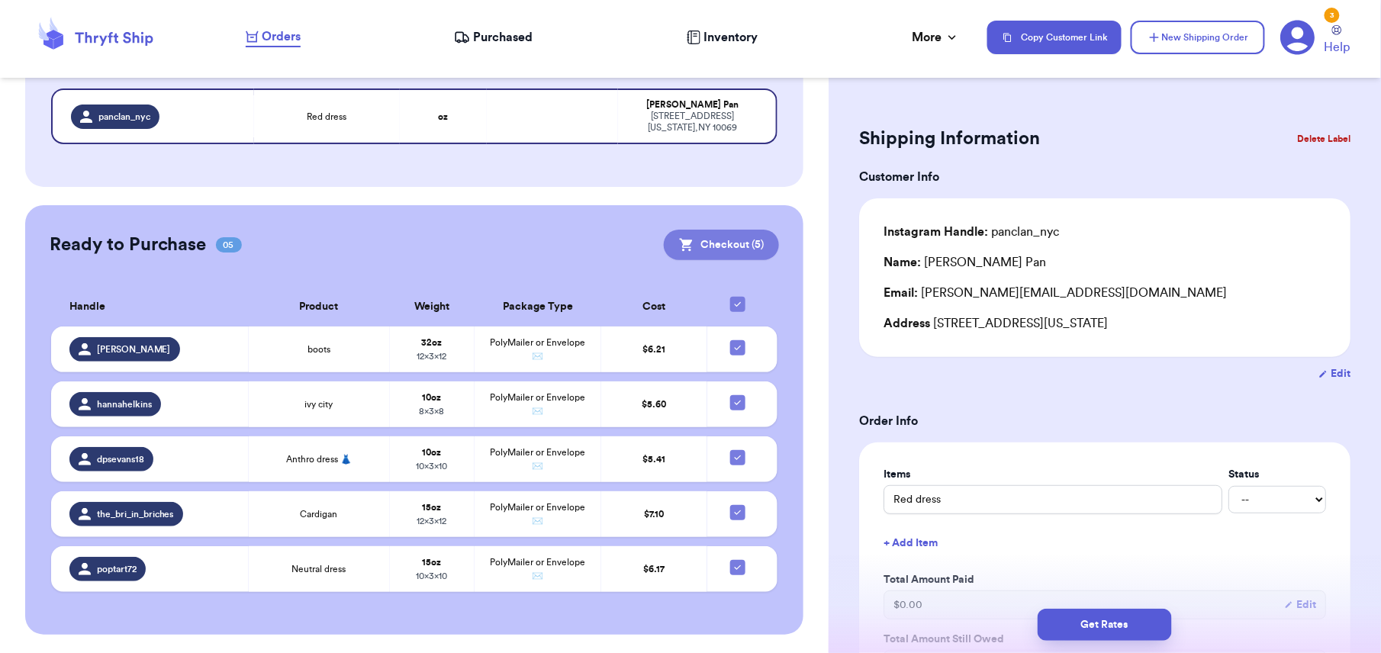
click at [712, 249] on button "Checkout ( 5 )" at bounding box center [721, 245] width 115 height 31
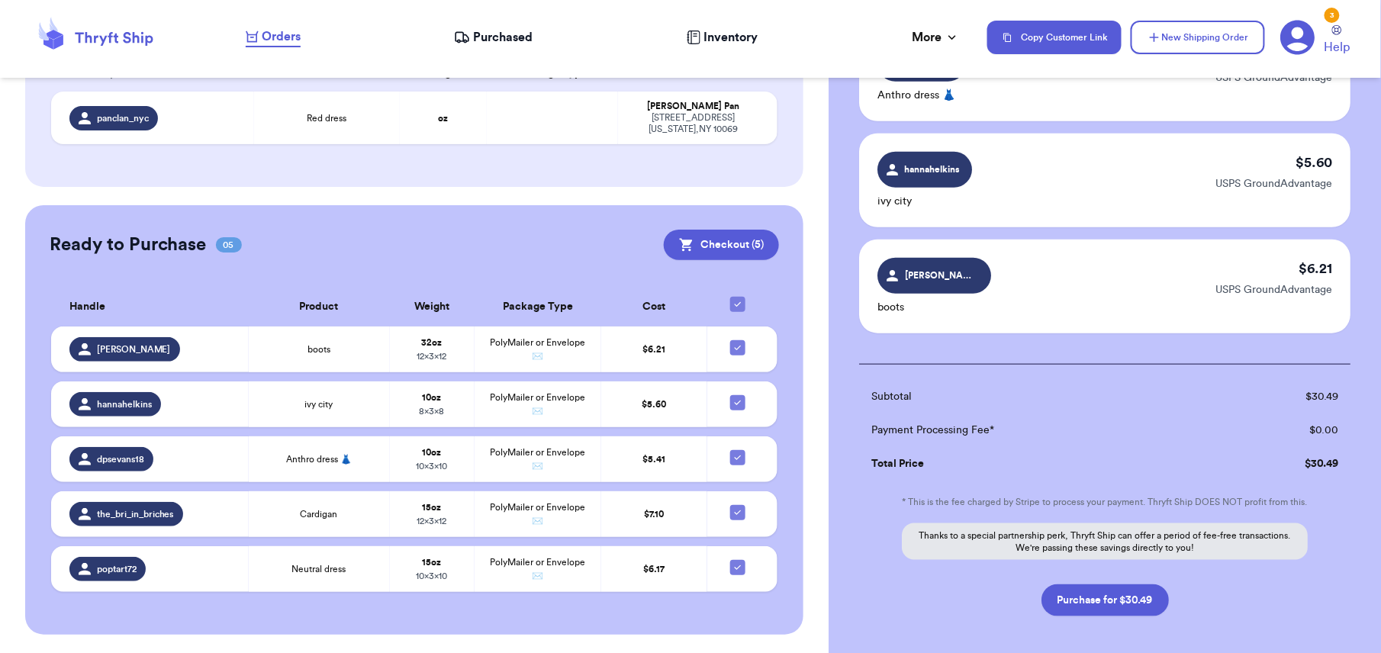
scroll to position [449, 0]
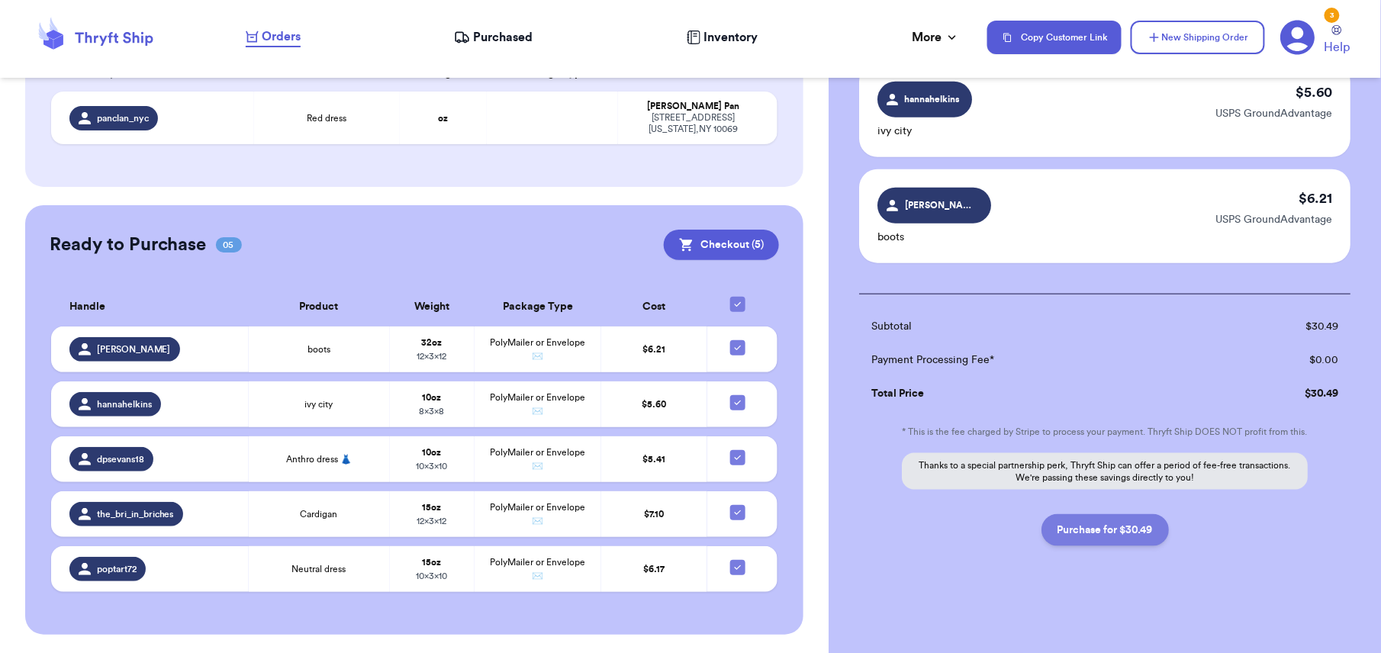
click at [1106, 531] on button "Purchase for $30.49" at bounding box center [1104, 530] width 127 height 32
checkbox input "false"
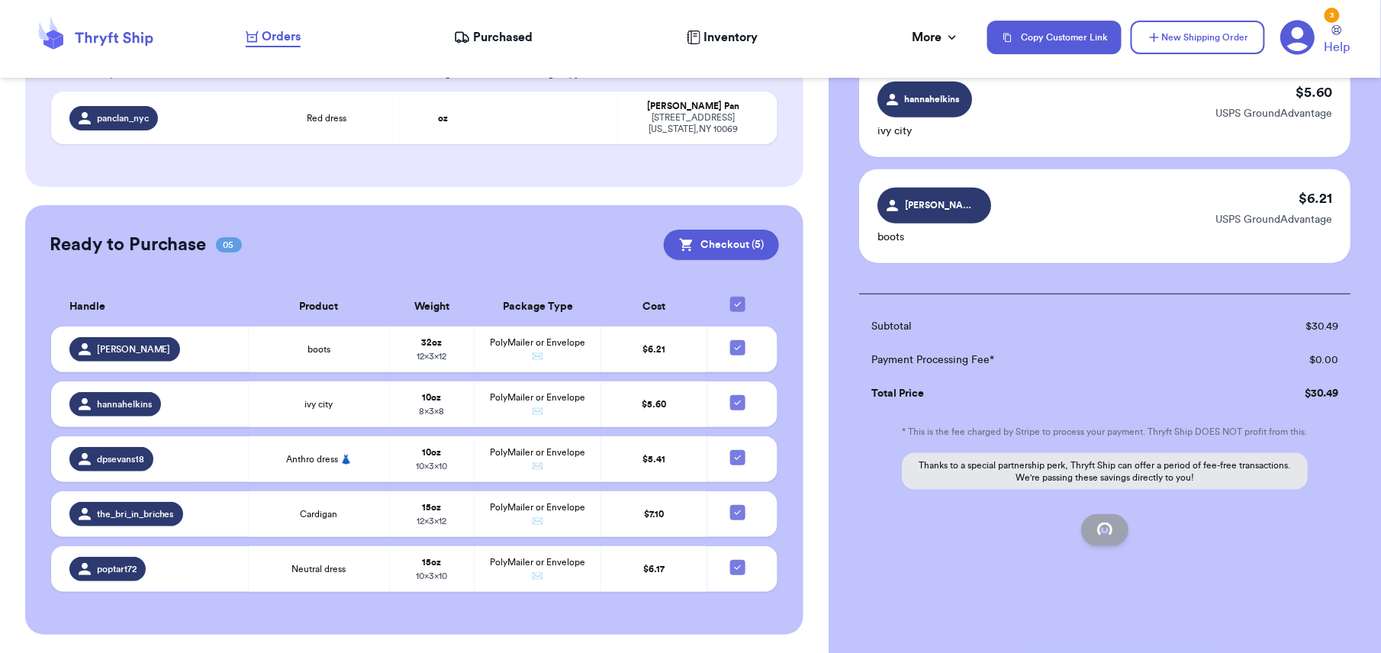
checkbox input "false"
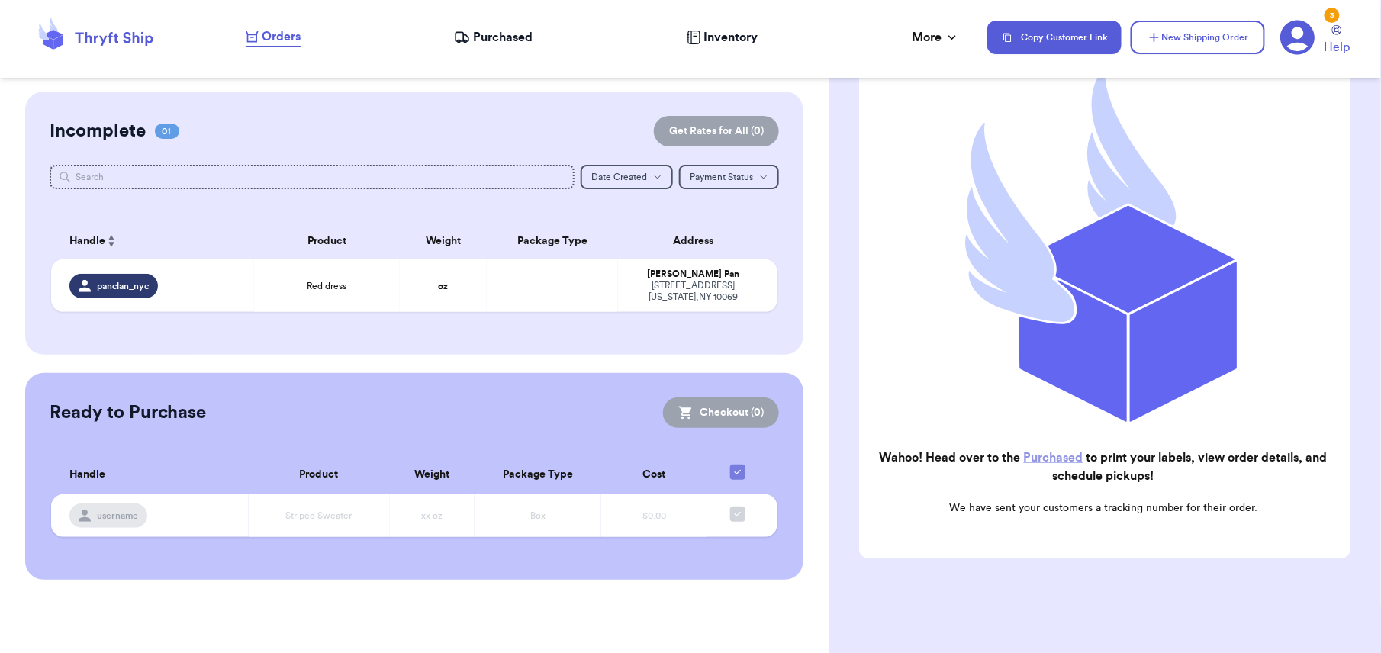
scroll to position [0, 0]
click at [474, 25] on nav "Orders Purchased Inventory More Stats Completed Orders Copy Customer Link New S…" at bounding box center [805, 37] width 1151 height 50
click at [481, 34] on span "Purchased" at bounding box center [503, 37] width 60 height 18
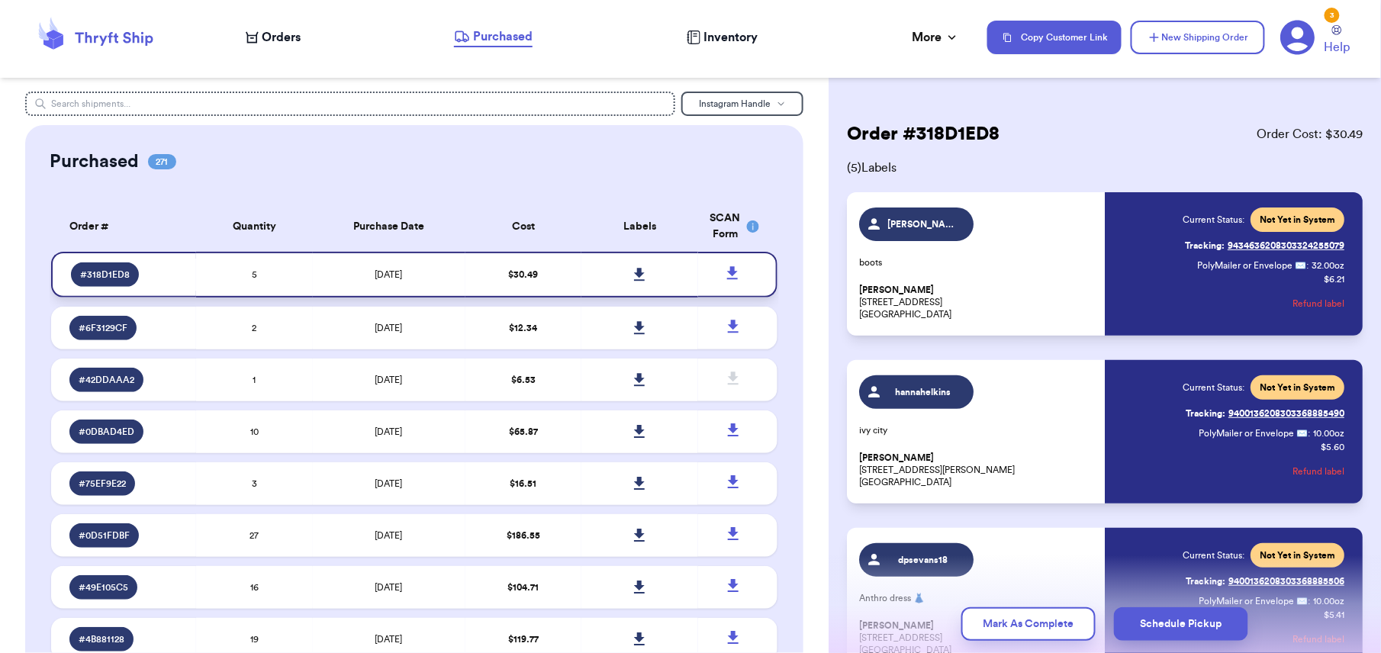
click at [634, 272] on icon at bounding box center [639, 275] width 11 height 14
click at [634, 272] on icon at bounding box center [639, 274] width 11 height 13
click at [634, 278] on icon at bounding box center [639, 275] width 11 height 14
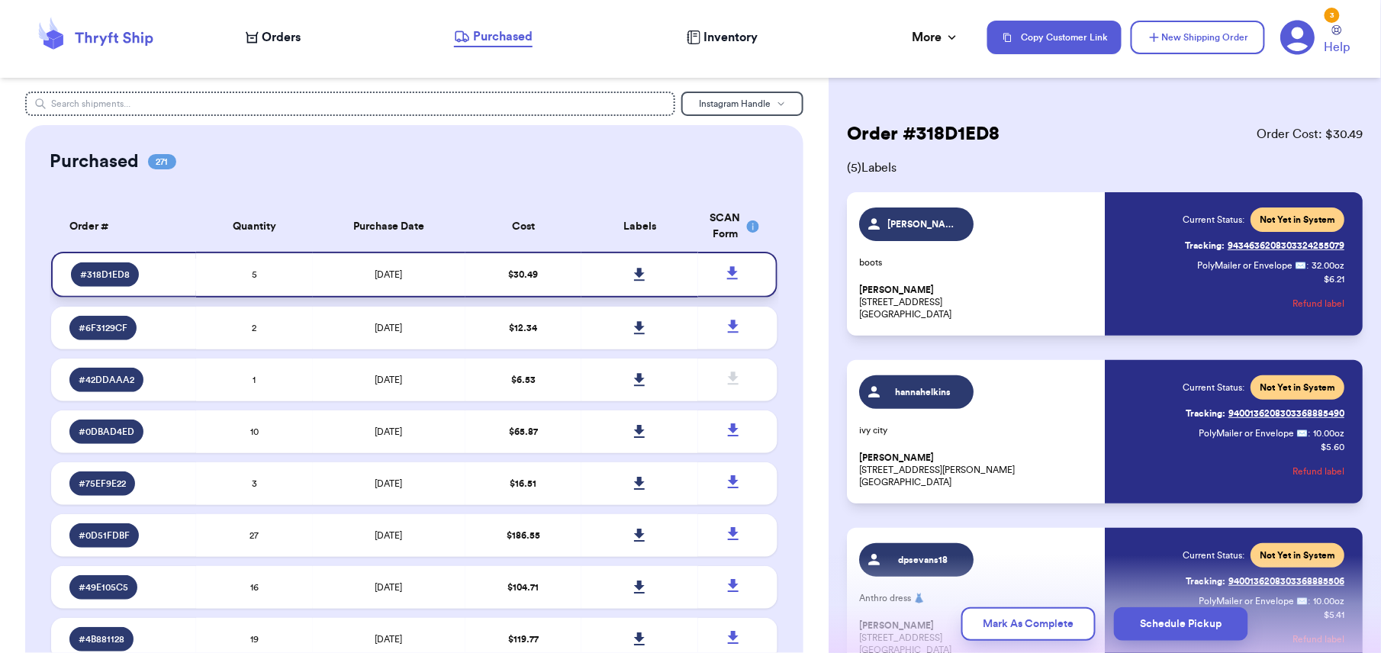
click at [634, 272] on icon at bounding box center [639, 274] width 11 height 13
click at [634, 275] on icon at bounding box center [639, 274] width 11 height 13
